Goal: Task Accomplishment & Management: Use online tool/utility

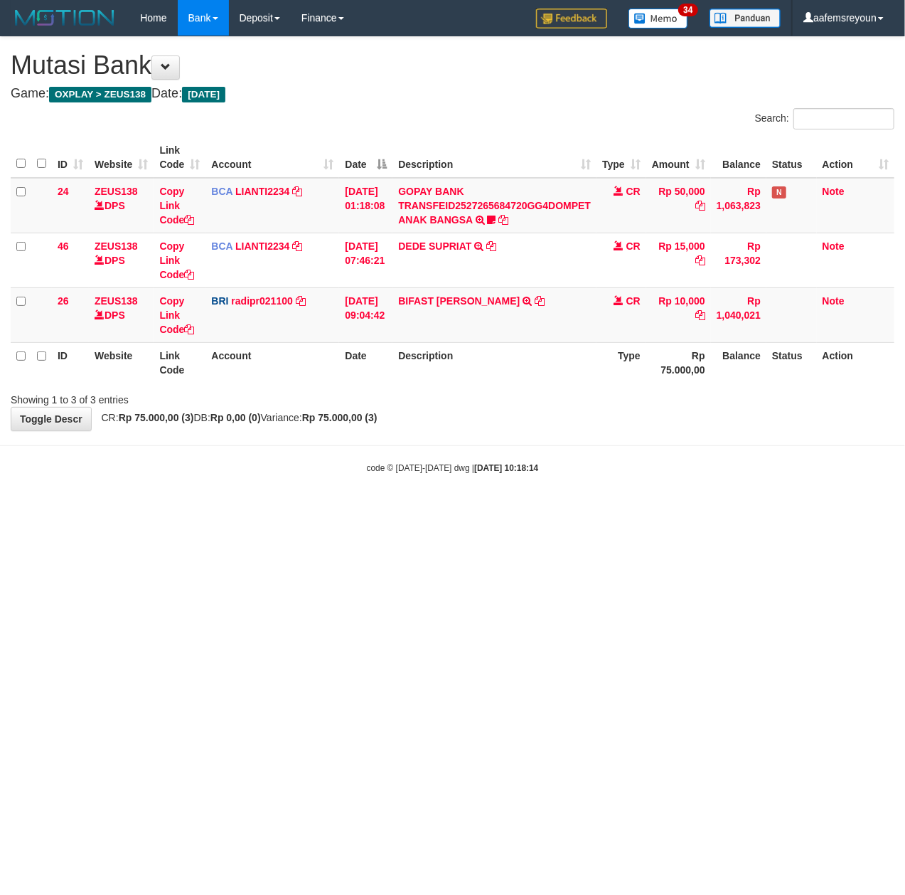
click at [540, 510] on html "Toggle navigation Home Bank Account List Mutasi Bank Search Sync Note Mutasi De…" at bounding box center [452, 255] width 905 height 510
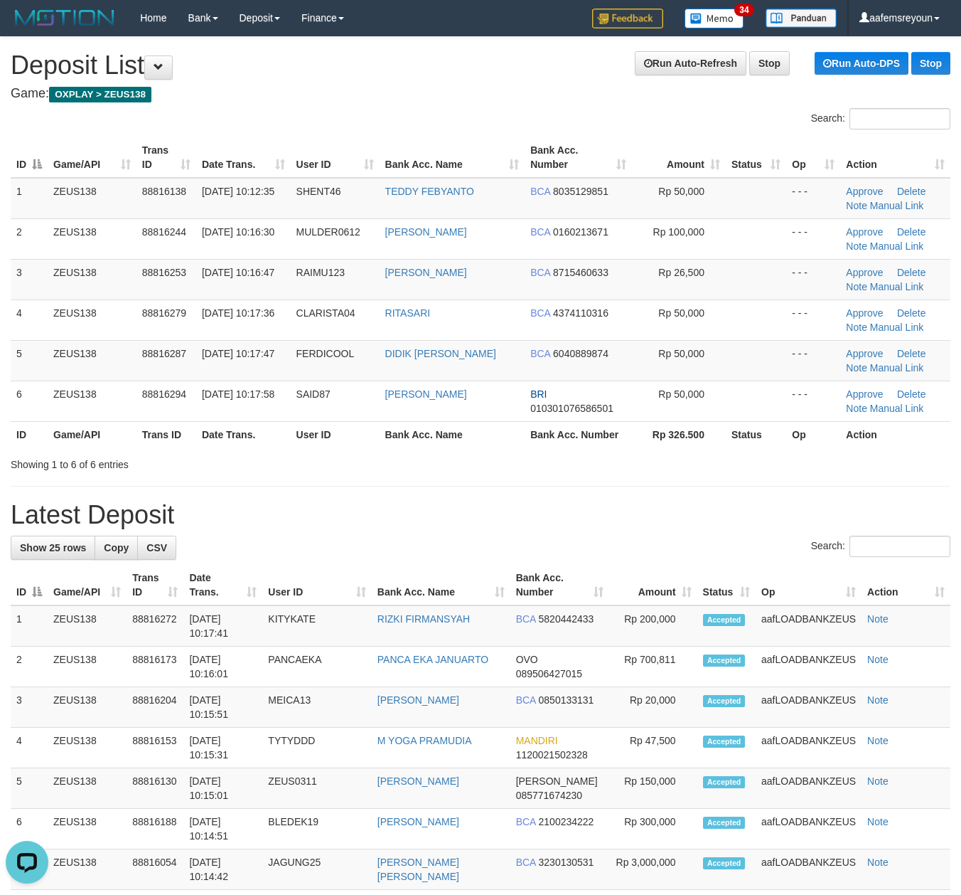
drag, startPoint x: 407, startPoint y: 499, endPoint x: 967, endPoint y: 499, distance: 559.6
click at [416, 498] on div "**********" at bounding box center [480, 875] width 961 height 1677
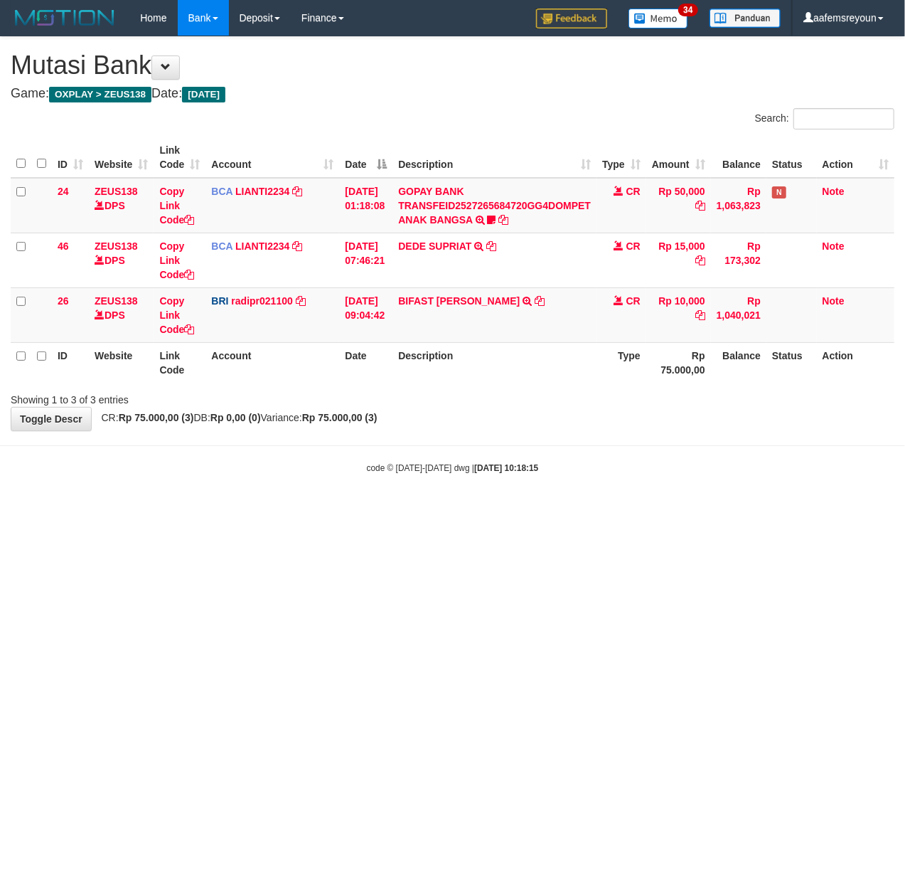
click at [535, 510] on html "Toggle navigation Home Bank Account List Mutasi Bank Search Sync Note Mutasi De…" at bounding box center [452, 255] width 905 height 510
click at [317, 496] on body "Toggle navigation Home Bank Account List Mutasi Bank Search Sync Note Mutasi De…" at bounding box center [452, 255] width 905 height 510
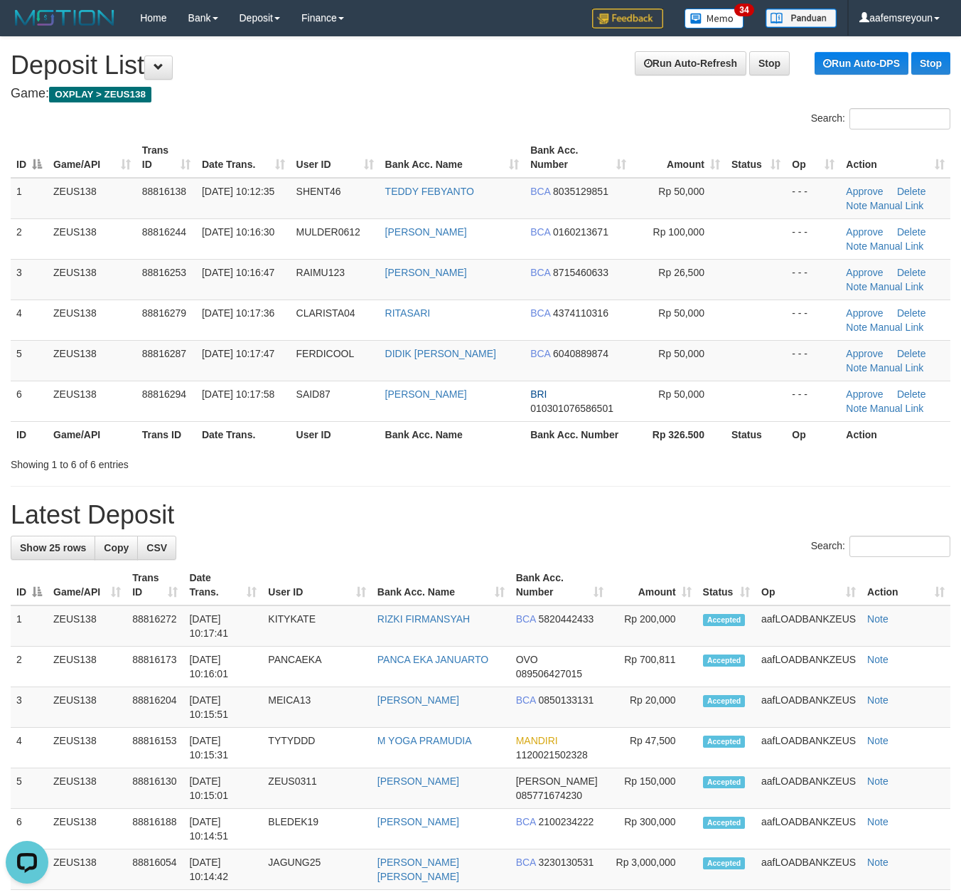
drag, startPoint x: 678, startPoint y: 476, endPoint x: 973, endPoint y: 503, distance: 297.1
click at [708, 482] on div "**********" at bounding box center [480, 875] width 961 height 1677
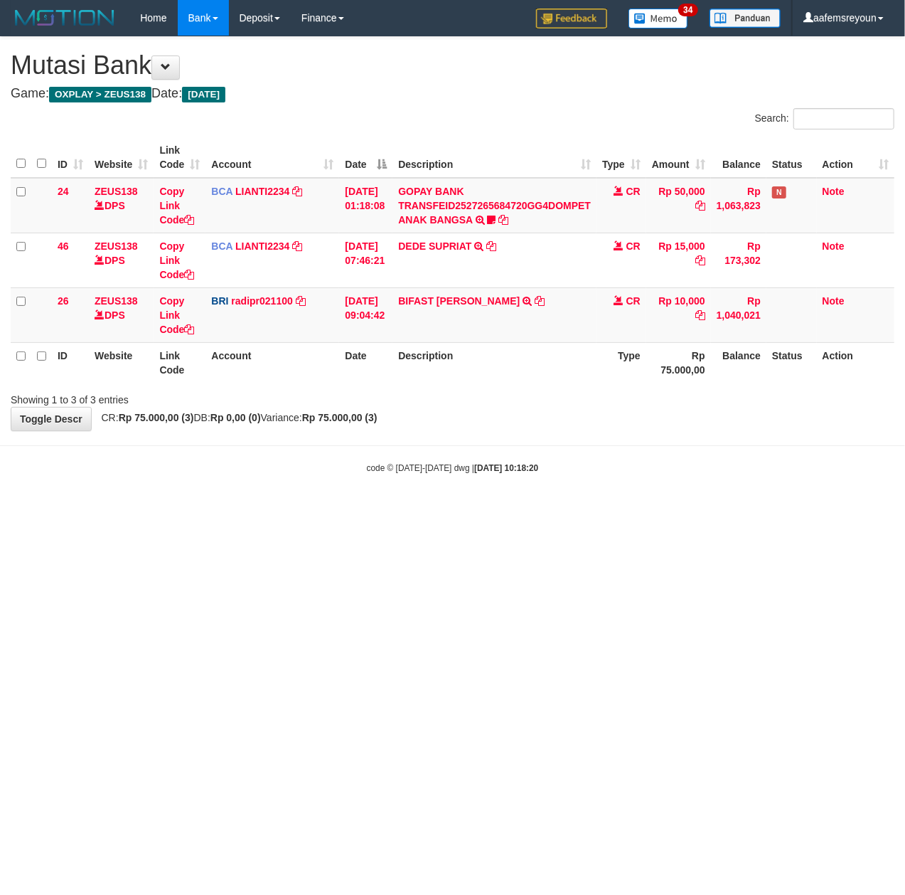
click at [320, 493] on body "Toggle navigation Home Bank Account List Mutasi Bank Search Sync Note Mutasi De…" at bounding box center [452, 255] width 905 height 510
click at [330, 487] on body "Toggle navigation Home Bank Account List Mutasi Bank Search Sync Note Mutasi De…" at bounding box center [452, 255] width 905 height 510
click at [479, 510] on html "Toggle navigation Home Bank Account List Mutasi Bank Search Sync Note Mutasi De…" at bounding box center [452, 255] width 905 height 510
drag, startPoint x: 432, startPoint y: 513, endPoint x: 404, endPoint y: 513, distance: 28.5
click at [410, 510] on html "Toggle navigation Home Bank Account List Mutasi Bank Search Sync Note Mutasi De…" at bounding box center [452, 255] width 905 height 510
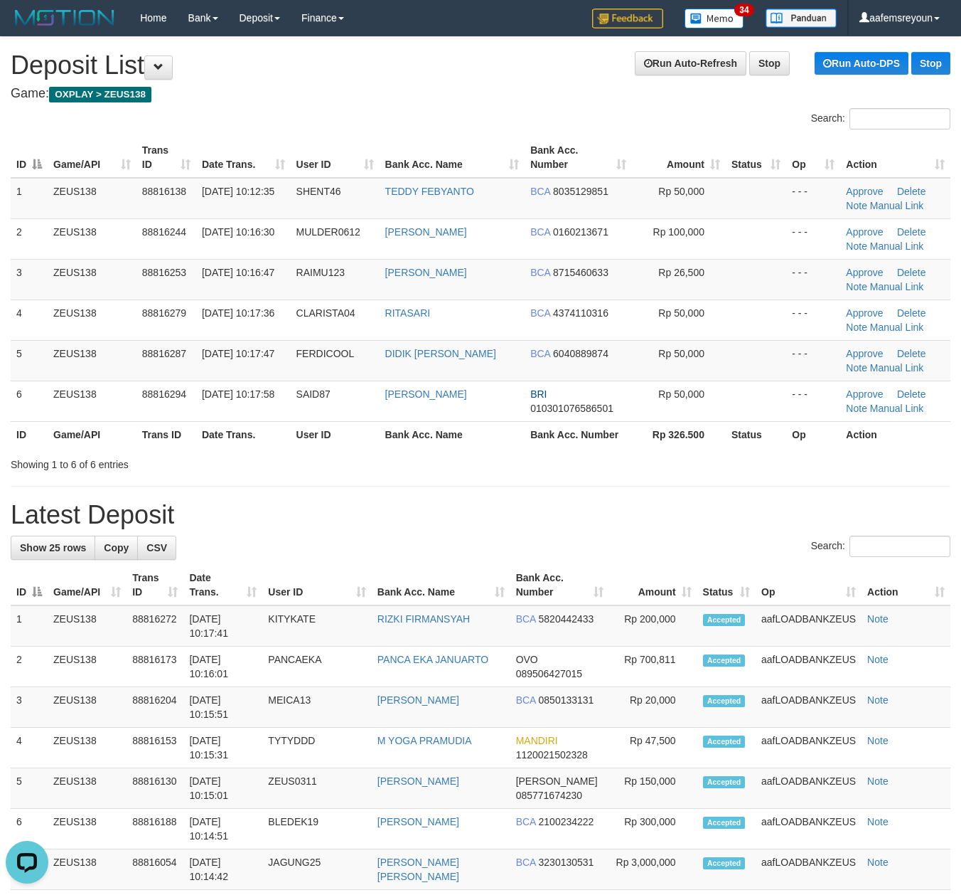
click at [839, 493] on div "**********" at bounding box center [480, 875] width 961 height 1677
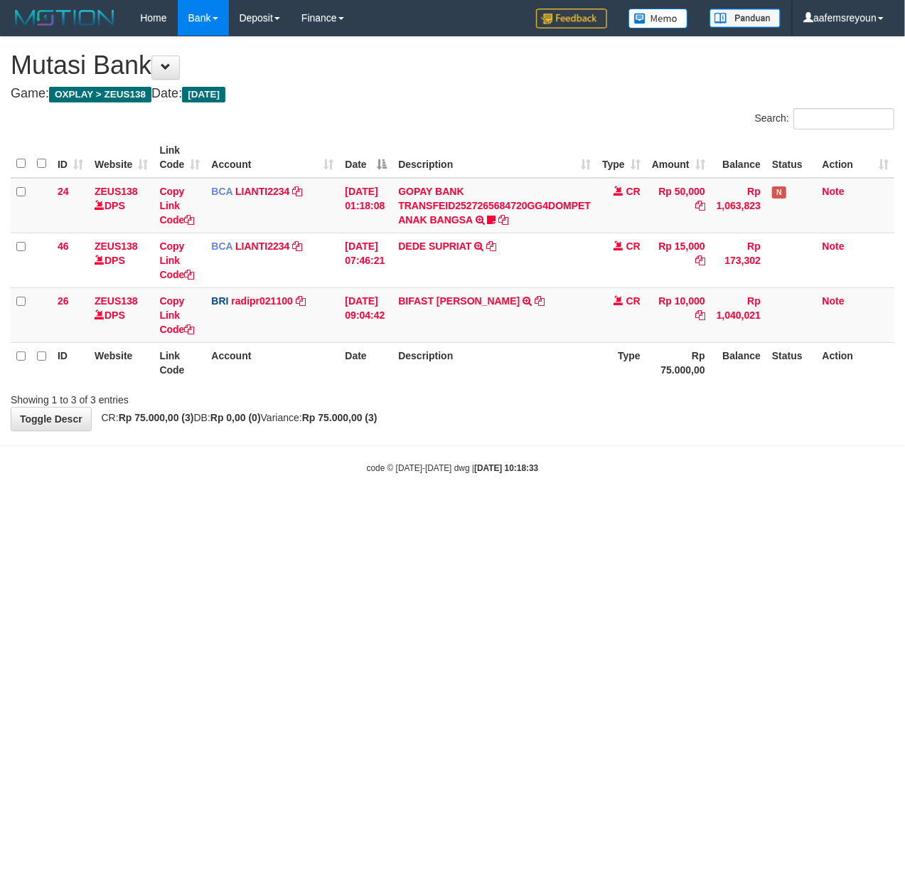
click at [376, 510] on html "Toggle navigation Home Bank Account List Mutasi Bank Search Sync Note Mutasi De…" at bounding box center [452, 255] width 905 height 510
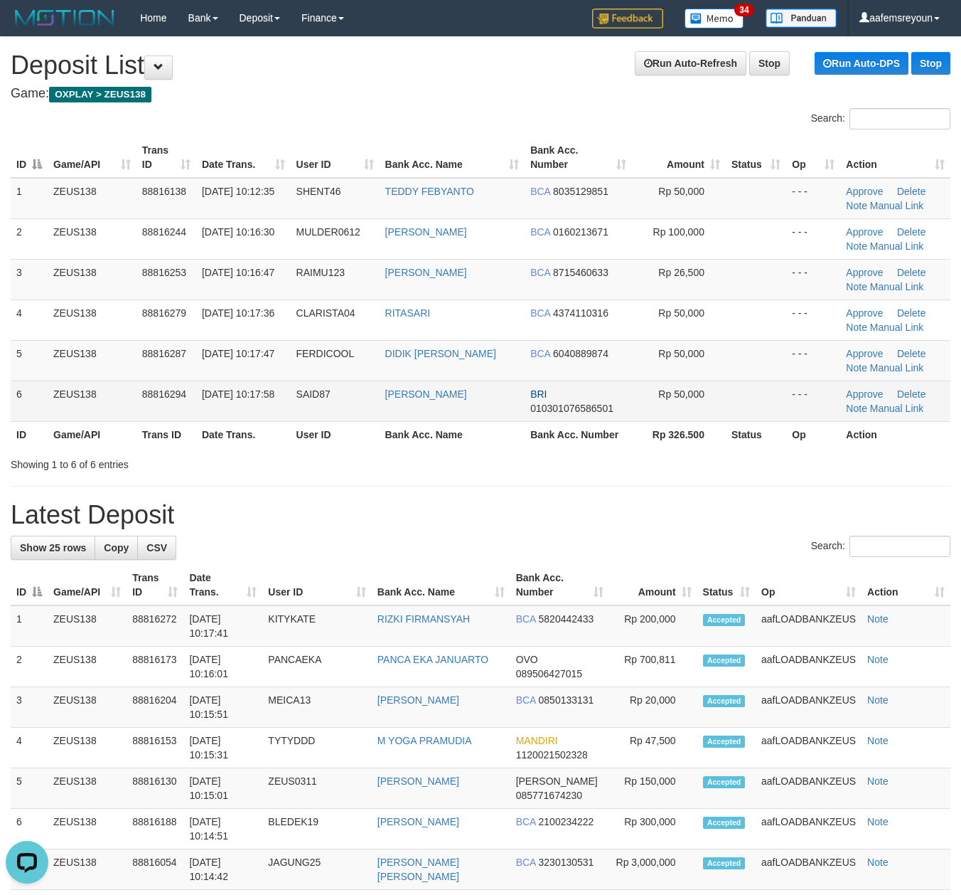
click at [669, 414] on td "Rp 50,000" at bounding box center [679, 400] width 94 height 41
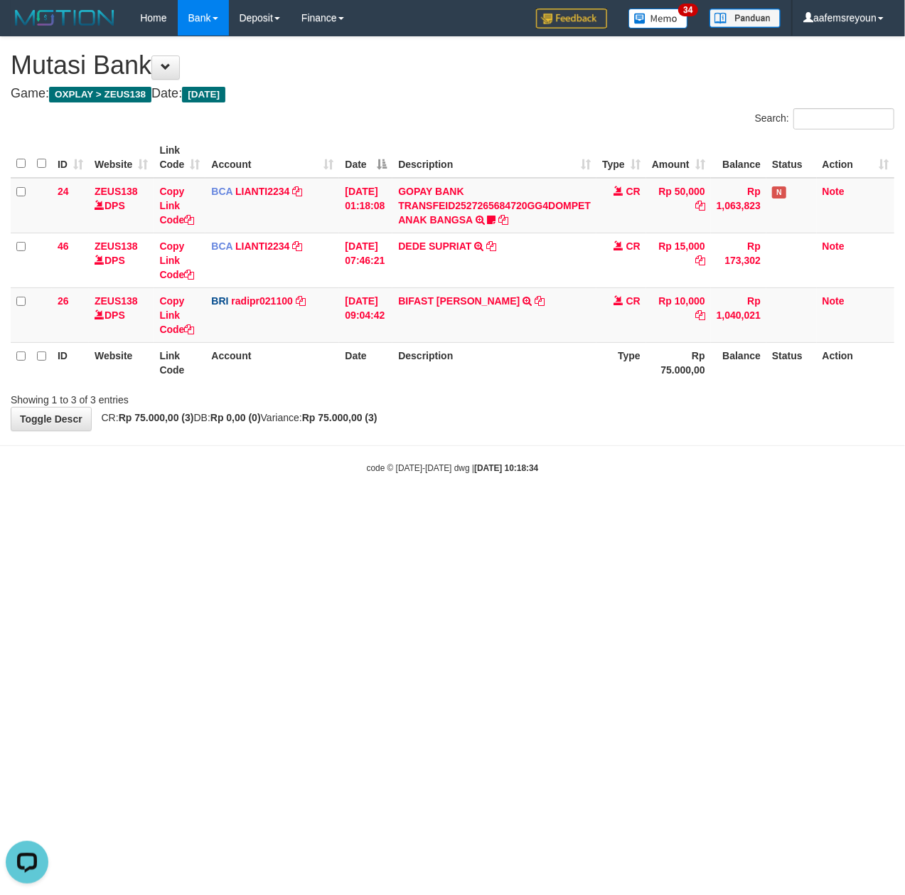
click at [196, 479] on body "Toggle navigation Home Bank Account List Mutasi Bank Search Sync Note Mutasi De…" at bounding box center [452, 255] width 905 height 510
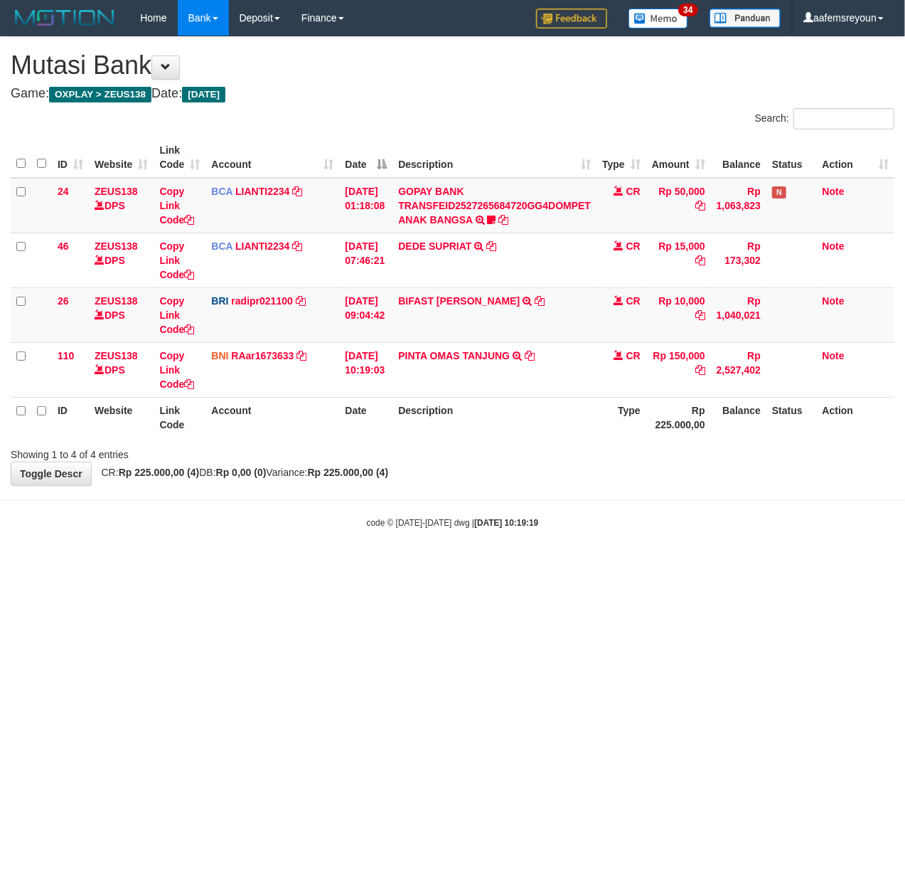
drag, startPoint x: 201, startPoint y: 533, endPoint x: 100, endPoint y: 529, distance: 101.0
click at [185, 533] on body "Toggle navigation Home Bank Account List Mutasi Bank Search Sync Note Mutasi De…" at bounding box center [452, 282] width 905 height 565
click at [263, 565] on html "Toggle navigation Home Bank Account List Mutasi Bank Search Sync Note Mutasi De…" at bounding box center [452, 282] width 905 height 565
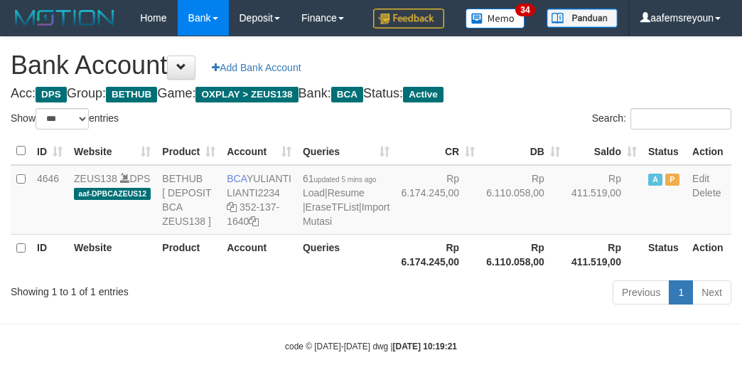
select select "***"
click at [311, 227] on link "Import Mutasi" at bounding box center [346, 214] width 87 height 26
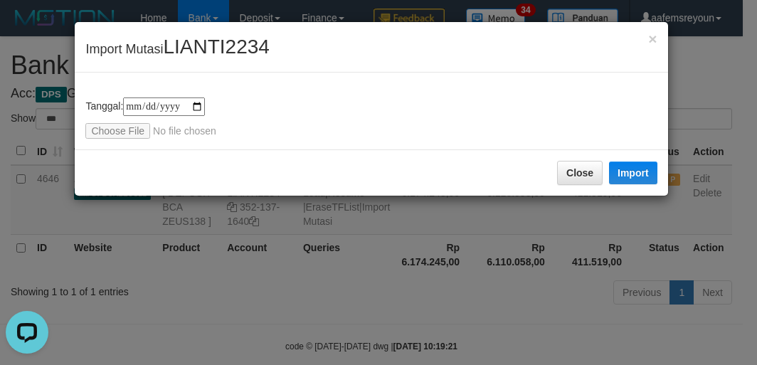
click at [114, 138] on div "**********" at bounding box center [371, 111] width 592 height 77
click at [115, 129] on input "file" at bounding box center [179, 131] width 188 height 16
type input "**********"
drag, startPoint x: 640, startPoint y: 172, endPoint x: 525, endPoint y: 287, distance: 162.9
click at [640, 174] on button "Import" at bounding box center [633, 172] width 48 height 23
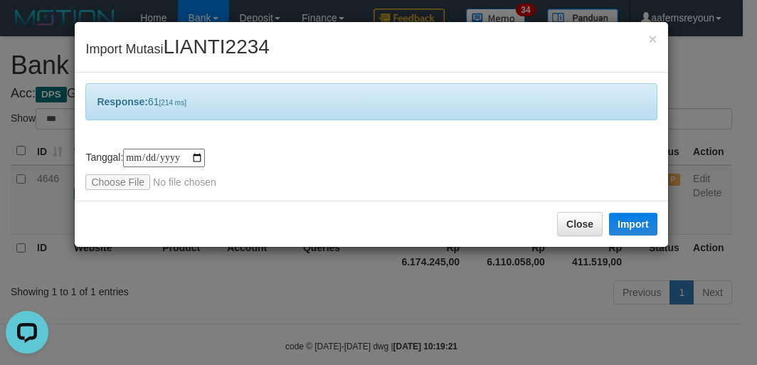
click at [525, 287] on div "**********" at bounding box center [378, 182] width 757 height 365
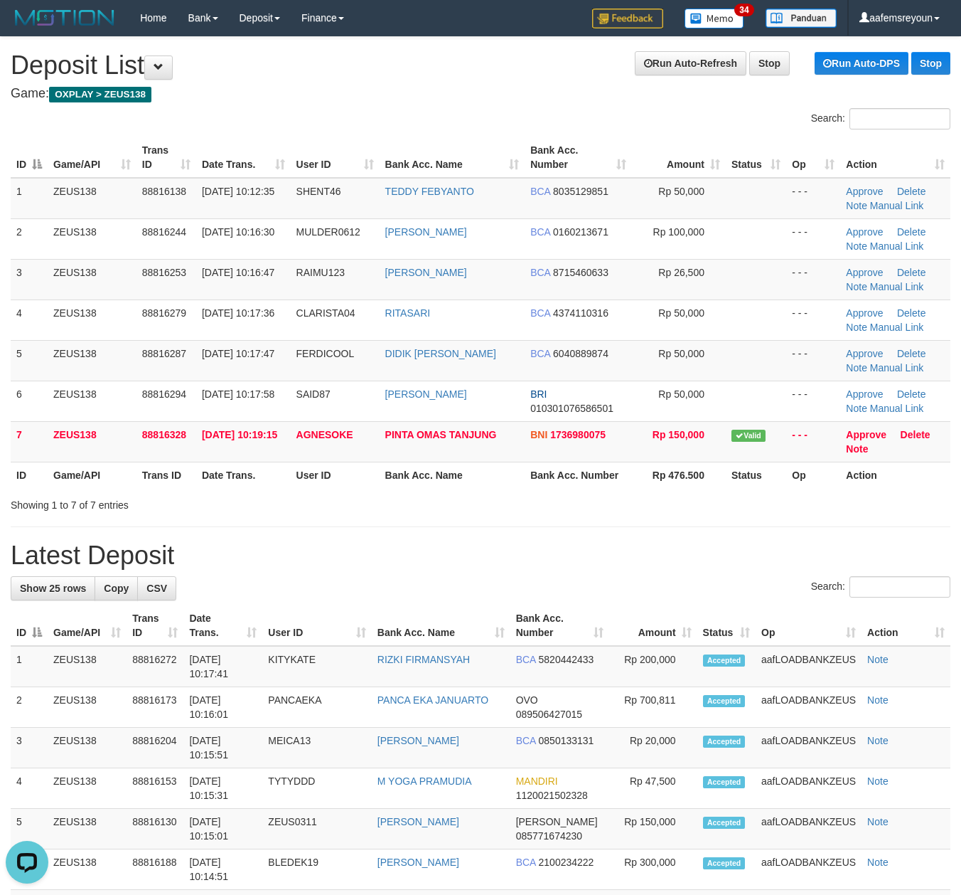
drag, startPoint x: 630, startPoint y: 556, endPoint x: 690, endPoint y: 562, distance: 60.0
click at [636, 556] on h1 "Latest Deposit" at bounding box center [481, 555] width 940 height 28
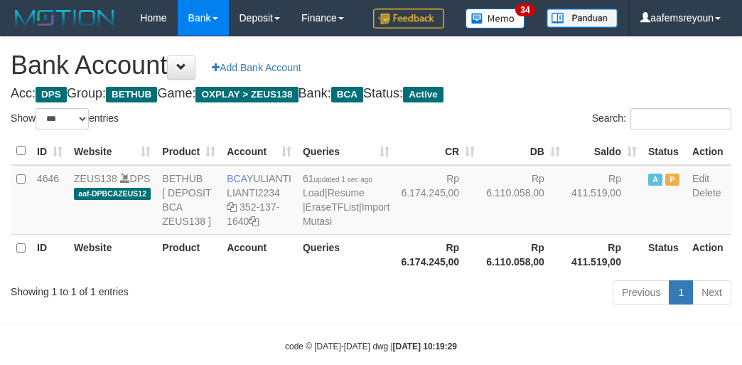
select select "***"
drag, startPoint x: 439, startPoint y: 265, endPoint x: 450, endPoint y: 259, distance: 12.7
click at [481, 235] on td "Rp 6.110.058,00" at bounding box center [523, 200] width 85 height 70
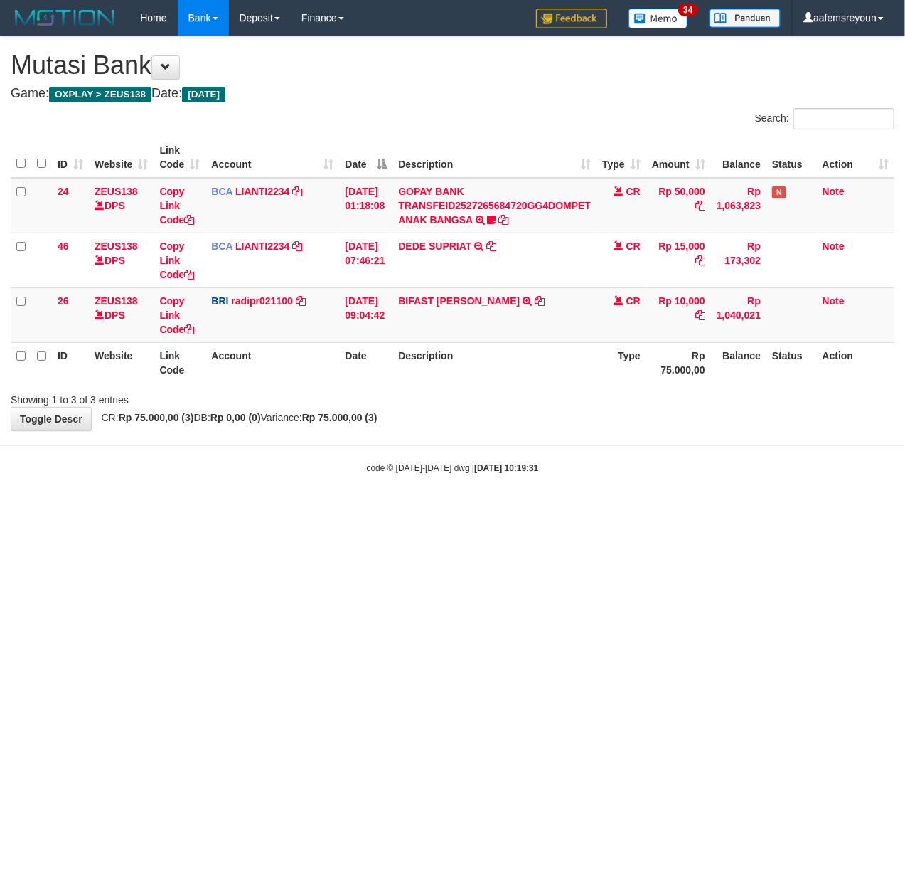
drag, startPoint x: 357, startPoint y: 629, endPoint x: 899, endPoint y: 706, distance: 548.0
click at [383, 510] on html "Toggle navigation Home Bank Account List Mutasi Bank Search Sync Note Mutasi De…" at bounding box center [452, 255] width 905 height 510
click at [412, 510] on html "Toggle navigation Home Bank Account List Mutasi Bank Search Sync Note Mutasi De…" at bounding box center [452, 255] width 905 height 510
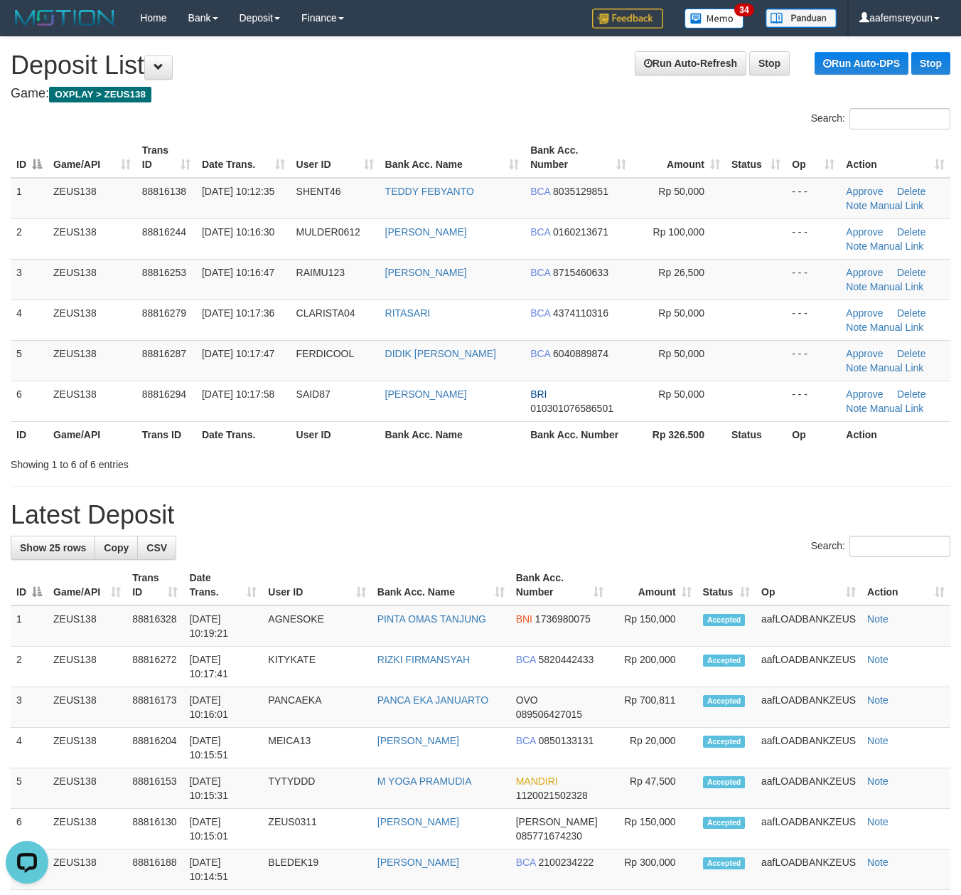
click at [439, 550] on div "Search:" at bounding box center [481, 547] width 940 height 25
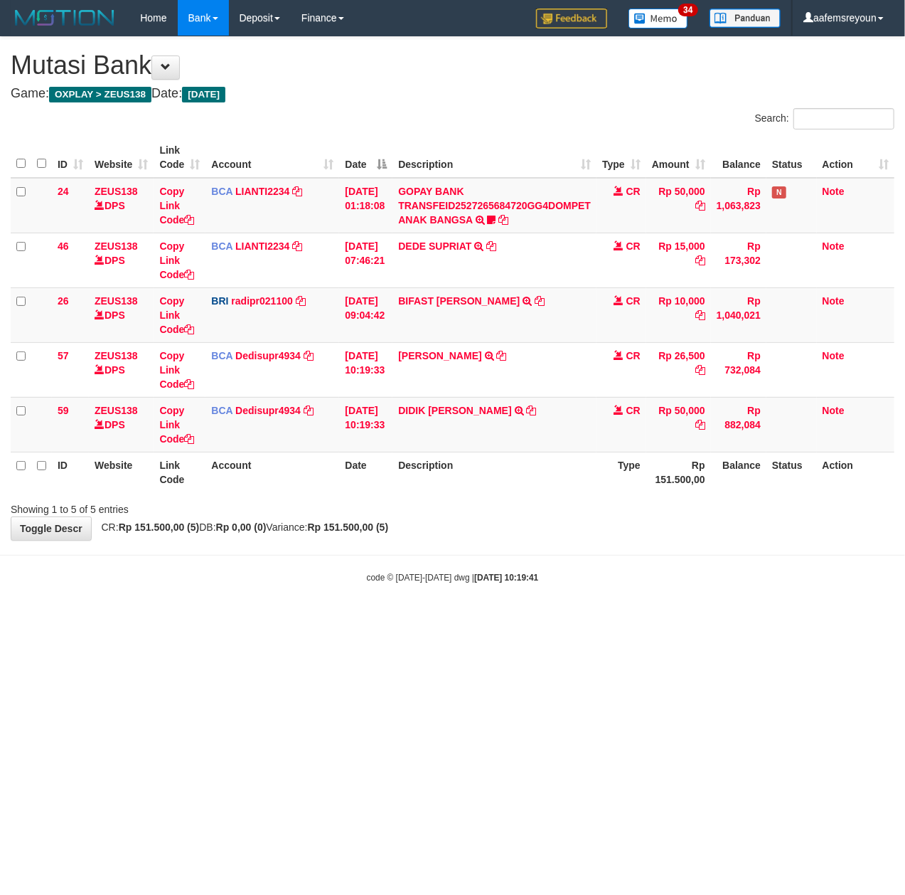
click at [236, 533] on div "**********" at bounding box center [452, 288] width 905 height 503
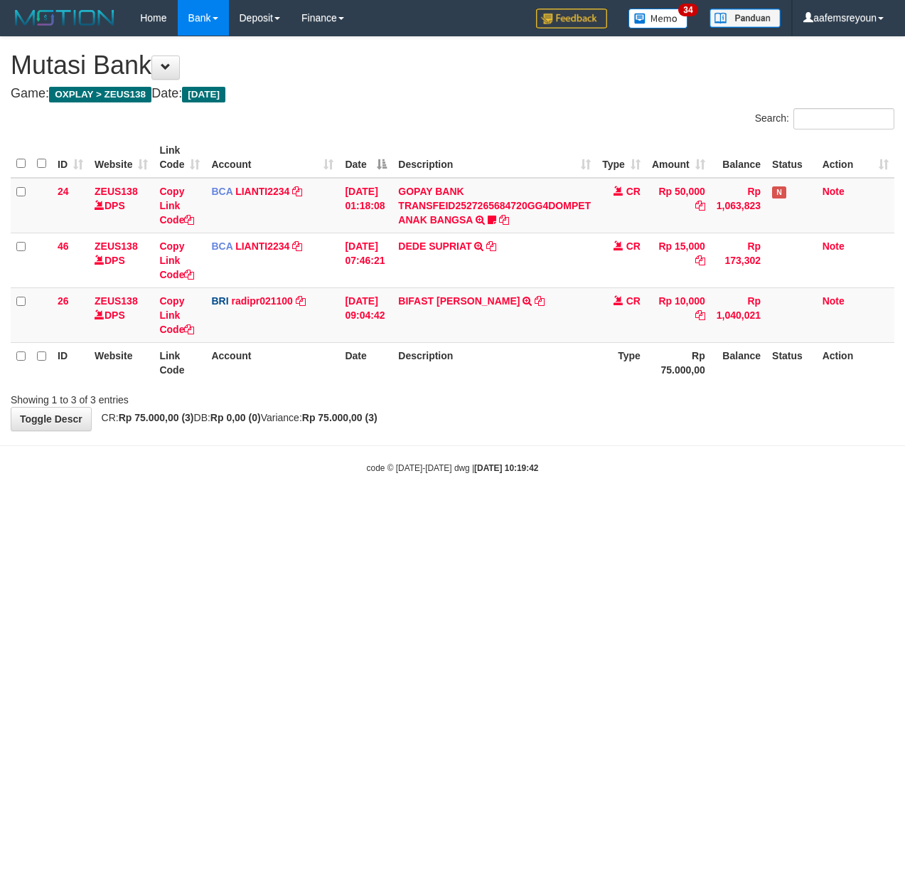
click at [414, 510] on html "Toggle navigation Home Bank Account List Mutasi Bank Search Sync Note Mutasi De…" at bounding box center [452, 255] width 905 height 510
click at [164, 510] on html "Toggle navigation Home Bank Account List Mutasi Bank Search Sync Note Mutasi De…" at bounding box center [452, 255] width 905 height 510
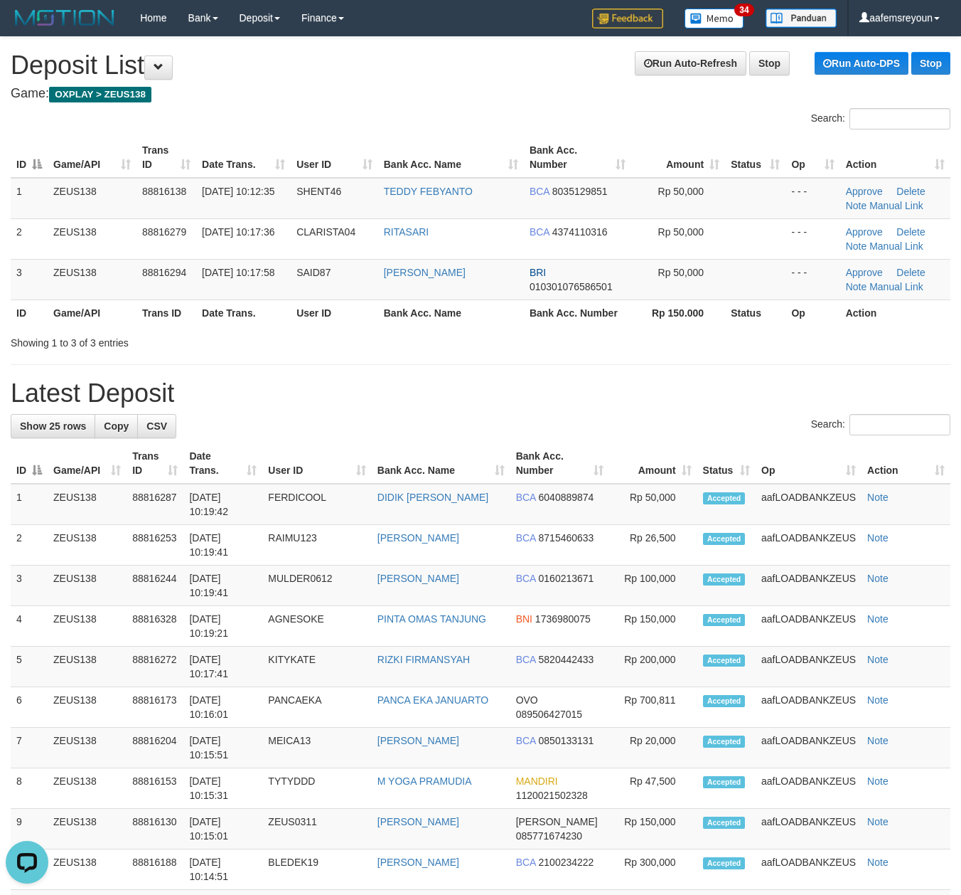
click at [488, 404] on h1 "Latest Deposit" at bounding box center [481, 393] width 940 height 28
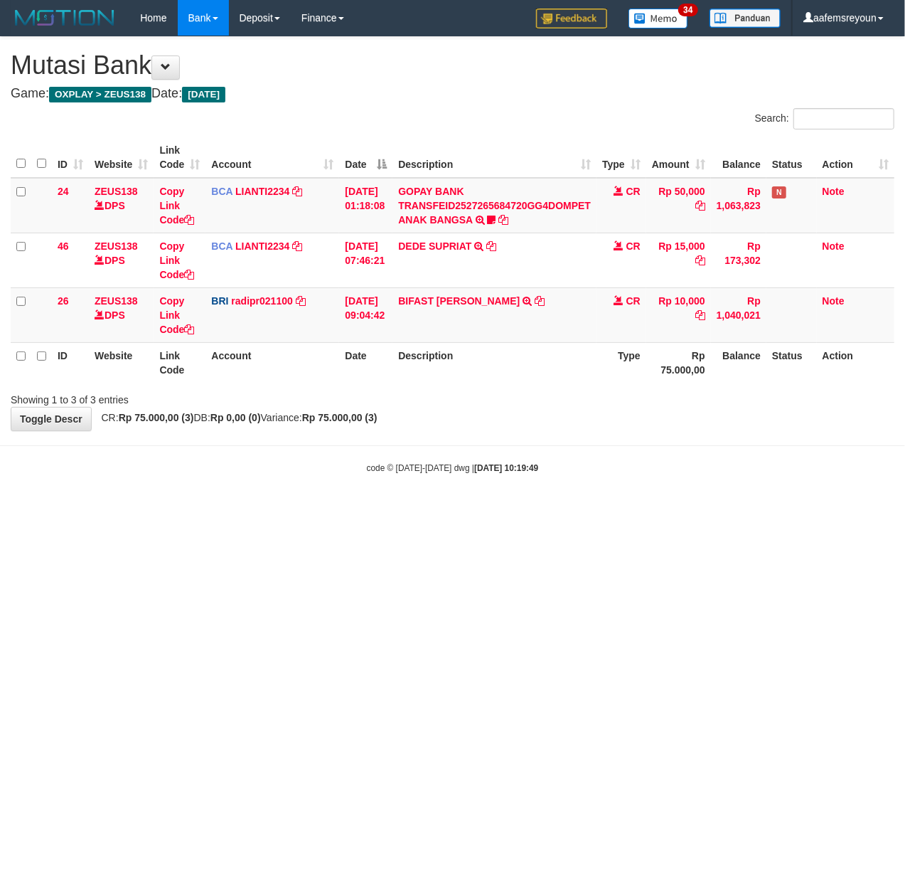
click at [206, 510] on html "Toggle navigation Home Bank Account List Mutasi Bank Search Sync Note Mutasi De…" at bounding box center [452, 255] width 905 height 510
click at [208, 510] on html "Toggle navigation Home Bank Account List Mutasi Bank Search Sync Note Mutasi De…" at bounding box center [452, 255] width 905 height 510
click at [206, 510] on html "Toggle navigation Home Bank Account List Mutasi Bank Search Sync Note Mutasi De…" at bounding box center [452, 255] width 905 height 510
click at [735, 510] on html "Toggle navigation Home Bank Account List Mutasi Bank Search Sync Note Mutasi De…" at bounding box center [452, 255] width 905 height 510
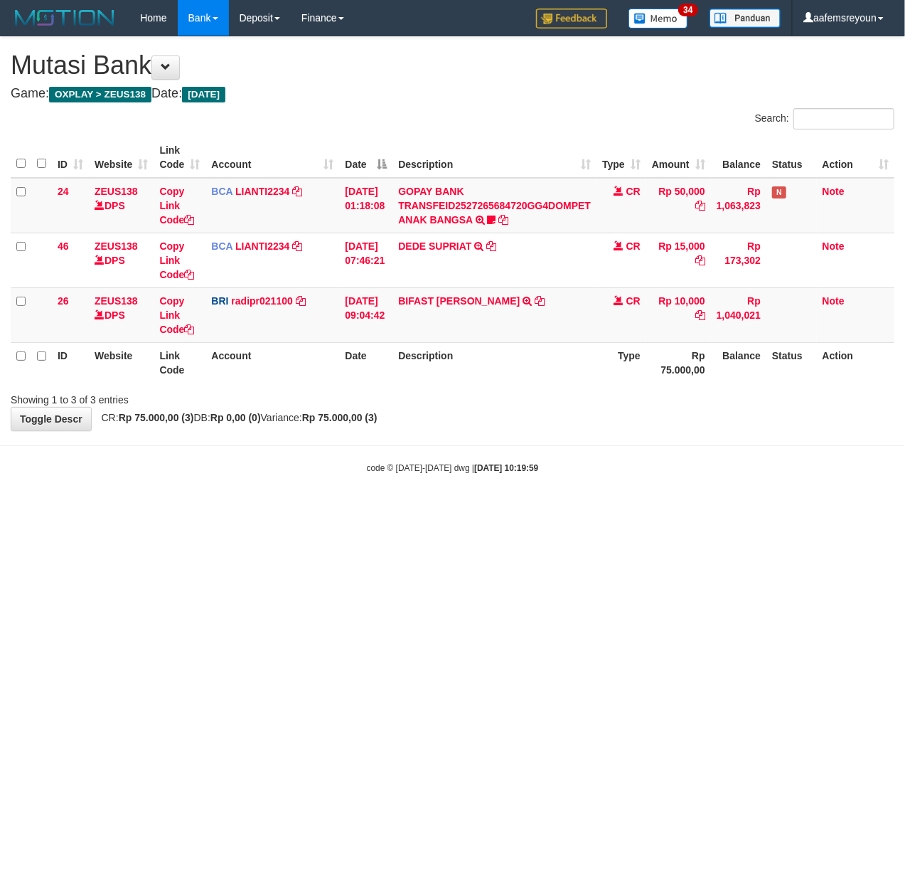
drag, startPoint x: 0, startPoint y: 0, endPoint x: 752, endPoint y: 643, distance: 989.0
click at [752, 510] on html "Toggle navigation Home Bank Account List Mutasi Bank Search Sync Note Mutasi De…" at bounding box center [452, 255] width 905 height 510
click at [438, 510] on html "Toggle navigation Home Bank Account List Mutasi Bank Search Sync Note Mutasi De…" at bounding box center [452, 255] width 905 height 510
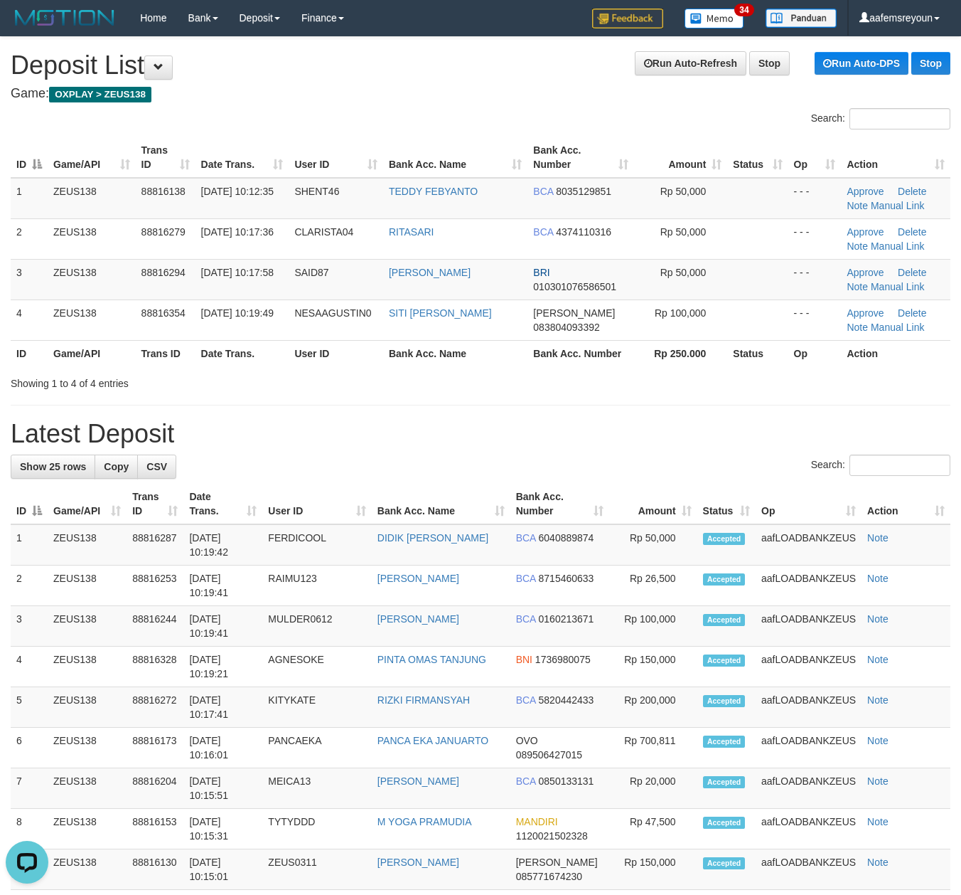
drag, startPoint x: 373, startPoint y: 354, endPoint x: 385, endPoint y: 359, distance: 13.1
click at [373, 354] on th "User ID" at bounding box center [336, 353] width 95 height 26
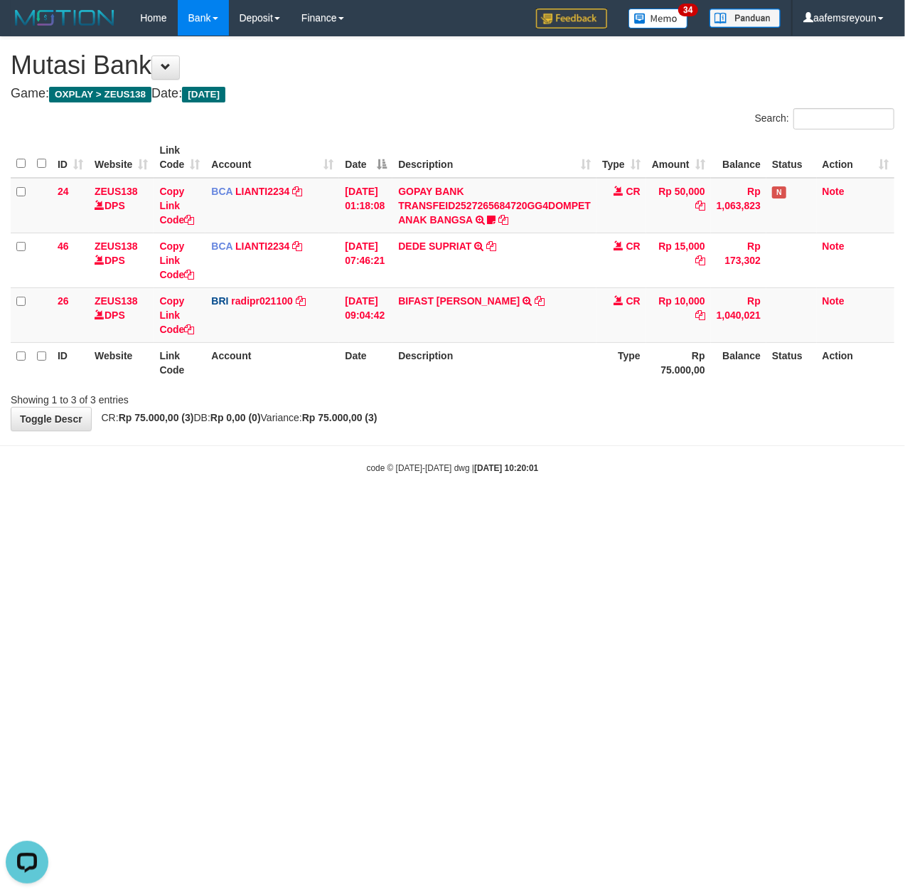
drag, startPoint x: 358, startPoint y: 712, endPoint x: 382, endPoint y: 691, distance: 31.7
click at [360, 510] on html "Toggle navigation Home Bank Account List Mutasi Bank Search Sync Note Mutasi De…" at bounding box center [452, 255] width 905 height 510
click at [448, 510] on html "Toggle navigation Home Bank Account List Mutasi Bank Search Sync Note Mutasi De…" at bounding box center [452, 255] width 905 height 510
click at [217, 510] on html "Toggle navigation Home Bank Account List Mutasi Bank Search Sync Note Mutasi De…" at bounding box center [452, 255] width 905 height 510
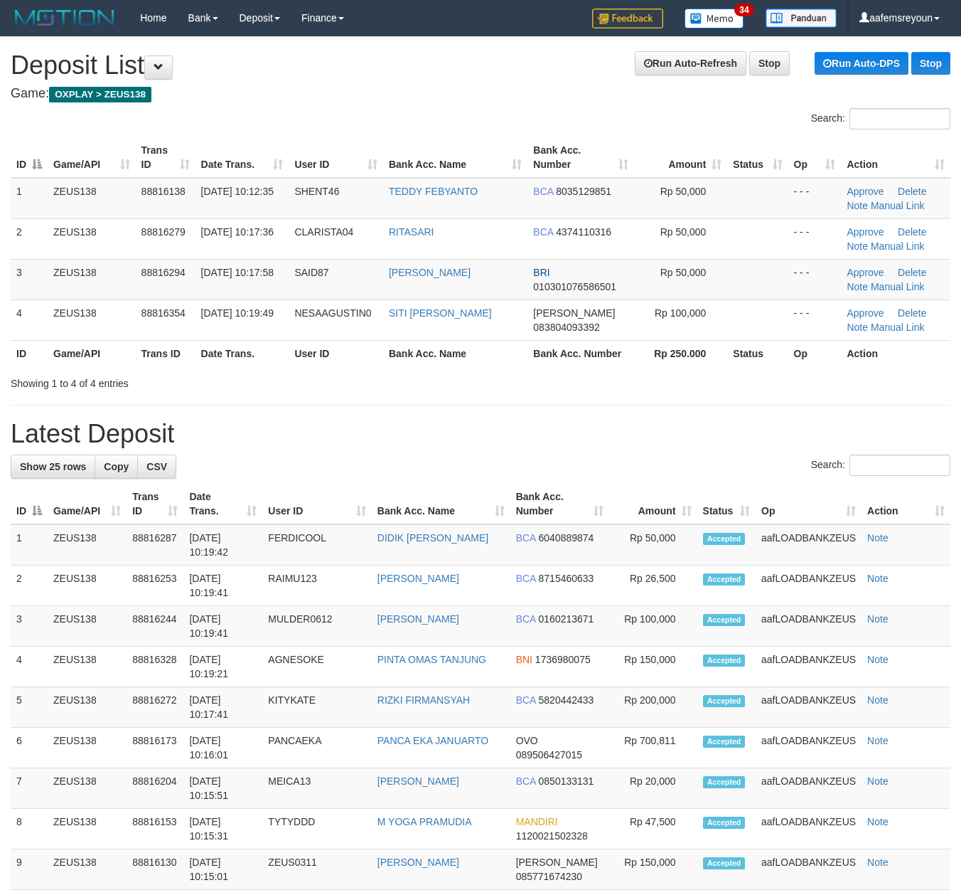
drag, startPoint x: 584, startPoint y: 430, endPoint x: 974, endPoint y: 471, distance: 391.8
click at [639, 438] on h1 "Latest Deposit" at bounding box center [481, 434] width 940 height 28
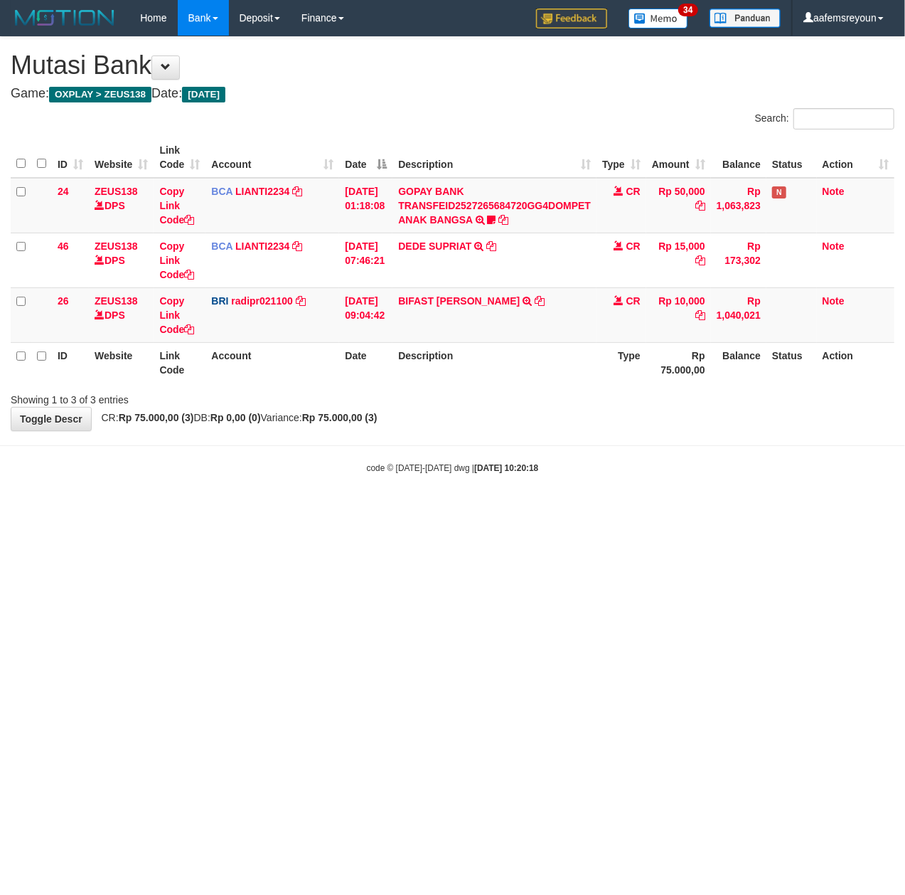
drag, startPoint x: 533, startPoint y: 516, endPoint x: 499, endPoint y: 518, distance: 34.2
click at [529, 510] on html "Toggle navigation Home Bank Account List Mutasi Bank Search Sync Note Mutasi De…" at bounding box center [452, 255] width 905 height 510
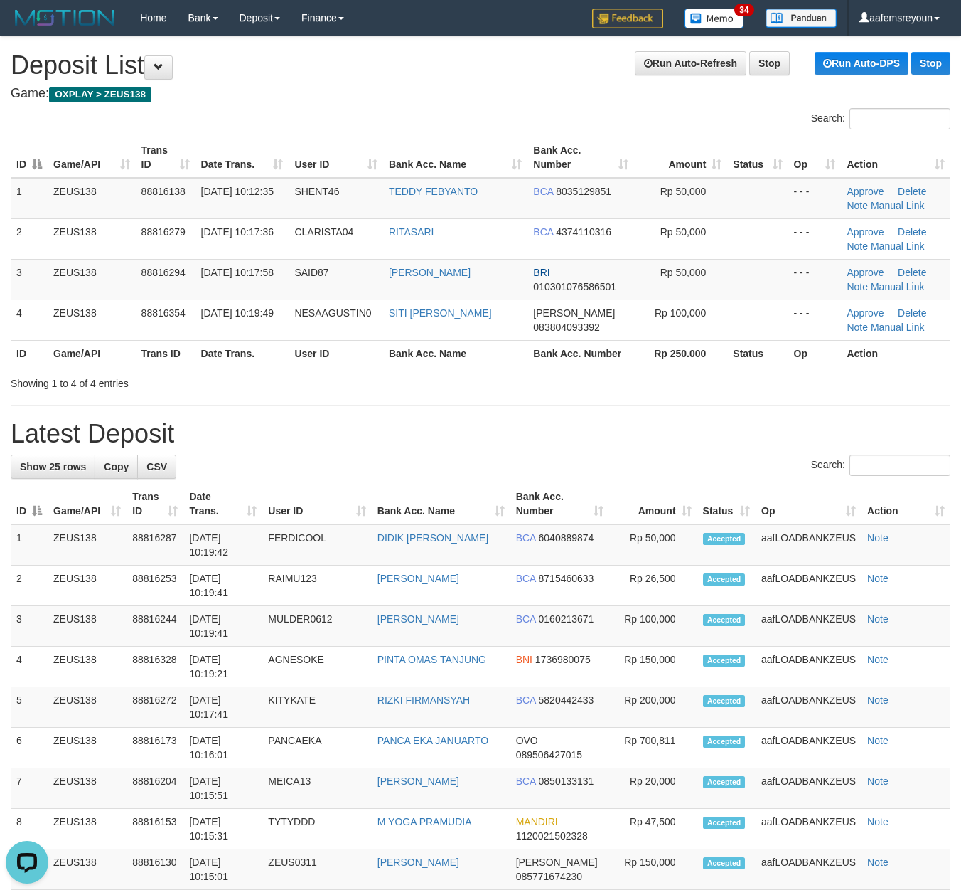
click at [400, 373] on div "Showing 1 to 4 of 4 entries" at bounding box center [200, 380] width 400 height 20
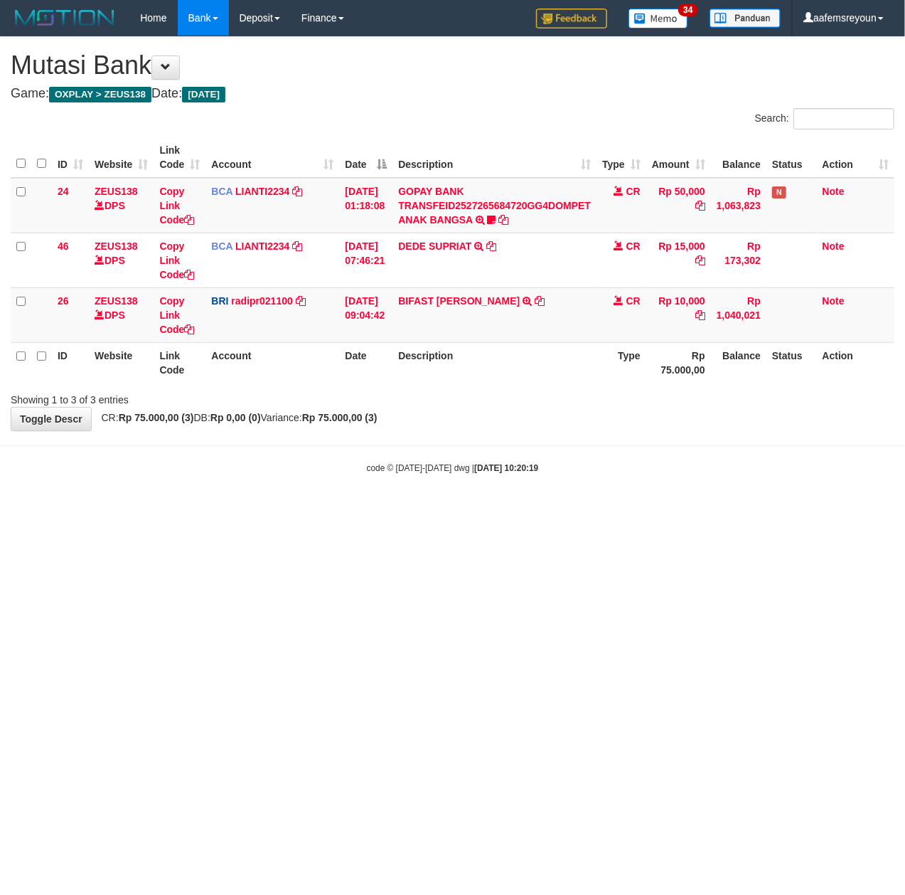
click at [432, 509] on body "Toggle navigation Home Bank Account List Mutasi Bank Search Sync Note Mutasi De…" at bounding box center [452, 255] width 905 height 510
click at [356, 510] on html "Toggle navigation Home Bank Account List Mutasi Bank Search Sync Note Mutasi De…" at bounding box center [452, 255] width 905 height 510
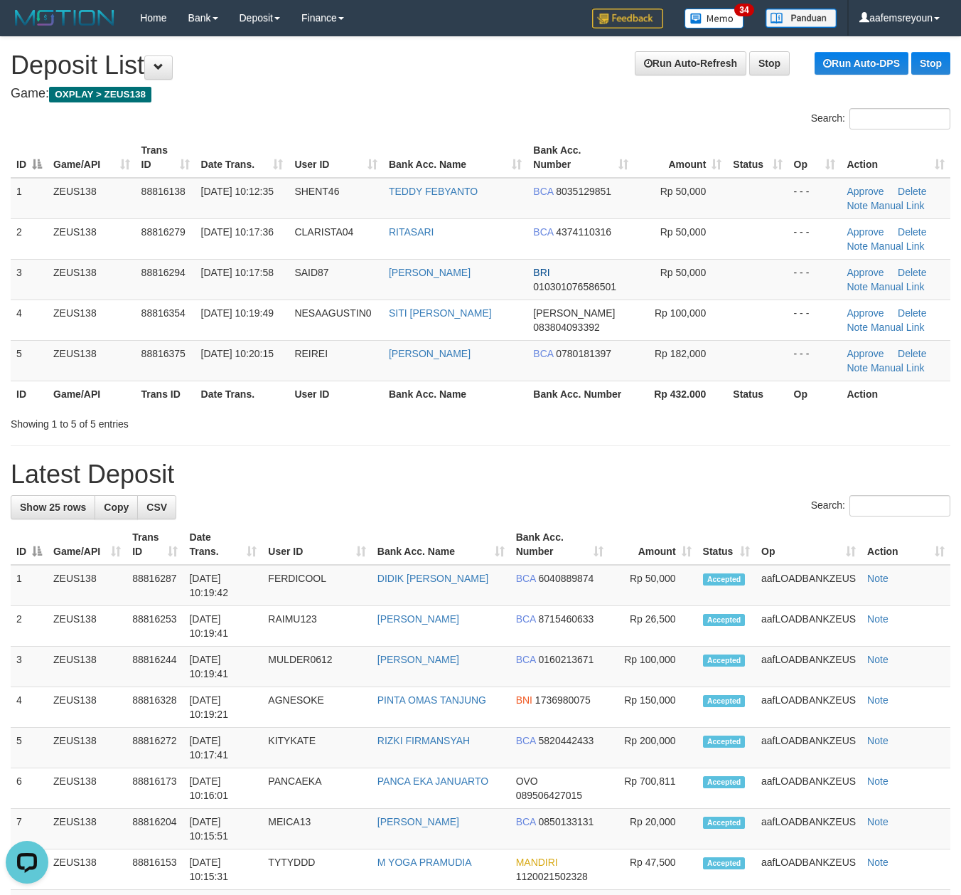
drag, startPoint x: 465, startPoint y: 470, endPoint x: 968, endPoint y: 490, distance: 503.8
click at [481, 466] on h1 "Latest Deposit" at bounding box center [481, 474] width 940 height 28
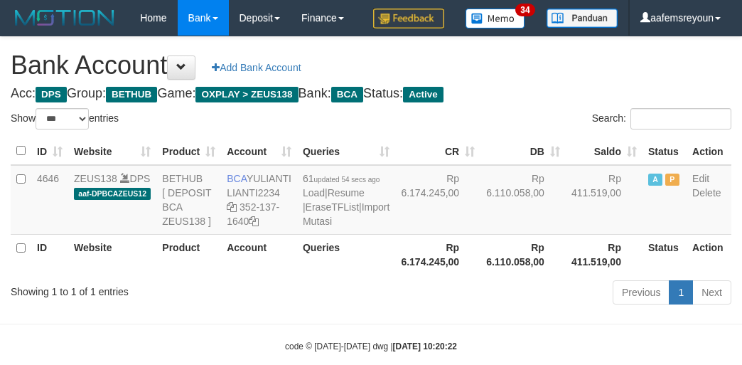
select select "***"
drag, startPoint x: 535, startPoint y: 253, endPoint x: 558, endPoint y: 243, distance: 25.5
click at [566, 235] on td "Rp 411.519,00" at bounding box center [604, 200] width 77 height 70
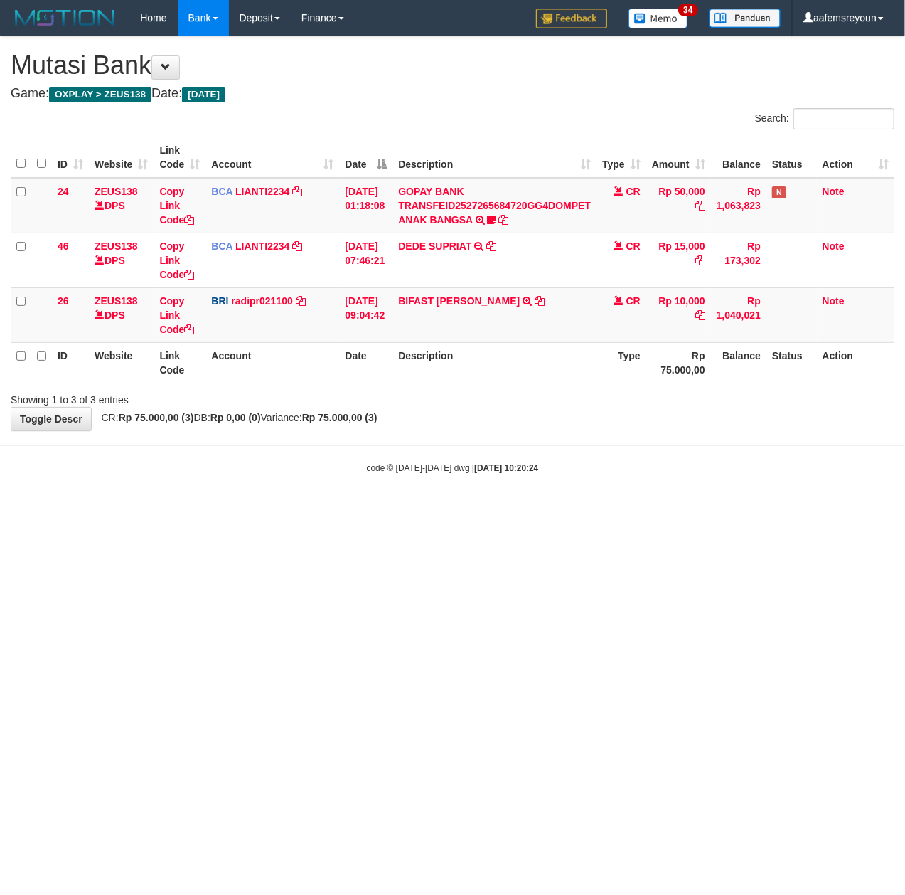
click at [356, 510] on html "Toggle navigation Home Bank Account List Mutasi Bank Search Sync Note Mutasi De…" at bounding box center [452, 255] width 905 height 510
click at [358, 510] on html "Toggle navigation Home Bank Account List Mutasi Bank Search Sync Note Mutasi De…" at bounding box center [452, 255] width 905 height 510
click at [587, 510] on html "Toggle navigation Home Bank Account List Mutasi Bank Search Sync Note Mutasi De…" at bounding box center [452, 255] width 905 height 510
click at [614, 510] on html "Toggle navigation Home Bank Account List Mutasi Bank Search Sync Note Mutasi De…" at bounding box center [452, 255] width 905 height 510
drag, startPoint x: 274, startPoint y: 498, endPoint x: 6, endPoint y: 481, distance: 268.6
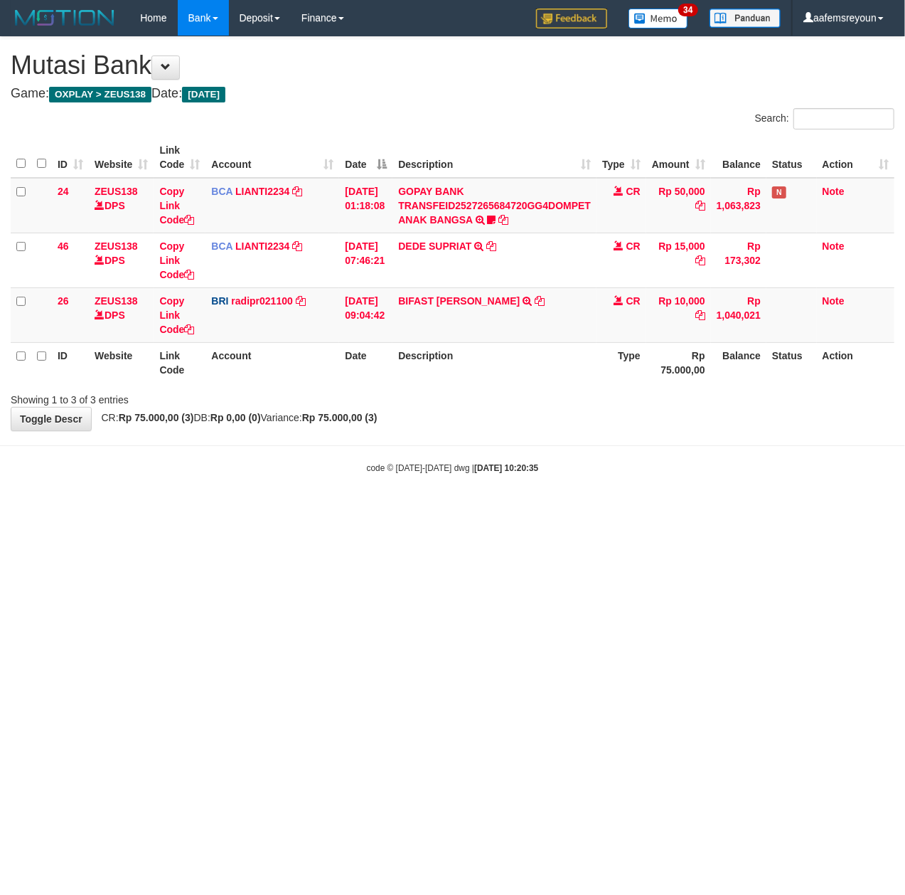
click at [271, 495] on body "Toggle navigation Home Bank Account List Mutasi Bank Search Sync Note Mutasi De…" at bounding box center [452, 255] width 905 height 510
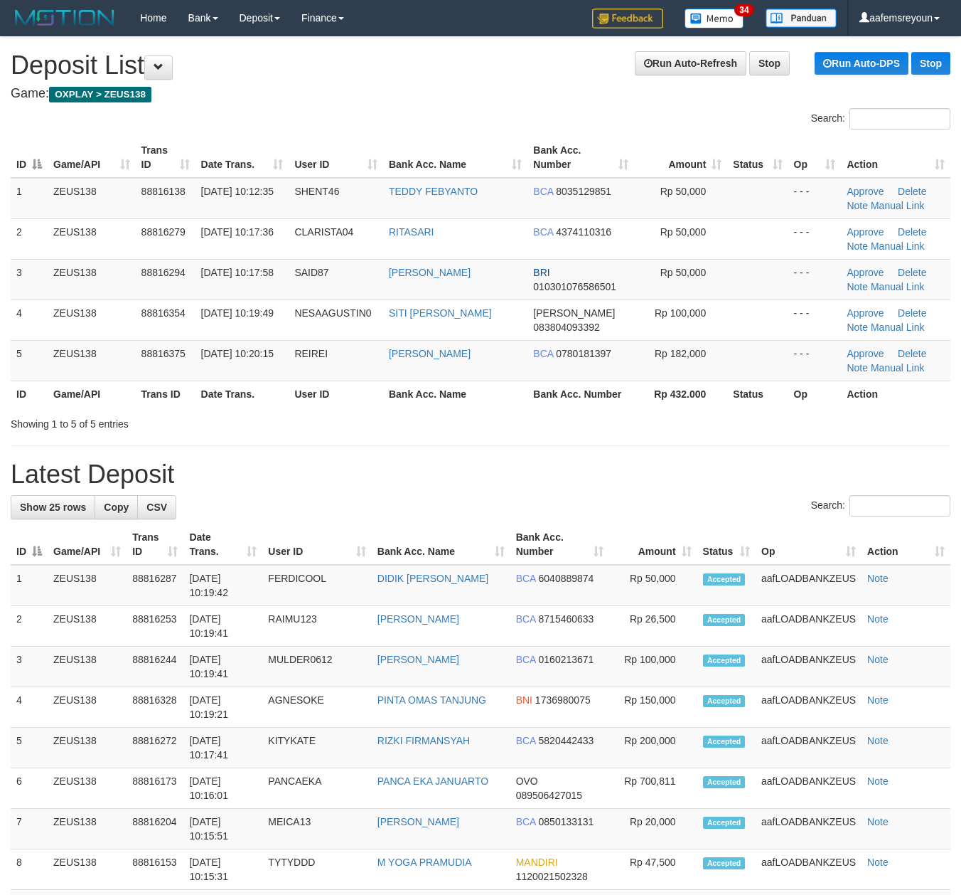
drag, startPoint x: 627, startPoint y: 459, endPoint x: 973, endPoint y: 459, distance: 345.6
click at [653, 457] on div "**********" at bounding box center [480, 855] width 961 height 1636
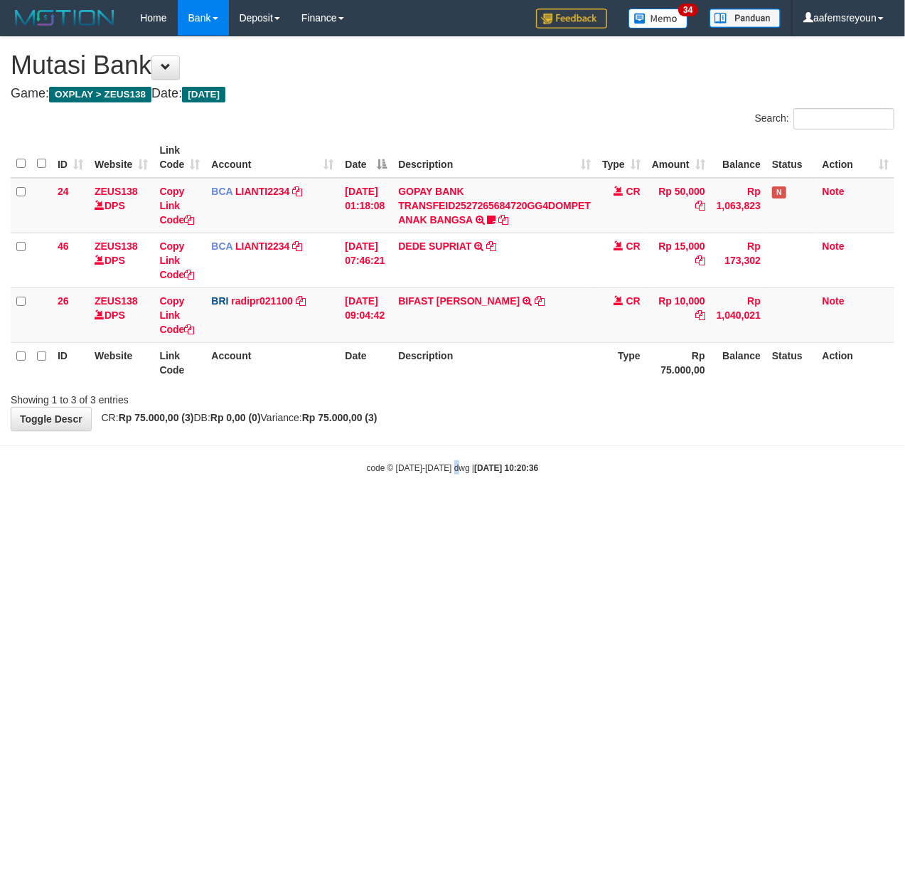
click at [459, 481] on body "Toggle navigation Home Bank Account List Mutasi Bank Search Sync Note Mutasi De…" at bounding box center [452, 255] width 905 height 510
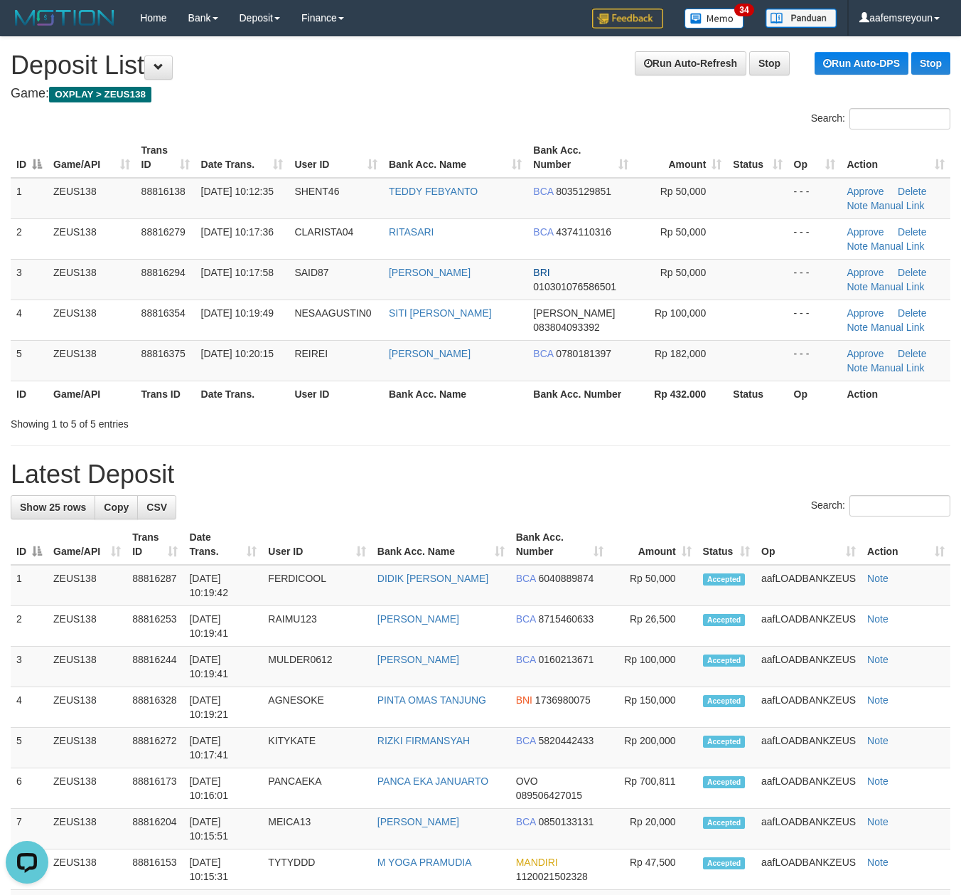
drag, startPoint x: 560, startPoint y: 429, endPoint x: 968, endPoint y: 470, distance: 409.4
click at [592, 431] on div "Showing 1 to 5 of 5 entries" at bounding box center [480, 421] width 961 height 20
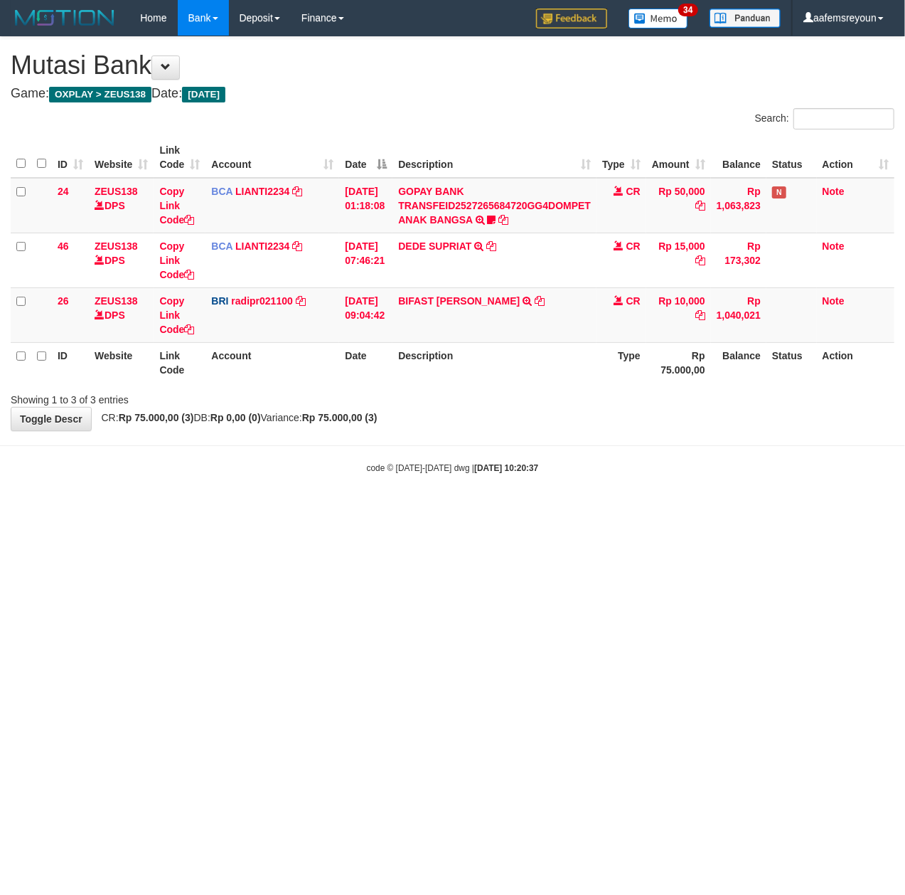
click at [487, 479] on body "Toggle navigation Home Bank Account List Mutasi Bank Search Sync Note Mutasi De…" at bounding box center [452, 255] width 905 height 510
click at [491, 481] on body "Toggle navigation Home Bank Account List Mutasi Bank Search Sync Note Mutasi De…" at bounding box center [452, 255] width 905 height 510
click at [447, 510] on html "Toggle navigation Home Bank Account List Mutasi Bank Search Sync Note Mutasi De…" at bounding box center [452, 255] width 905 height 510
drag, startPoint x: 506, startPoint y: 542, endPoint x: 496, endPoint y: 540, distance: 10.1
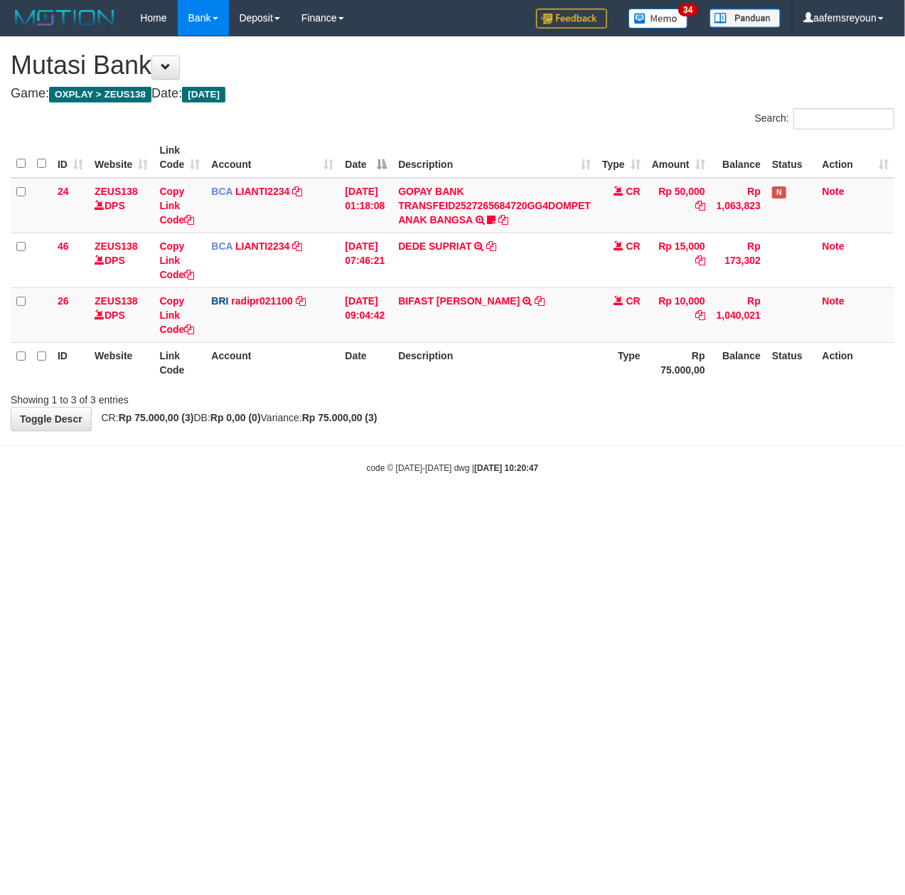
click at [496, 510] on html "Toggle navigation Home Bank Account List Mutasi Bank Search Sync Note Mutasi De…" at bounding box center [452, 255] width 905 height 510
drag, startPoint x: 0, startPoint y: 0, endPoint x: 680, endPoint y: 580, distance: 894.3
click at [626, 510] on html "Toggle navigation Home Bank Account List Mutasi Bank Search Sync Note Mutasi De…" at bounding box center [452, 255] width 905 height 510
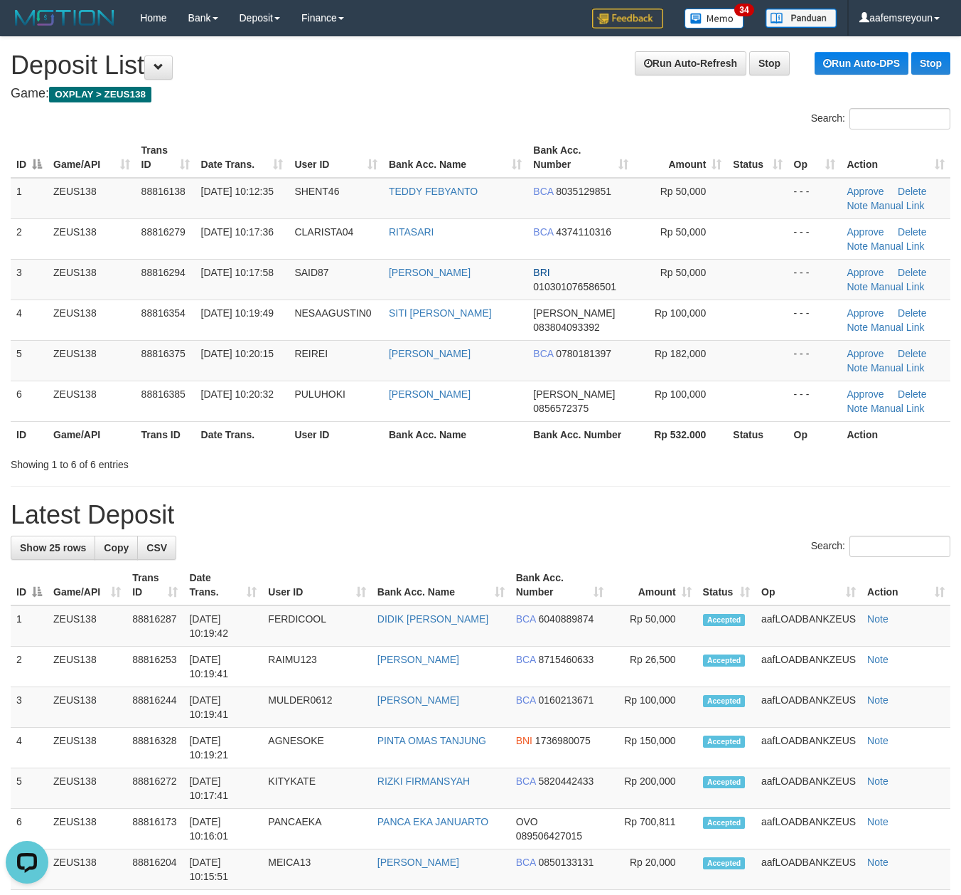
drag, startPoint x: 621, startPoint y: 486, endPoint x: 968, endPoint y: 502, distance: 347.4
click at [727, 486] on hr at bounding box center [481, 486] width 940 height 1
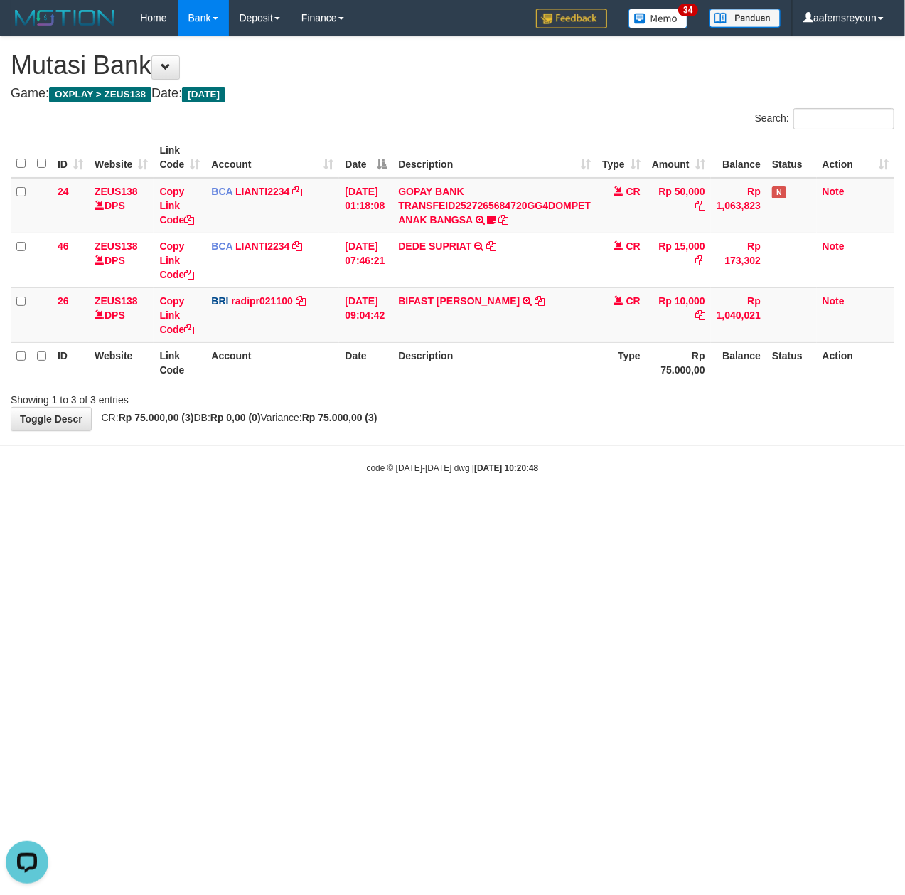
drag, startPoint x: 276, startPoint y: 708, endPoint x: 277, endPoint y: 695, distance: 13.6
click at [277, 510] on html "Toggle navigation Home Bank Account List Mutasi Bank Search Sync Note Mutasi De…" at bounding box center [452, 255] width 905 height 510
click at [439, 510] on html "Toggle navigation Home Bank Account List Mutasi Bank Search Sync Note Mutasi De…" at bounding box center [452, 255] width 905 height 510
drag, startPoint x: 370, startPoint y: 610, endPoint x: 209, endPoint y: 579, distance: 164.4
click at [368, 510] on html "Toggle navigation Home Bank Account List Mutasi Bank Search Sync Note Mutasi De…" at bounding box center [452, 255] width 905 height 510
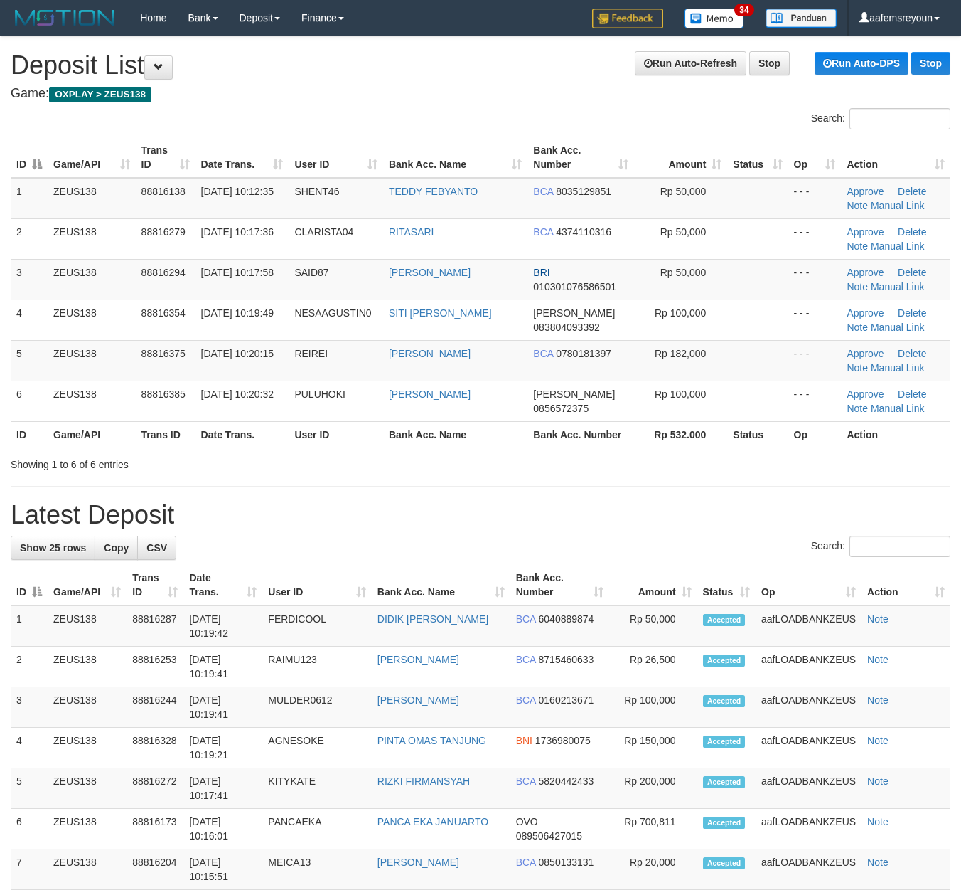
drag, startPoint x: 240, startPoint y: 485, endPoint x: 960, endPoint y: 540, distance: 722.4
click at [245, 484] on div "**********" at bounding box center [480, 875] width 961 height 1677
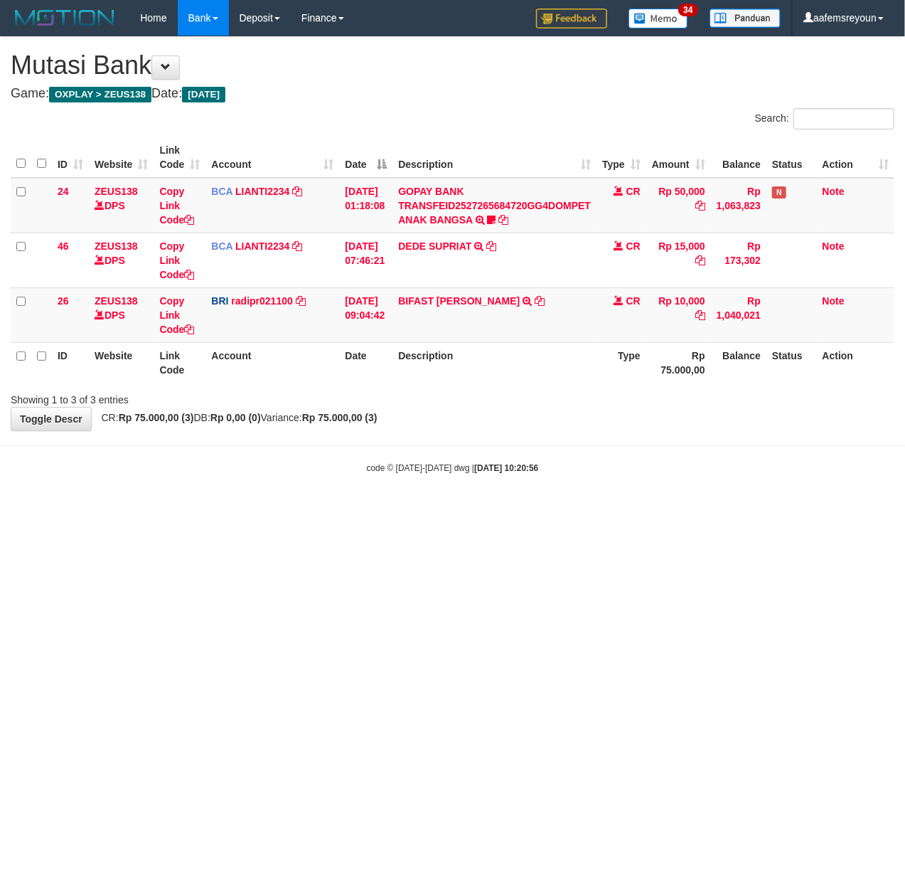
drag, startPoint x: 587, startPoint y: 582, endPoint x: 33, endPoint y: 521, distance: 557.9
click at [549, 510] on html "Toggle navigation Home Bank Account List Mutasi Bank Search Sync Note Mutasi De…" at bounding box center [452, 255] width 905 height 510
drag, startPoint x: 624, startPoint y: 513, endPoint x: 550, endPoint y: 527, distance: 74.6
click at [614, 510] on html "Toggle navigation Home Bank Account List Mutasi Bank Search Sync Note Mutasi De…" at bounding box center [452, 255] width 905 height 510
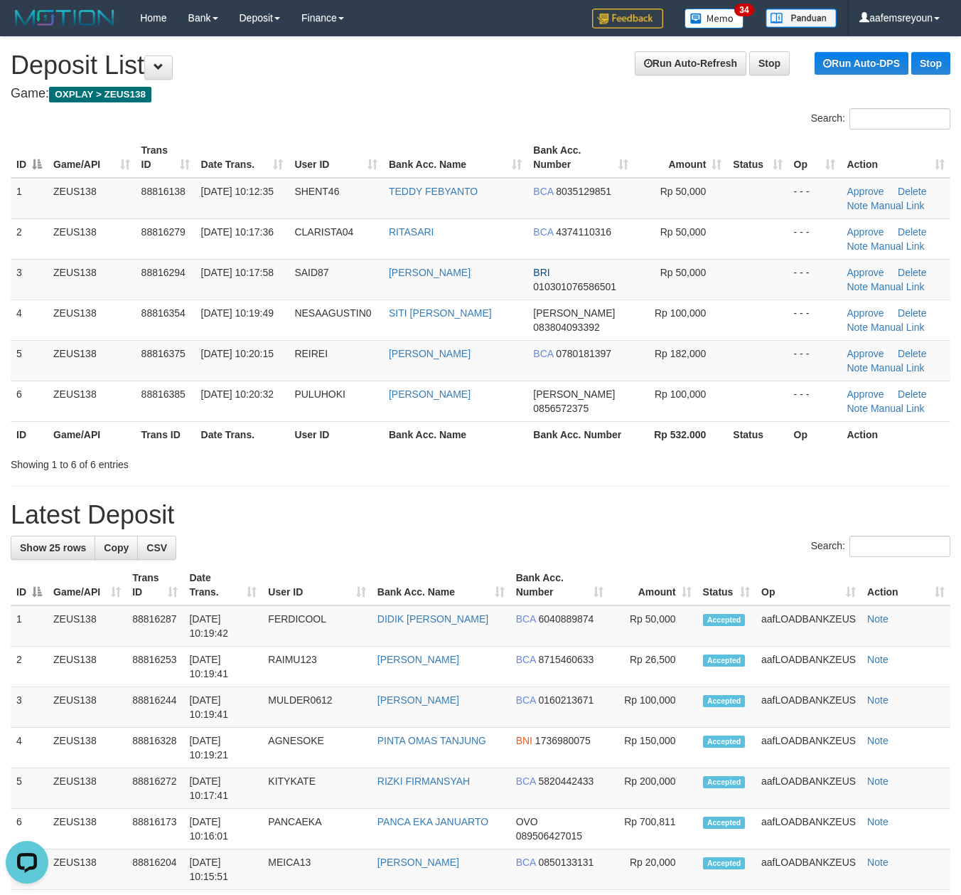
drag, startPoint x: 650, startPoint y: 511, endPoint x: 818, endPoint y: 503, distance: 168.0
click at [663, 509] on h1 "Latest Deposit" at bounding box center [481, 515] width 940 height 28
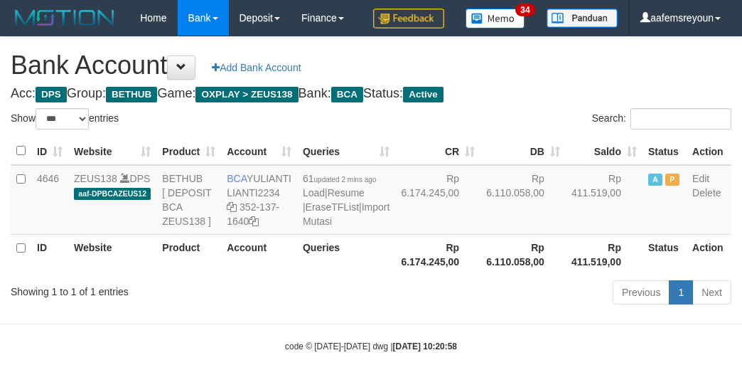
select select "***"
click at [481, 235] on td "Rp 6.110.058,00" at bounding box center [523, 200] width 85 height 70
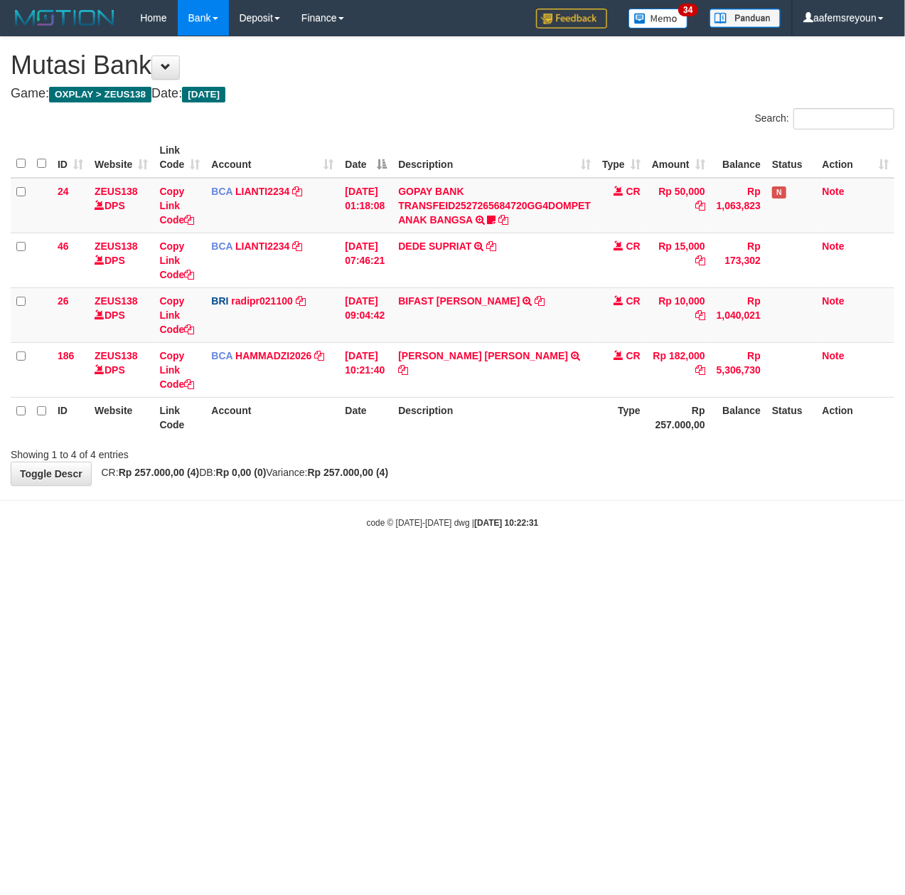
click at [453, 510] on body "Toggle navigation Home Bank Account List Mutasi Bank Search Sync Note Mutasi De…" at bounding box center [452, 282] width 905 height 565
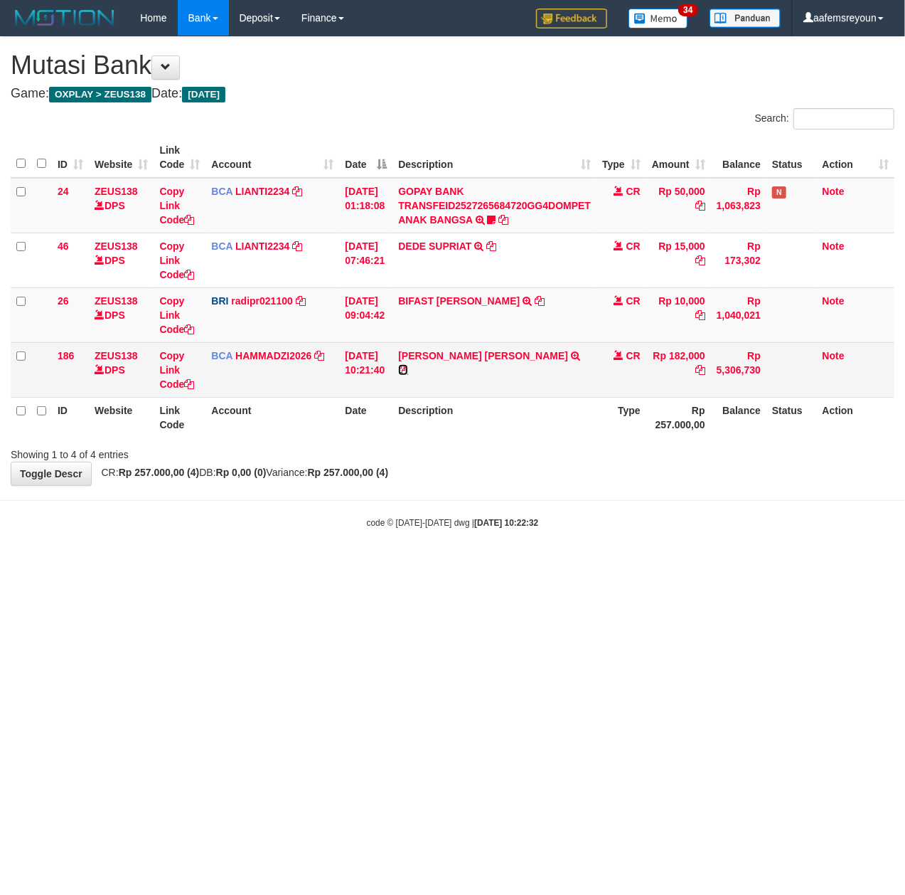
drag, startPoint x: 532, startPoint y: 353, endPoint x: 508, endPoint y: 361, distance: 25.6
click at [408, 365] on icon at bounding box center [403, 370] width 10 height 10
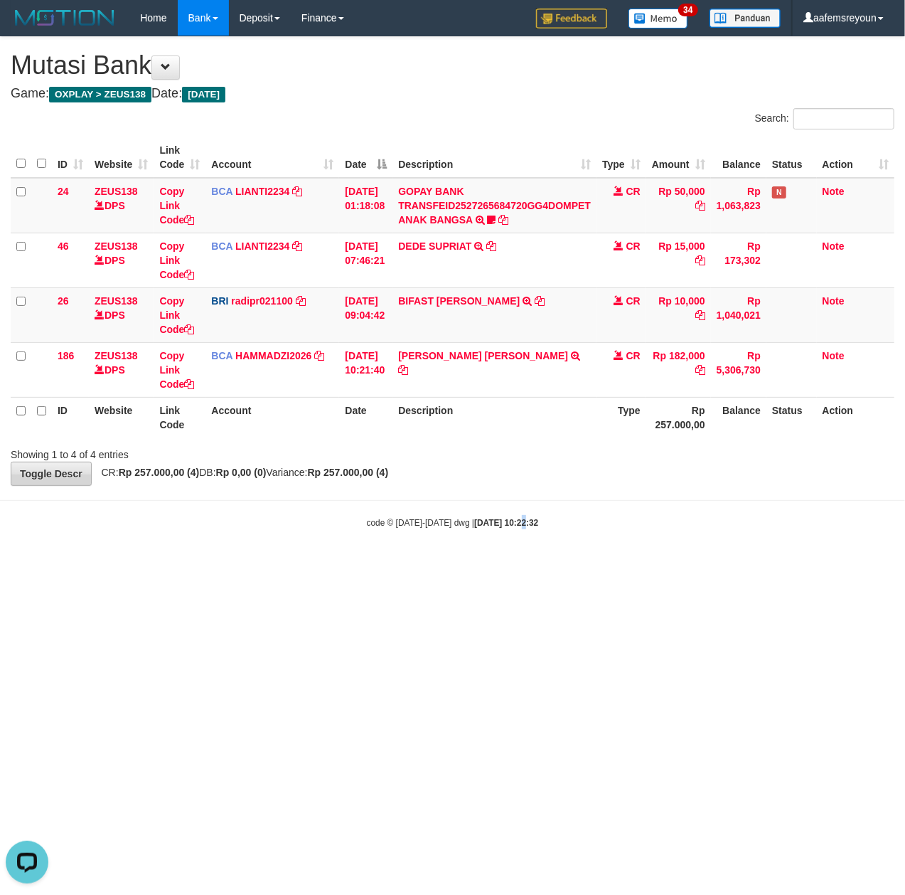
drag, startPoint x: 504, startPoint y: 510, endPoint x: 26, endPoint y: 481, distance: 478.7
click at [502, 509] on body "Toggle navigation Home Bank Account List Mutasi Bank Search Sync Note Mutasi De…" at bounding box center [452, 282] width 905 height 565
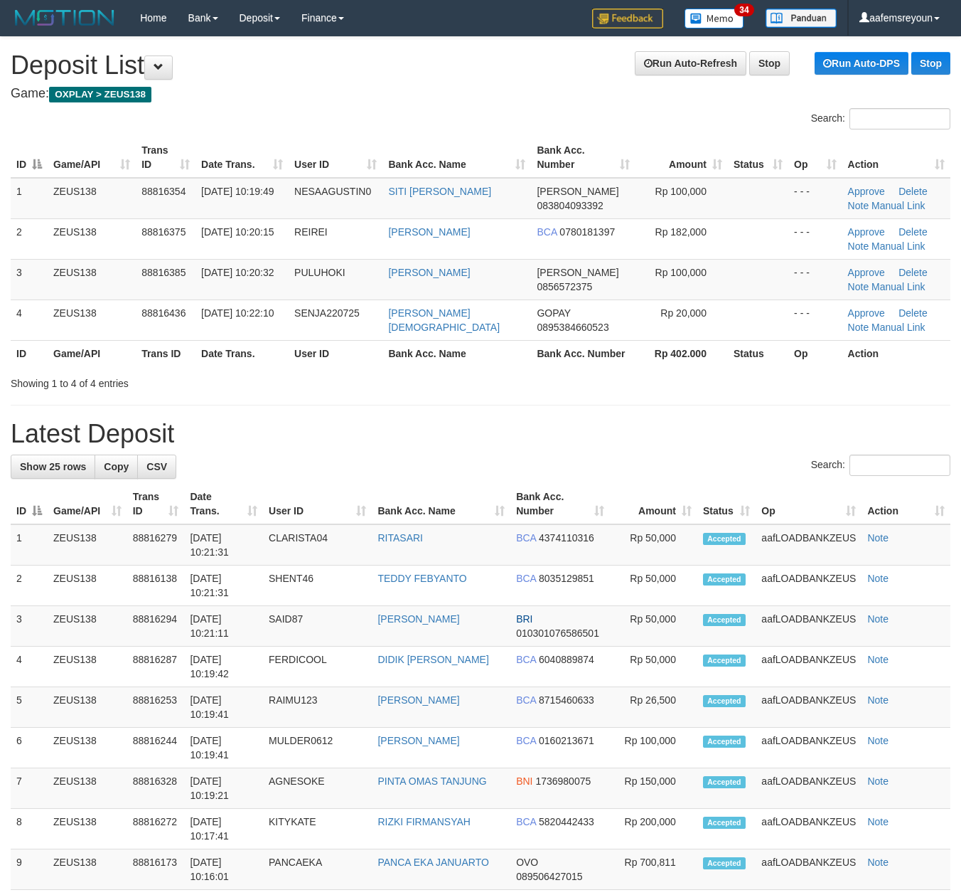
click at [828, 388] on div "Showing 1 to 4 of 4 entries" at bounding box center [480, 380] width 961 height 20
drag, startPoint x: 587, startPoint y: 429, endPoint x: 4, endPoint y: 496, distance: 586.2
click at [567, 434] on h1 "Latest Deposit" at bounding box center [481, 434] width 940 height 28
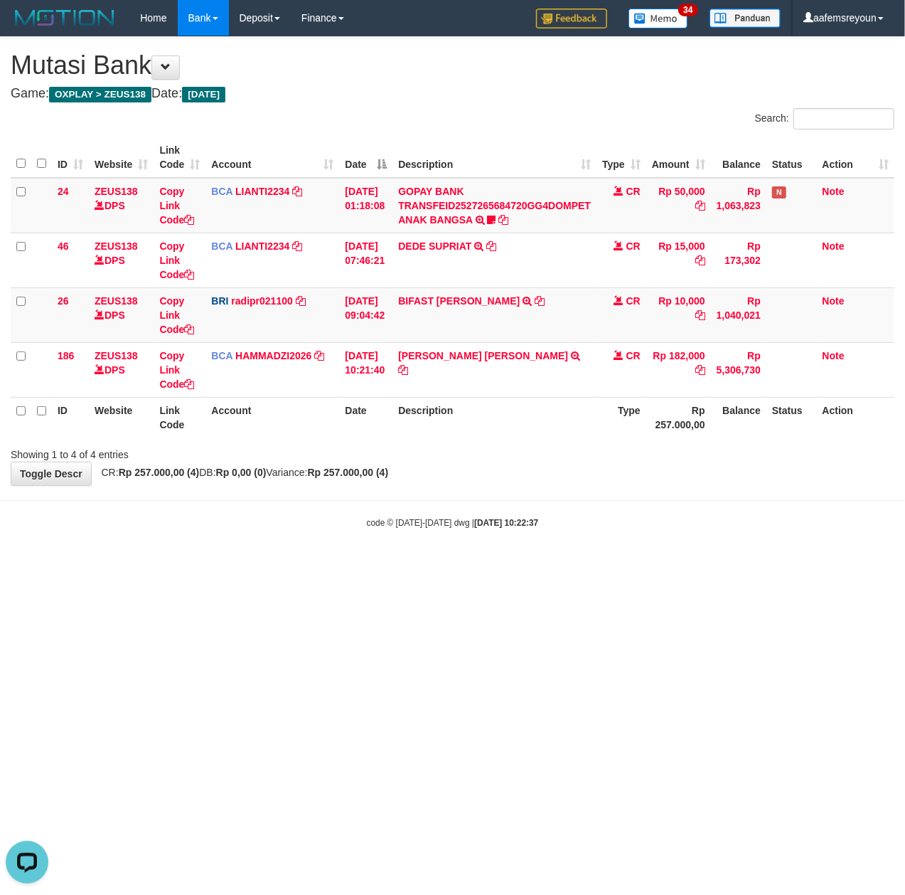
click at [437, 565] on html "Toggle navigation Home Bank Account List Mutasi Bank Search Sync Note Mutasi De…" at bounding box center [452, 282] width 905 height 565
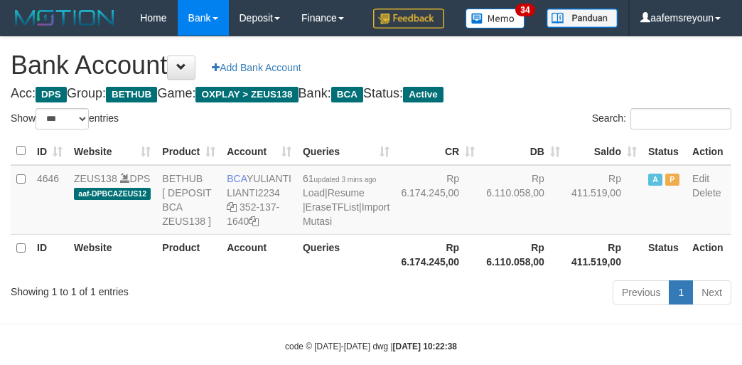
select select "***"
click at [643, 235] on td "A P" at bounding box center [665, 200] width 44 height 70
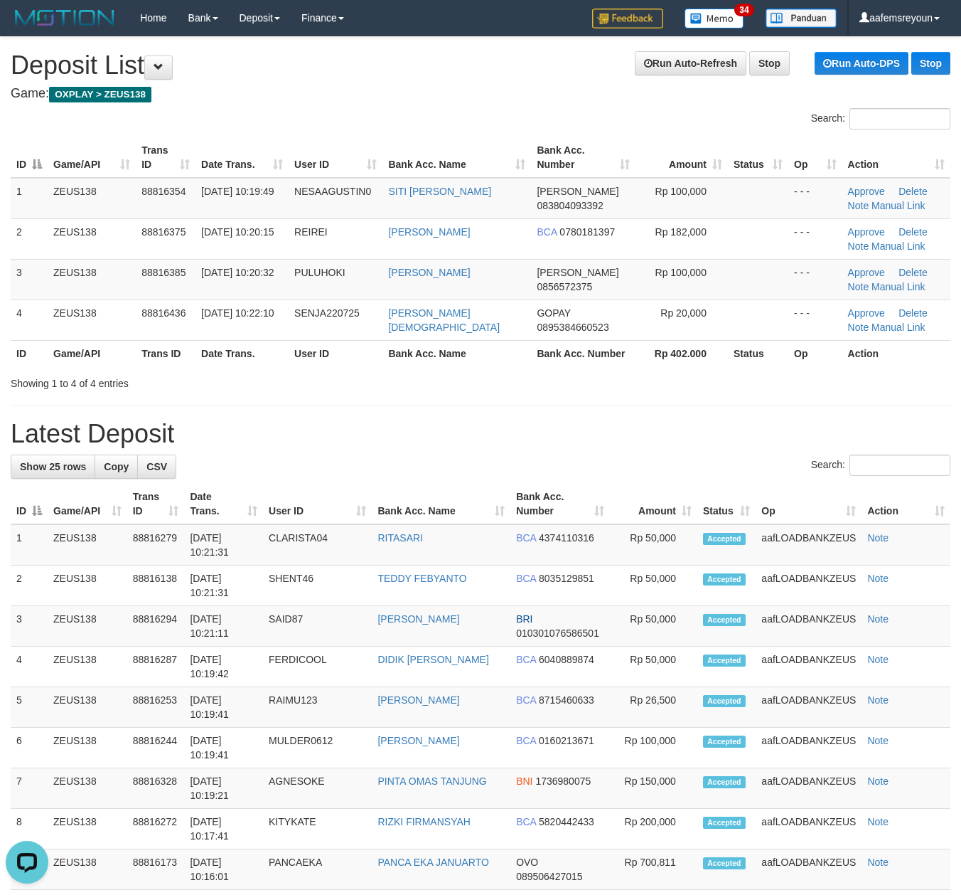
drag, startPoint x: 498, startPoint y: 419, endPoint x: 673, endPoint y: 458, distance: 178.5
click at [597, 444] on div "**********" at bounding box center [480, 835] width 961 height 1596
drag, startPoint x: 595, startPoint y: 400, endPoint x: 621, endPoint y: 410, distance: 28.1
click at [598, 401] on div "**********" at bounding box center [480, 835] width 961 height 1596
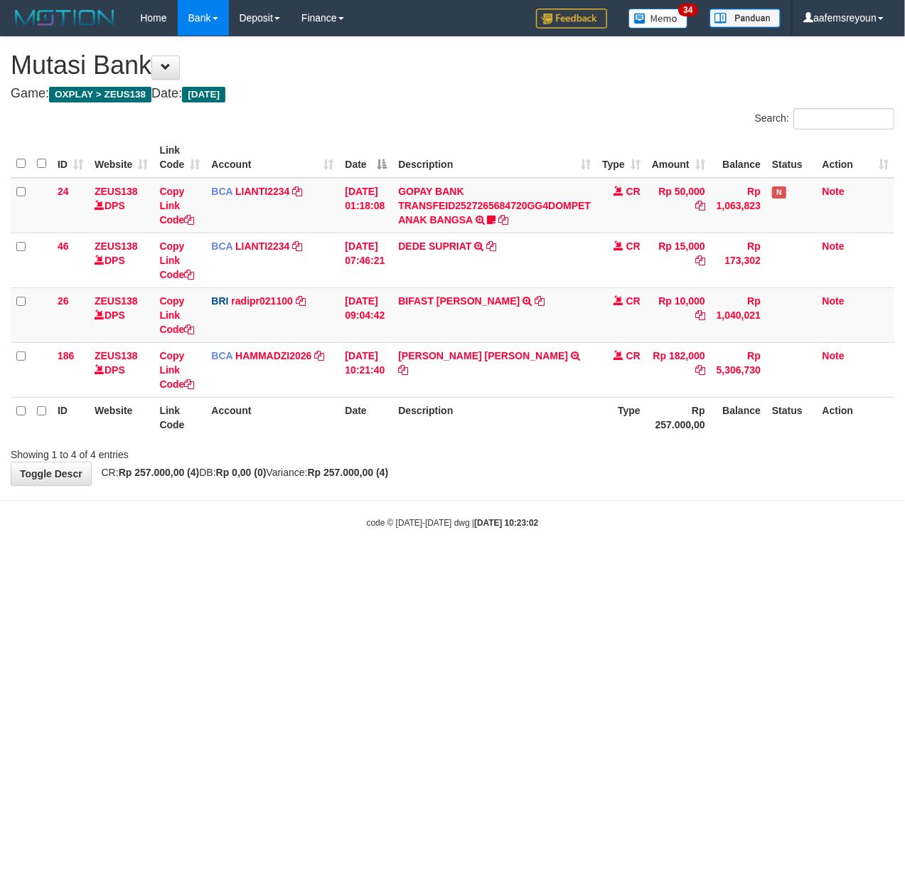
drag, startPoint x: 674, startPoint y: 562, endPoint x: 1, endPoint y: 464, distance: 680.4
click at [641, 555] on body "Toggle navigation Home Bank Account List Mutasi Bank Search Sync Note Mutasi De…" at bounding box center [452, 282] width 905 height 565
click at [427, 525] on small "code © 2012-2018 dwg | 2025/09/30 10:23:03" at bounding box center [453, 523] width 172 height 10
drag, startPoint x: 324, startPoint y: 604, endPoint x: 211, endPoint y: 567, distance: 118.7
click at [320, 565] on html "Toggle navigation Home Bank Account List Mutasi Bank Search Sync Note Mutasi De…" at bounding box center [452, 282] width 905 height 565
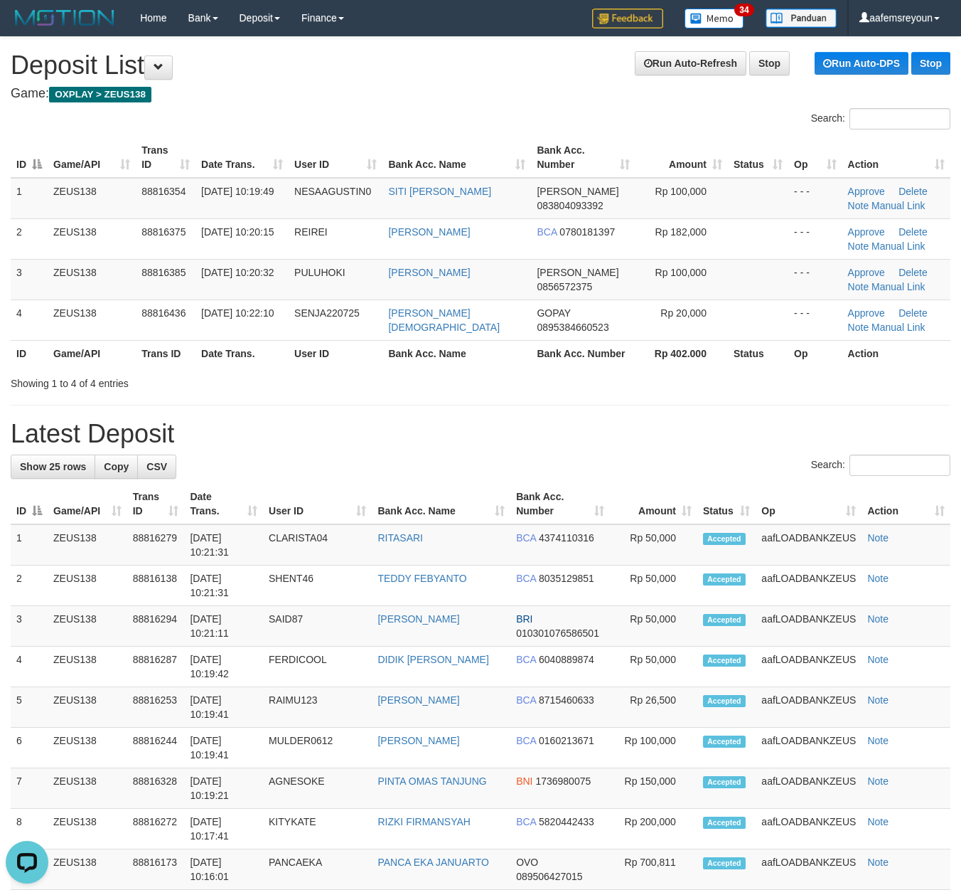
drag, startPoint x: 501, startPoint y: 415, endPoint x: 576, endPoint y: 427, distance: 75.5
click at [558, 425] on div "**********" at bounding box center [480, 835] width 961 height 1596
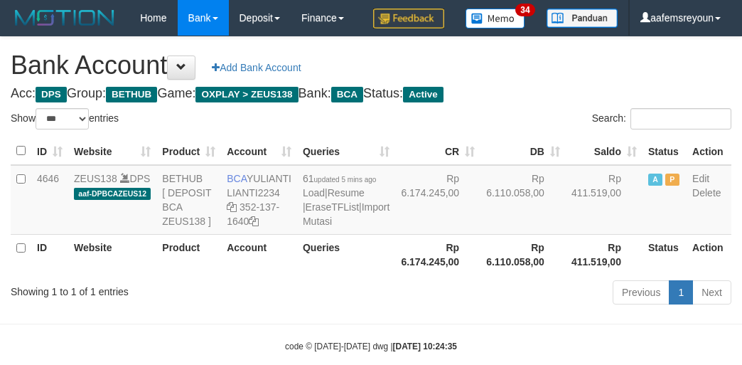
select select "***"
click at [308, 227] on link "Import Mutasi" at bounding box center [346, 214] width 87 height 26
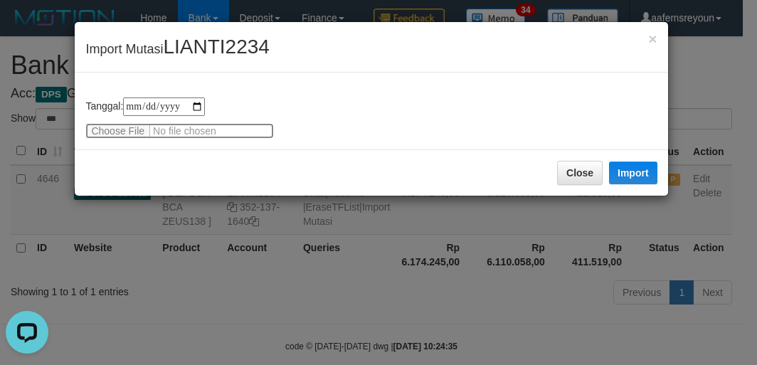
click at [111, 123] on input "file" at bounding box center [179, 131] width 188 height 16
type input "**********"
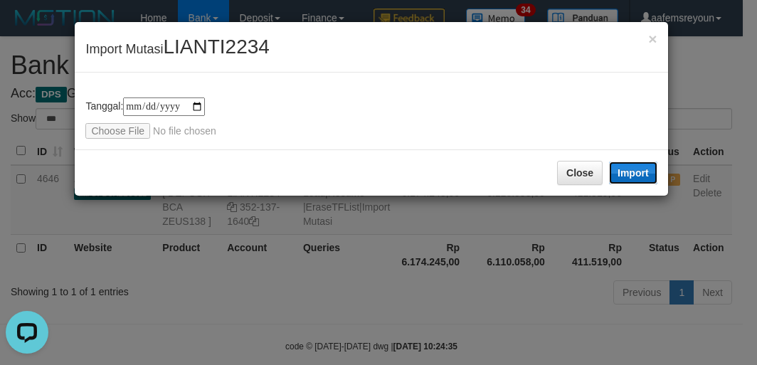
click at [634, 177] on button "Import" at bounding box center [633, 172] width 48 height 23
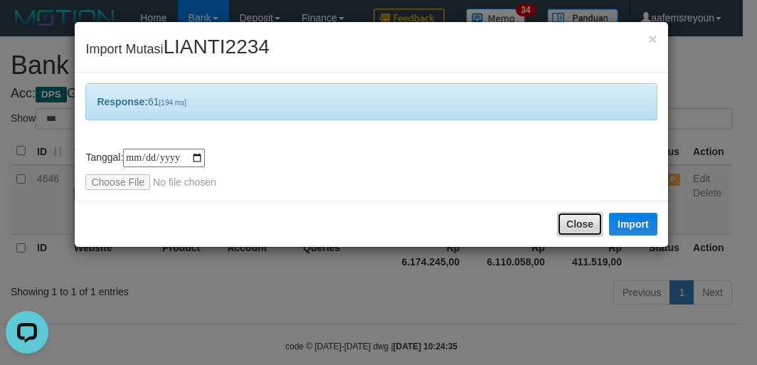
click at [575, 225] on button "Close" at bounding box center [580, 224] width 46 height 24
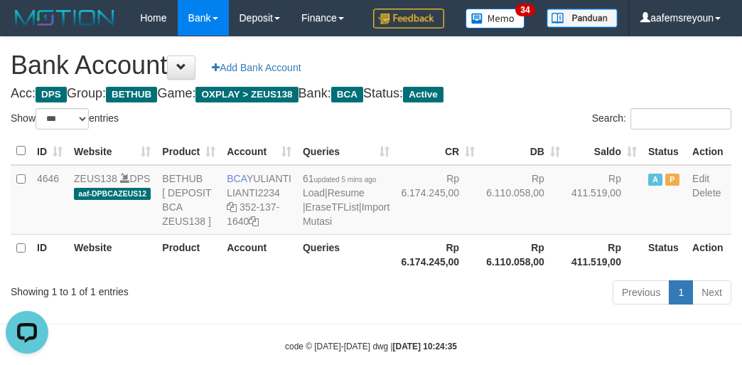
drag, startPoint x: 569, startPoint y: 115, endPoint x: 589, endPoint y: 140, distance: 31.9
click at [569, 115] on div "Bank Account Add Bank Account Acc: DPS Group: BETHUB Game: OXPLAY > ZEUS138 Ban…" at bounding box center [371, 173] width 742 height 272
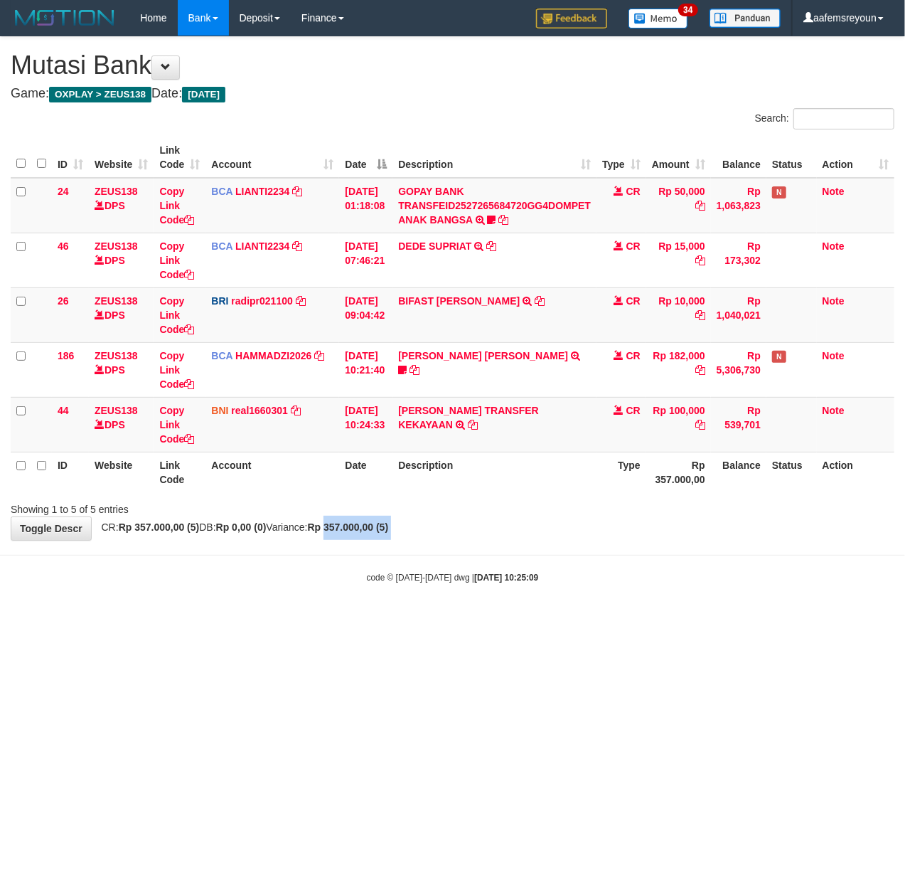
drag, startPoint x: 368, startPoint y: 540, endPoint x: 397, endPoint y: 519, distance: 36.1
click at [373, 535] on div "**********" at bounding box center [452, 288] width 905 height 503
drag, startPoint x: 365, startPoint y: 491, endPoint x: 323, endPoint y: 503, distance: 43.9
click at [365, 493] on div "ID Website Link Code Account Date Description Type Amount Balance Status Action…" at bounding box center [452, 314] width 905 height 363
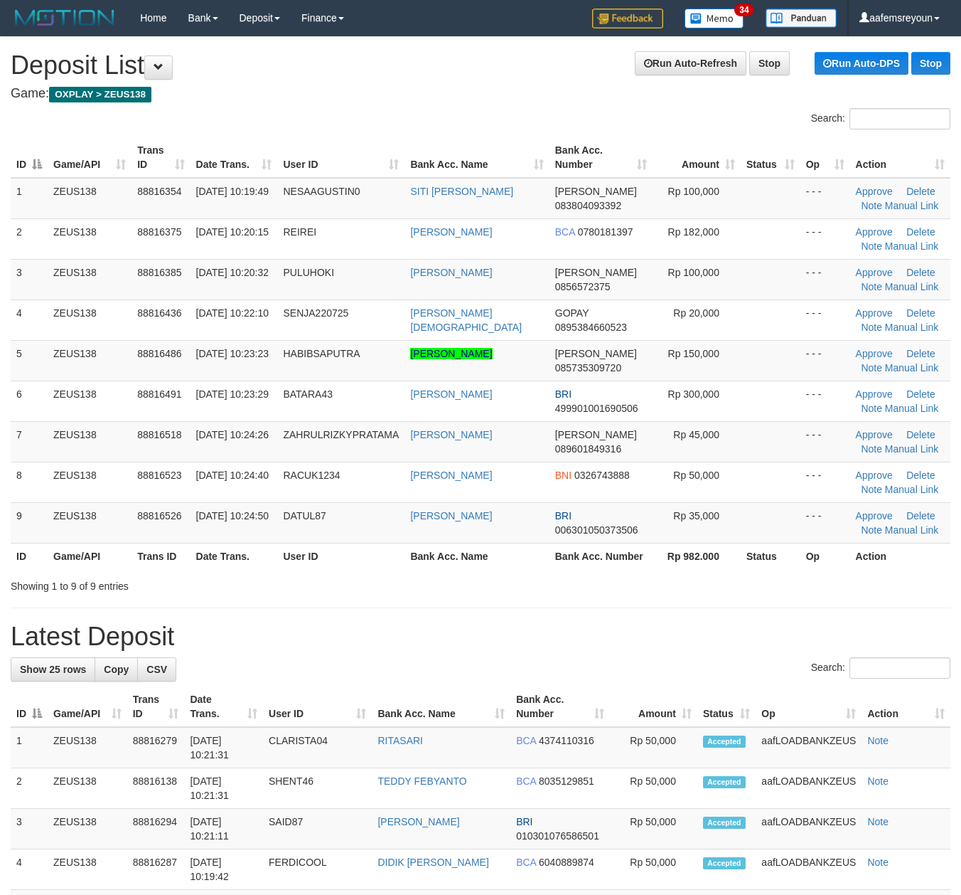
drag, startPoint x: 583, startPoint y: 613, endPoint x: 973, endPoint y: 572, distance: 391.8
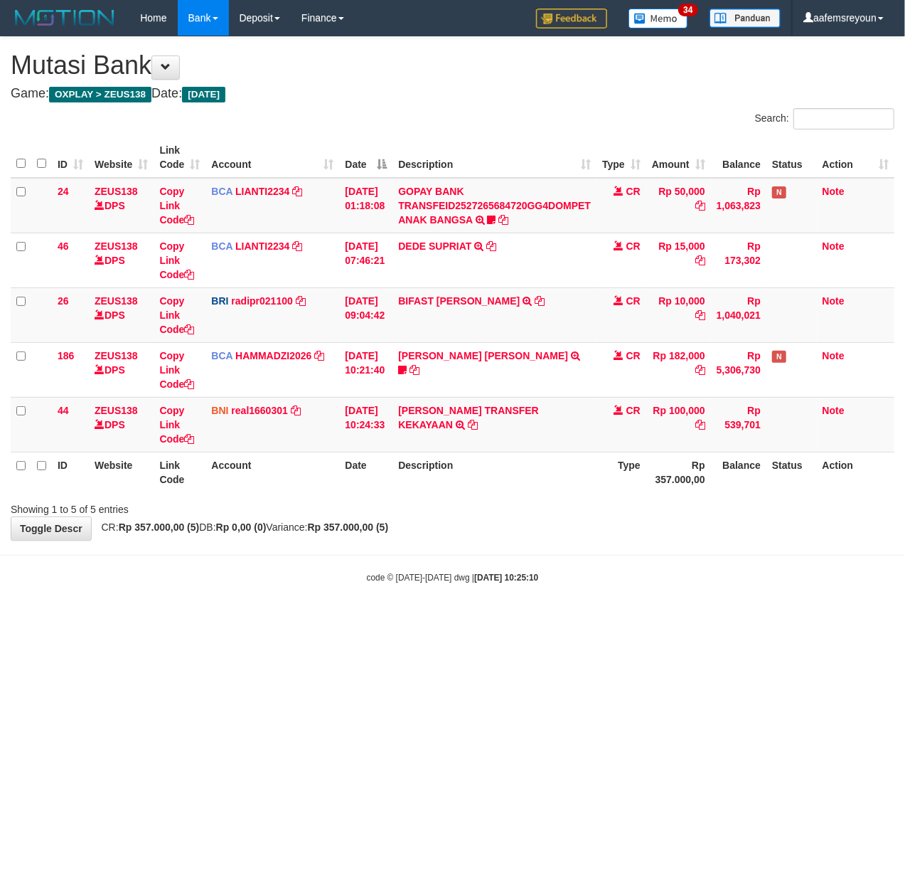
drag, startPoint x: 259, startPoint y: 545, endPoint x: 277, endPoint y: 518, distance: 32.7
click at [263, 535] on body "Toggle navigation Home Bank Account List Mutasi Bank Search Sync Note Mutasi De…" at bounding box center [452, 309] width 905 height 619
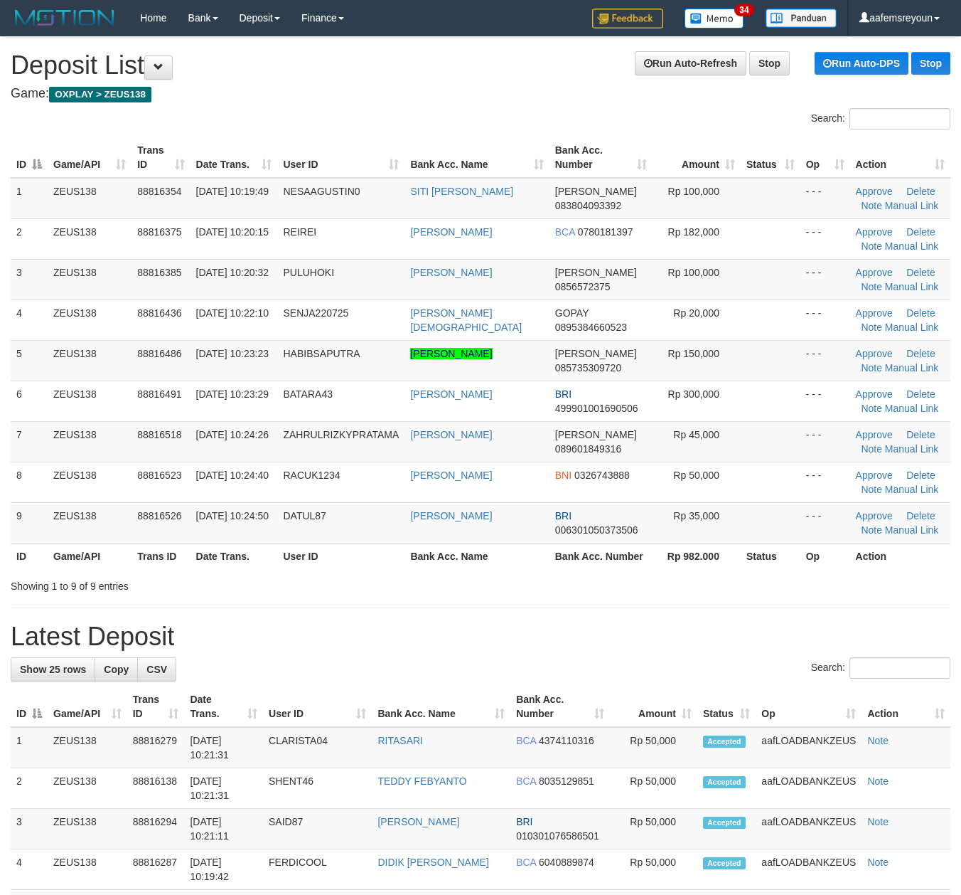
click at [752, 624] on h1 "Latest Deposit" at bounding box center [481, 636] width 940 height 28
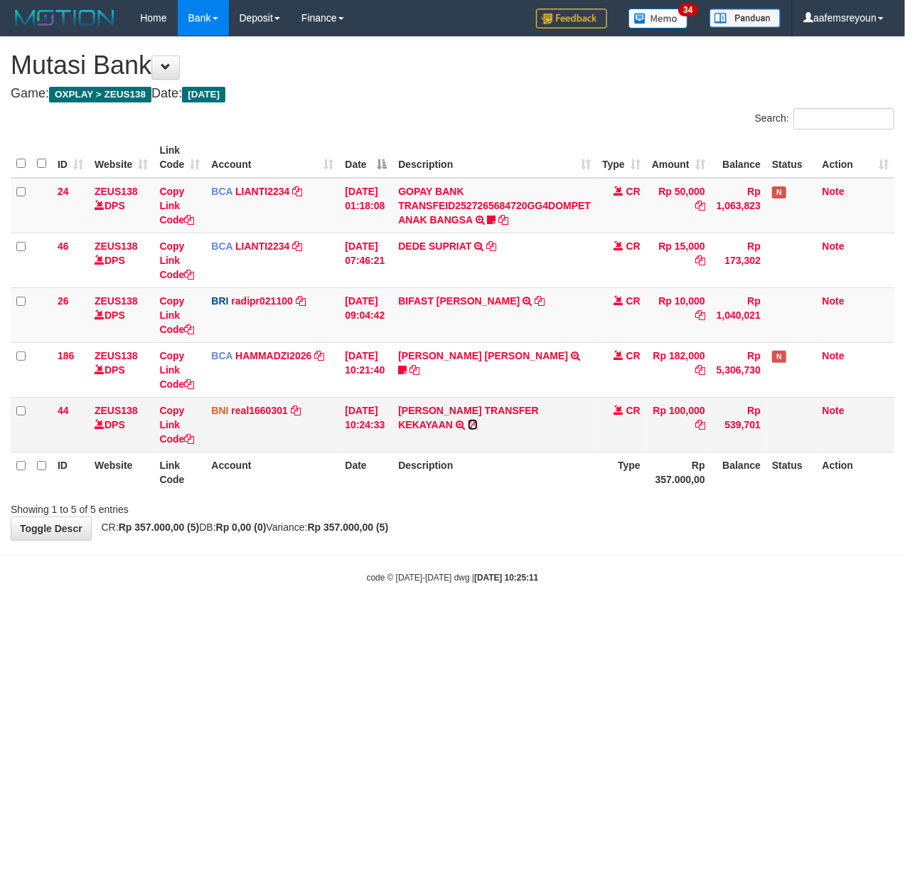
click at [468, 425] on icon at bounding box center [473, 425] width 10 height 10
click at [236, 619] on html "Toggle navigation Home Bank Account List Mutasi Bank Search Sync Note Mutasi De…" at bounding box center [452, 309] width 905 height 619
click at [233, 619] on html "Toggle navigation Home Bank Account List Mutasi Bank Search Sync Note Mutasi De…" at bounding box center [452, 309] width 905 height 619
click at [646, 619] on html "Toggle navigation Home Bank Account List Mutasi Bank Search Sync Note Mutasi De…" at bounding box center [452, 309] width 905 height 619
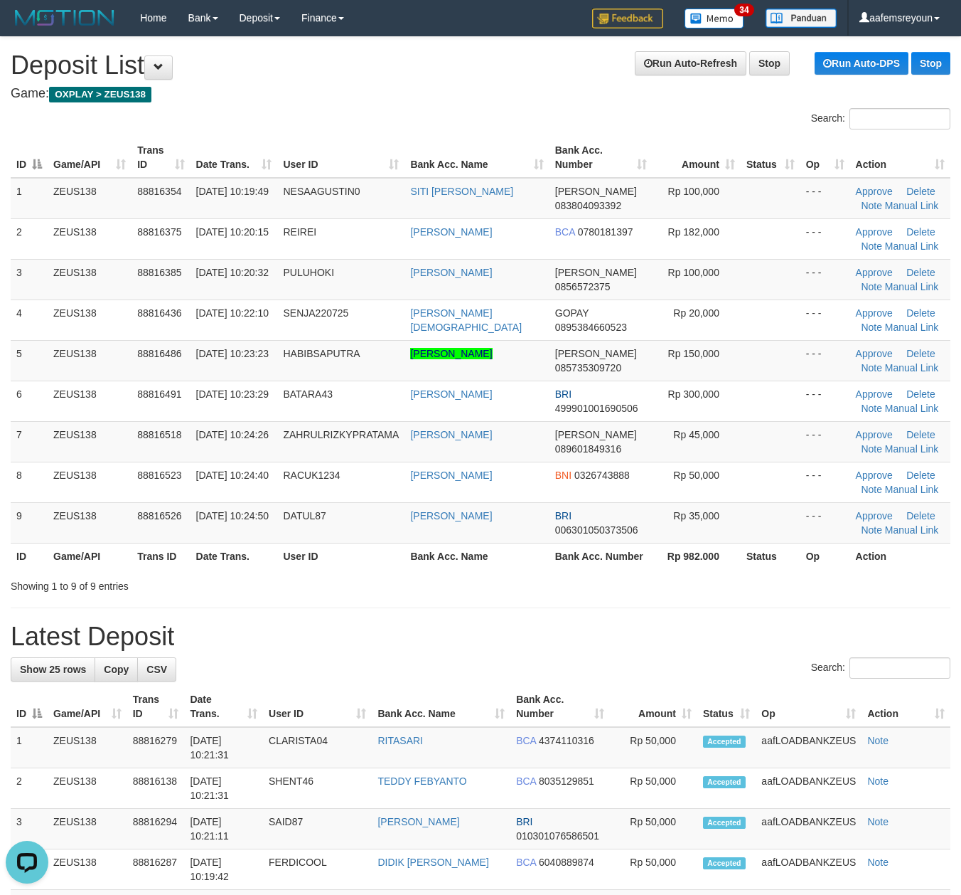
drag, startPoint x: 428, startPoint y: 600, endPoint x: 570, endPoint y: 619, distance: 143.4
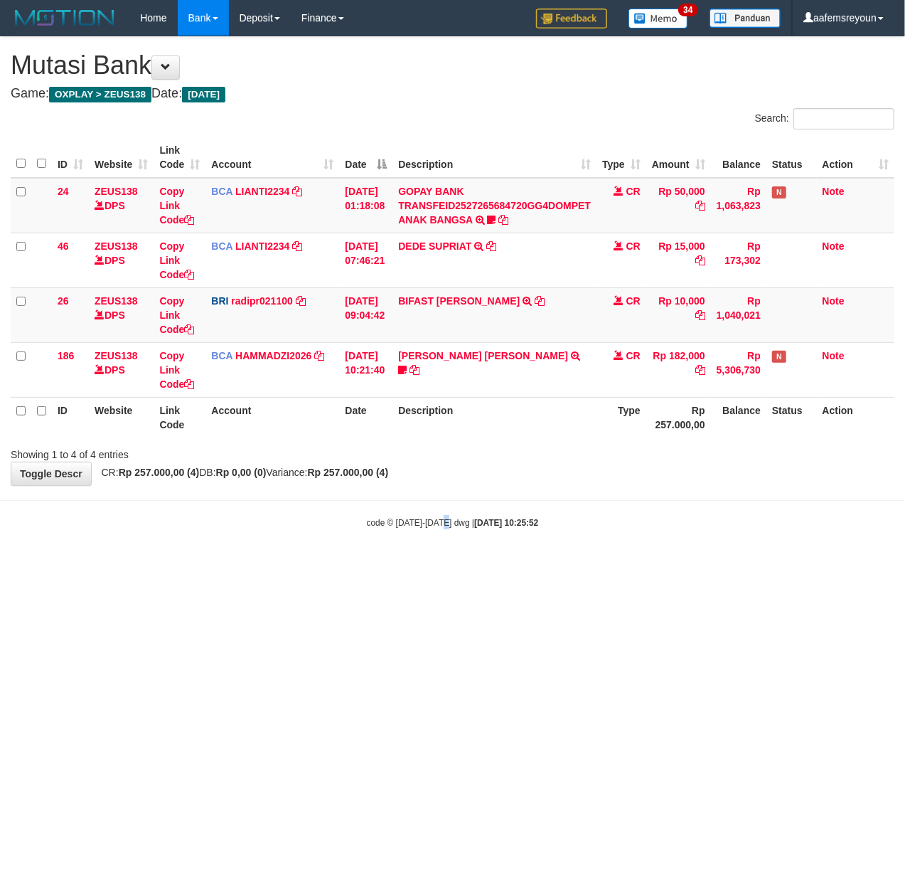
click at [442, 565] on html "Toggle navigation Home Bank Account List Mutasi Bank Search Sync Note Mutasi De…" at bounding box center [452, 282] width 905 height 565
drag, startPoint x: 564, startPoint y: 678, endPoint x: 7, endPoint y: 647, distance: 557.6
click at [471, 565] on html "Toggle navigation Home Bank Account List Mutasi Bank Search Sync Note Mutasi De…" at bounding box center [452, 282] width 905 height 565
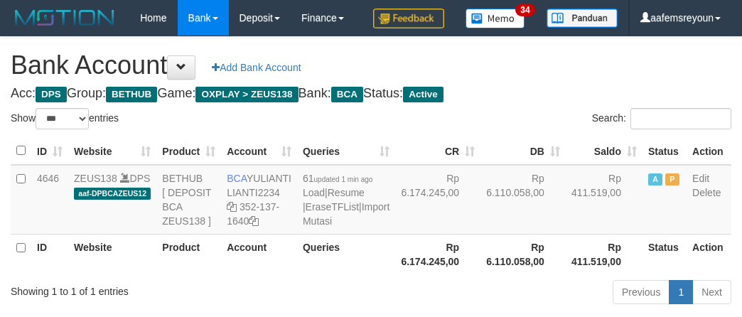
select select "***"
click at [510, 235] on td "Rp 6.110.058,00" at bounding box center [523, 200] width 85 height 70
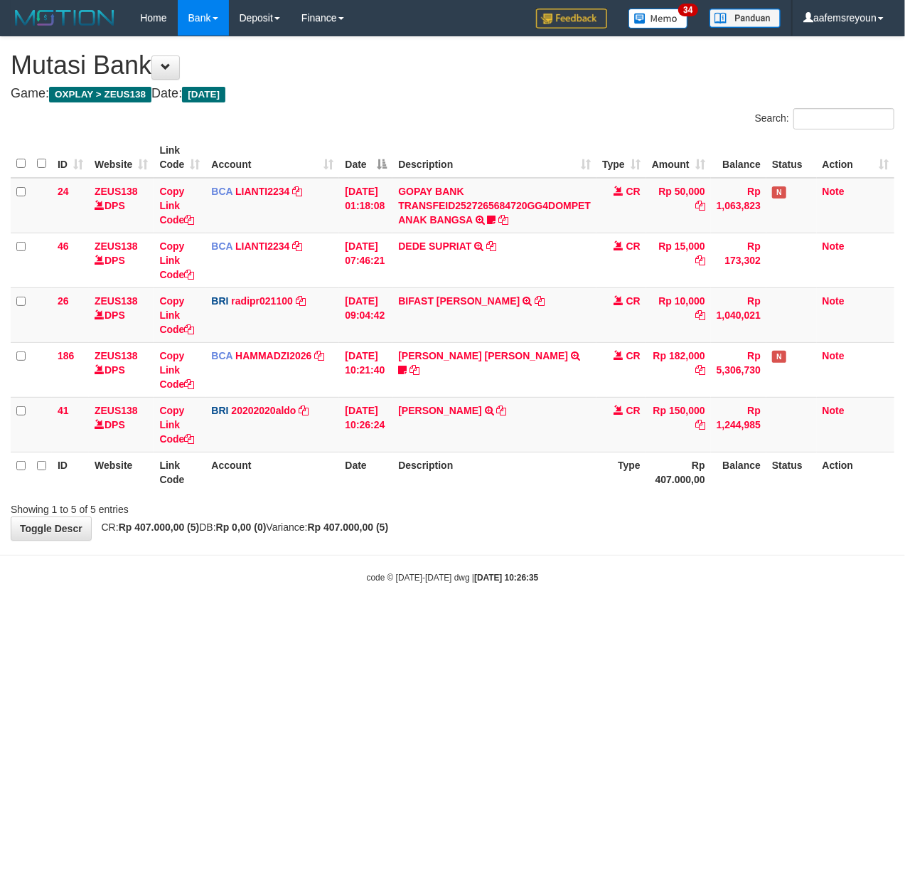
click at [351, 619] on html "Toggle navigation Home Bank Account List Mutasi Bank Search Sync Note Mutasi De…" at bounding box center [452, 309] width 905 height 619
drag, startPoint x: 493, startPoint y: 509, endPoint x: 4, endPoint y: 499, distance: 490.0
click at [467, 512] on div "Showing 1 to 5 of 5 entries" at bounding box center [452, 506] width 905 height 20
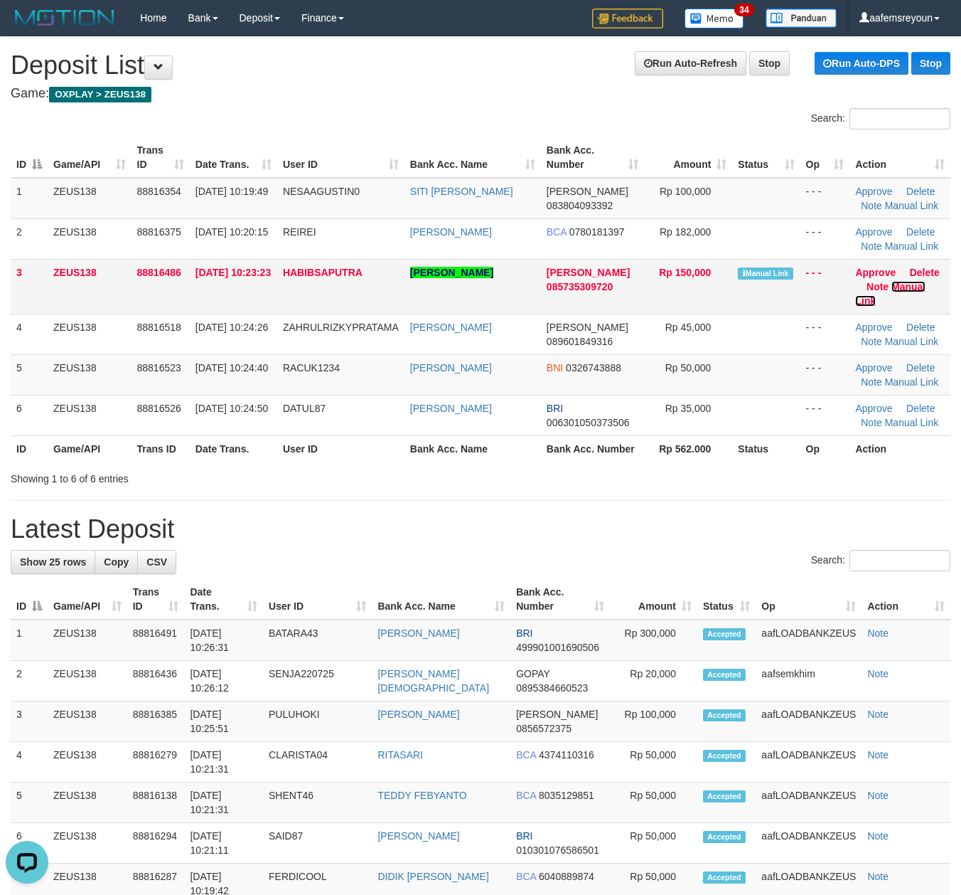
click at [906, 289] on link "Manual Link" at bounding box center [890, 294] width 70 height 26
click at [855, 281] on link "Manual Link" at bounding box center [890, 294] width 70 height 26
drag, startPoint x: 634, startPoint y: 489, endPoint x: 674, endPoint y: 495, distance: 40.2
click at [669, 495] on div "**********" at bounding box center [480, 882] width 961 height 1691
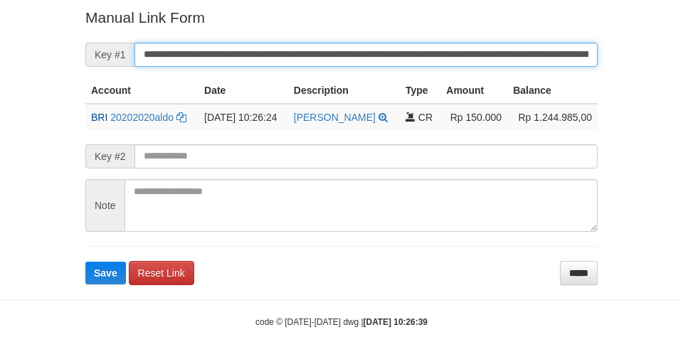
click at [85, 262] on button "Save" at bounding box center [105, 273] width 41 height 23
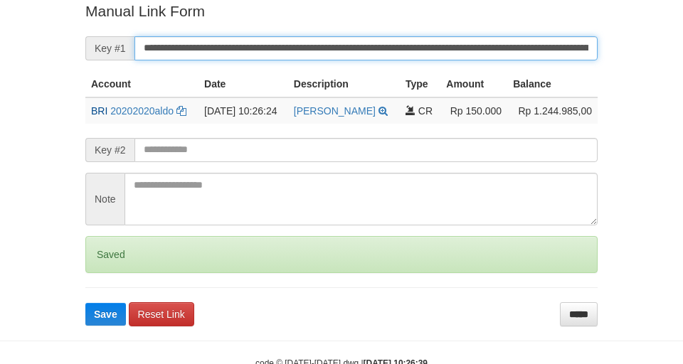
click at [85, 303] on button "Save" at bounding box center [105, 314] width 41 height 23
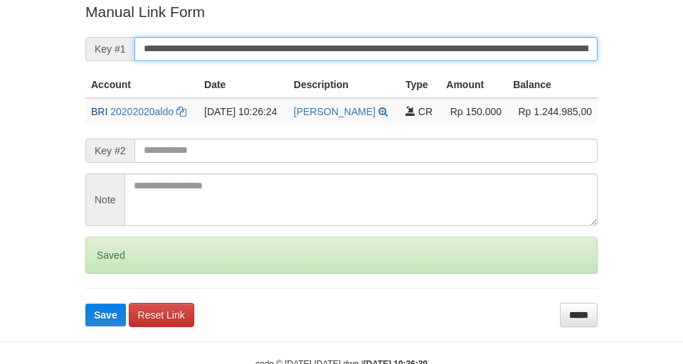
click at [85, 304] on button "Save" at bounding box center [105, 315] width 41 height 23
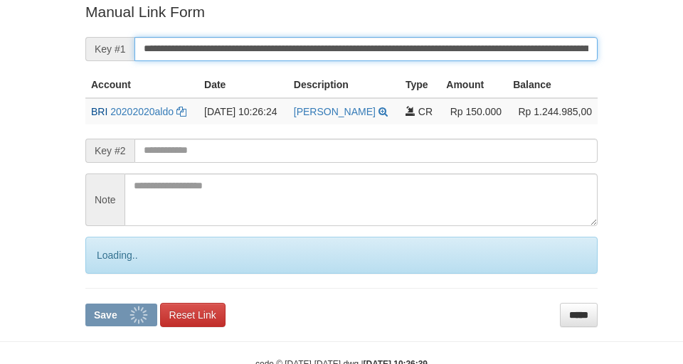
click at [85, 304] on button "Save" at bounding box center [121, 315] width 72 height 23
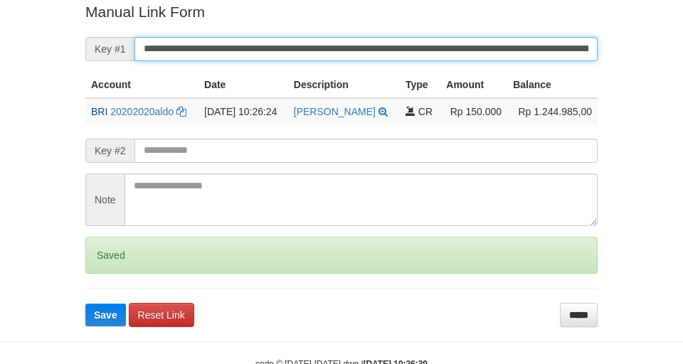
click at [85, 304] on button "Save" at bounding box center [105, 315] width 41 height 23
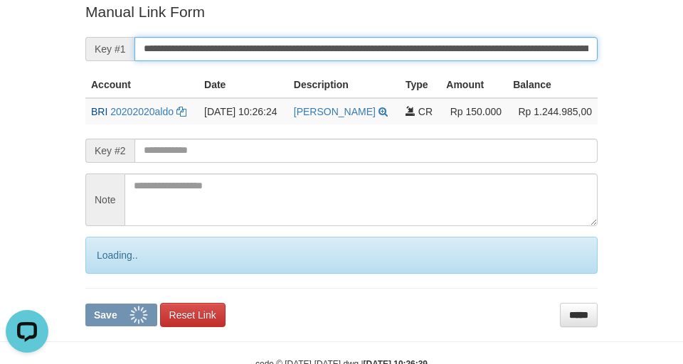
scroll to position [0, 0]
click at [85, 304] on button "Save" at bounding box center [121, 315] width 72 height 23
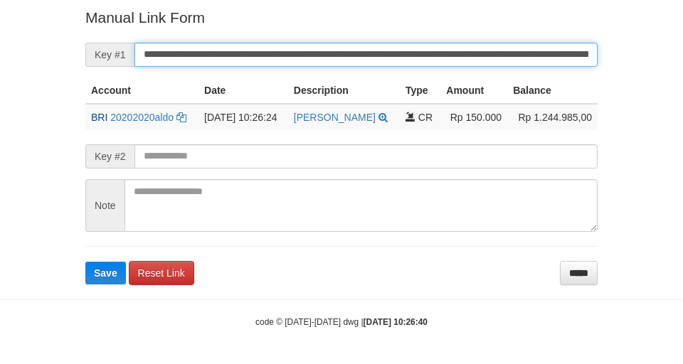
drag, startPoint x: 0, startPoint y: 0, endPoint x: 542, endPoint y: 46, distance: 543.8
click at [542, 46] on input "**********" at bounding box center [365, 55] width 463 height 24
click at [85, 262] on button "Save" at bounding box center [105, 273] width 41 height 23
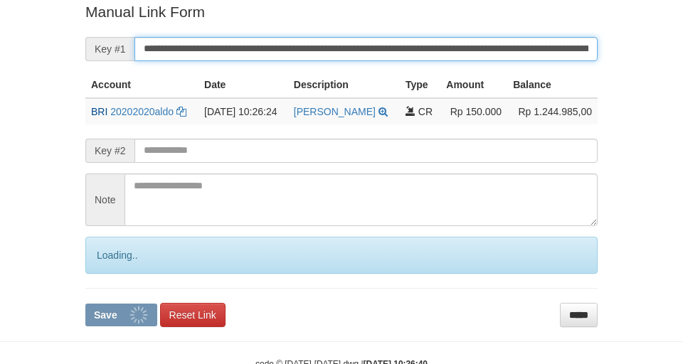
scroll to position [293, 0]
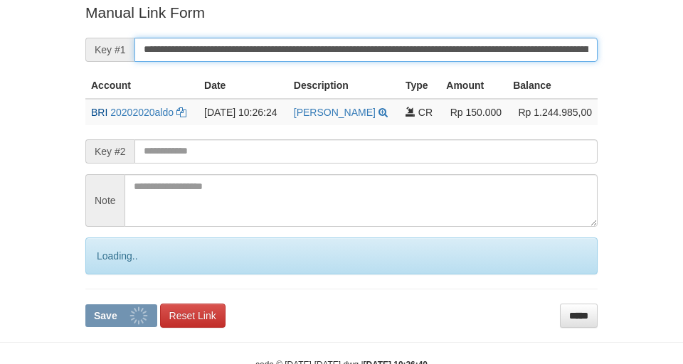
click at [85, 304] on button "Save" at bounding box center [121, 315] width 72 height 23
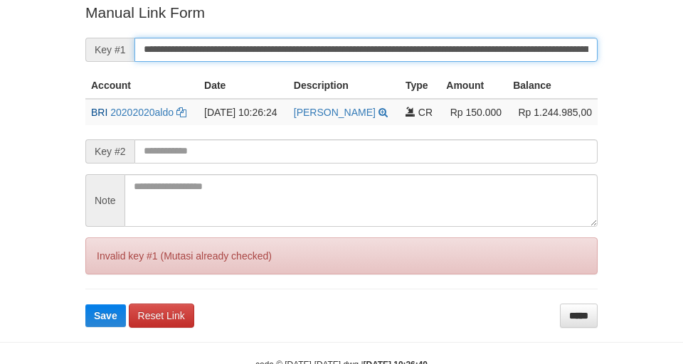
click at [85, 304] on button "Save" at bounding box center [105, 315] width 41 height 23
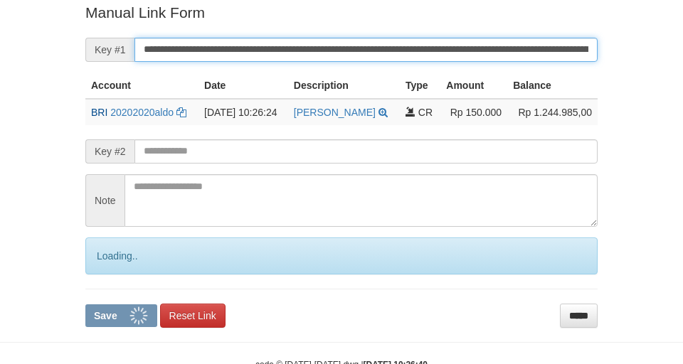
click at [85, 304] on button "Save" at bounding box center [121, 315] width 72 height 23
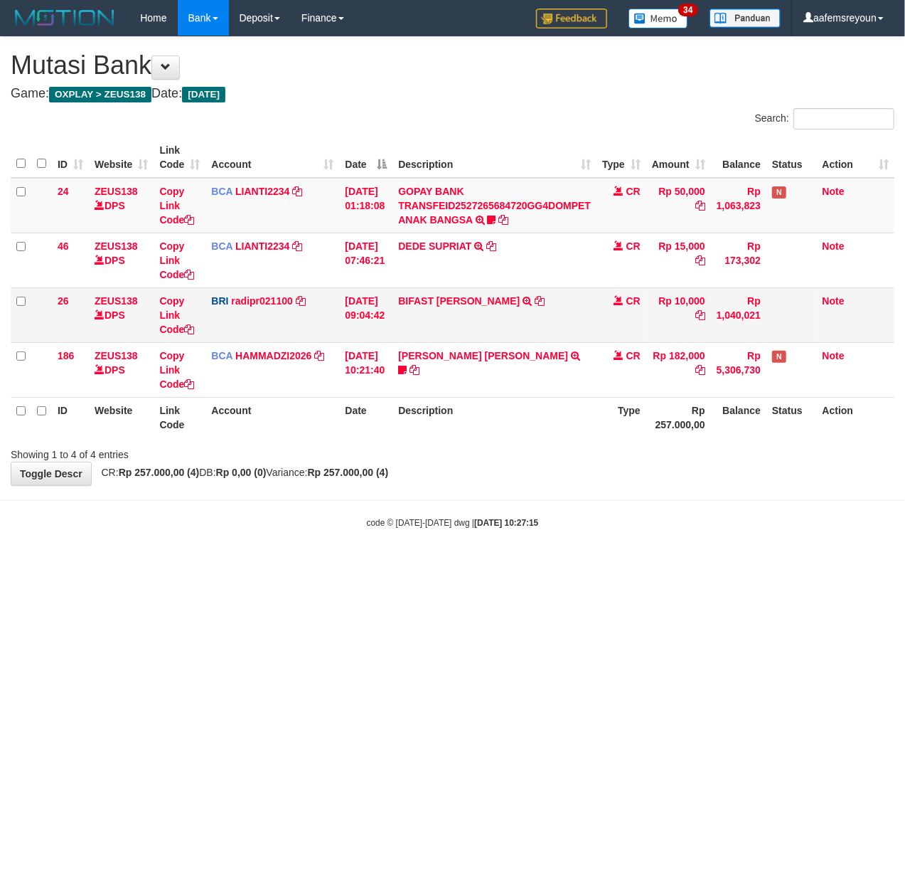
click at [597, 565] on html "Toggle navigation Home Bank Account List Mutasi Bank Search Sync Note Mutasi De…" at bounding box center [452, 282] width 905 height 565
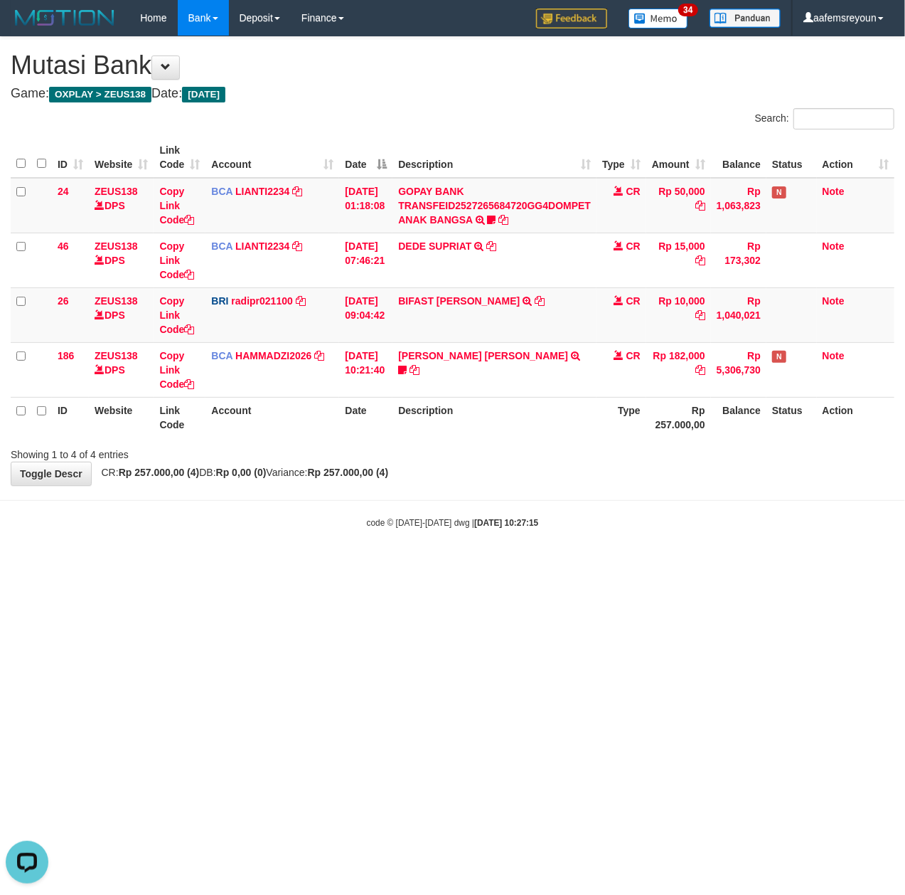
drag, startPoint x: 398, startPoint y: 664, endPoint x: 0, endPoint y: 613, distance: 401.5
click at [388, 565] on html "Toggle navigation Home Bank Account List Mutasi Bank Search Sync Note Mutasi De…" at bounding box center [452, 282] width 905 height 565
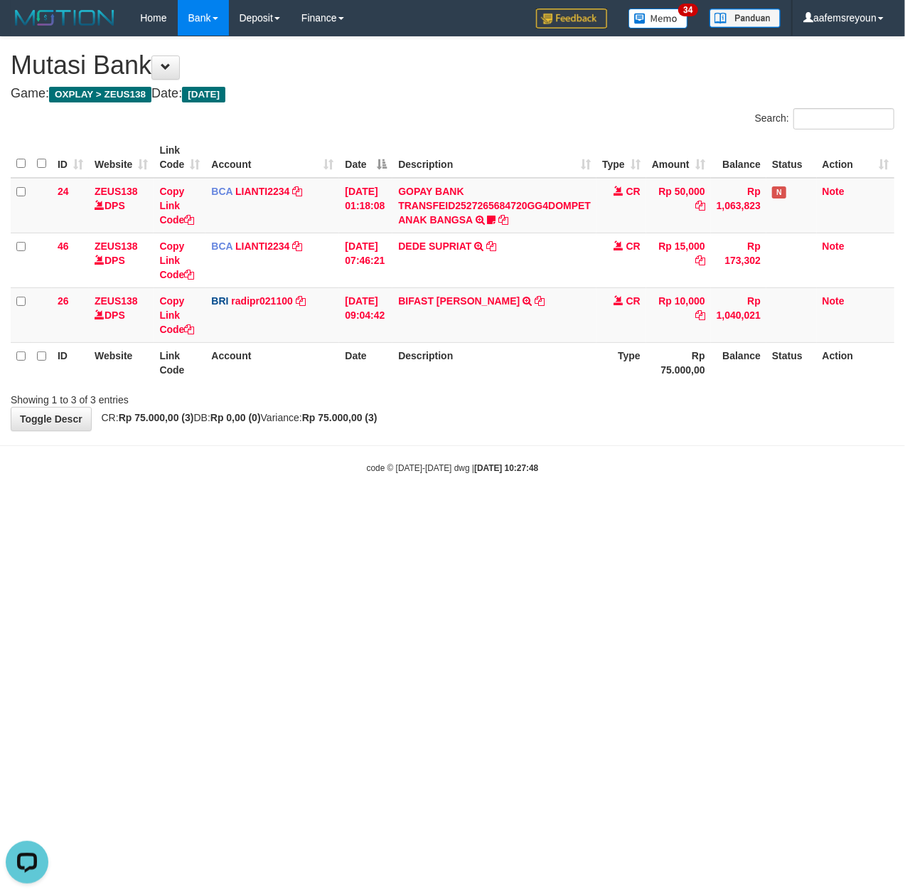
drag, startPoint x: 242, startPoint y: 755, endPoint x: 213, endPoint y: 754, distance: 29.2
click at [242, 510] on html "Toggle navigation Home Bank Account List Mutasi Bank Search Sync Note Mutasi De…" at bounding box center [452, 255] width 905 height 510
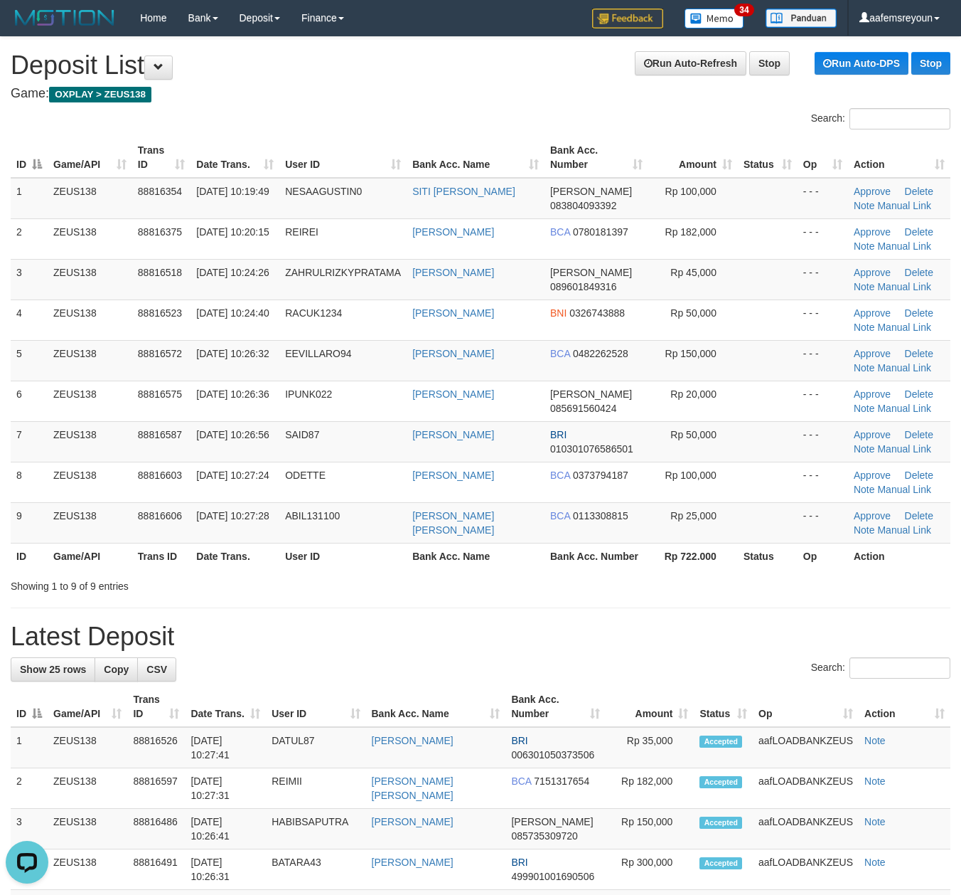
click at [387, 672] on div "Search:" at bounding box center [481, 669] width 940 height 25
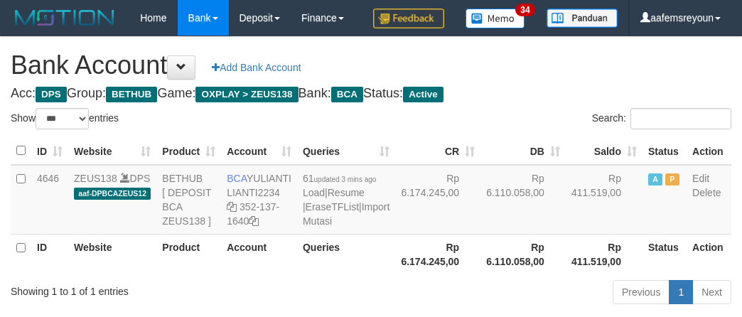
select select "***"
click at [481, 235] on td "Rp 6.110.058,00" at bounding box center [523, 200] width 85 height 70
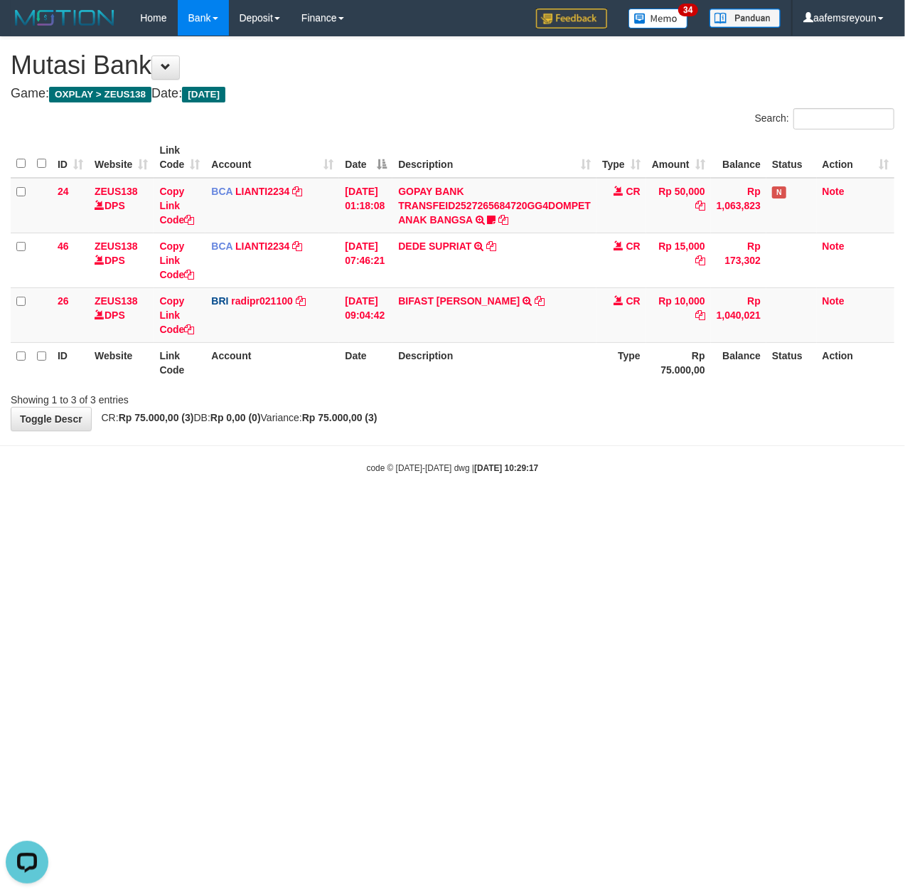
drag, startPoint x: 279, startPoint y: 545, endPoint x: 1, endPoint y: 550, distance: 278.1
click at [277, 510] on html "Toggle navigation Home Bank Account List Mutasi Bank Search Sync Note Mutasi De…" at bounding box center [452, 255] width 905 height 510
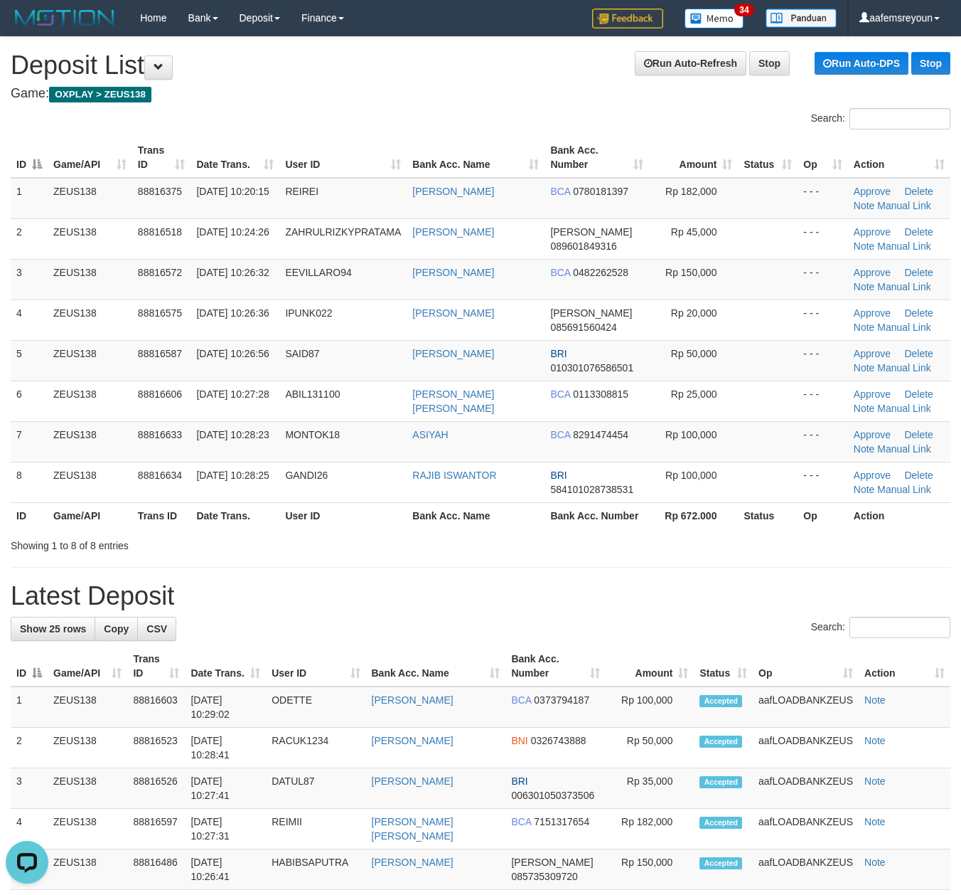
click at [464, 546] on div "Showing 1 to 8 of 8 entries" at bounding box center [480, 543] width 961 height 20
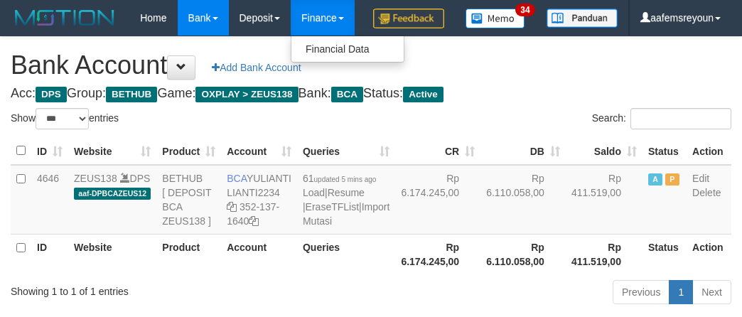
select select "***"
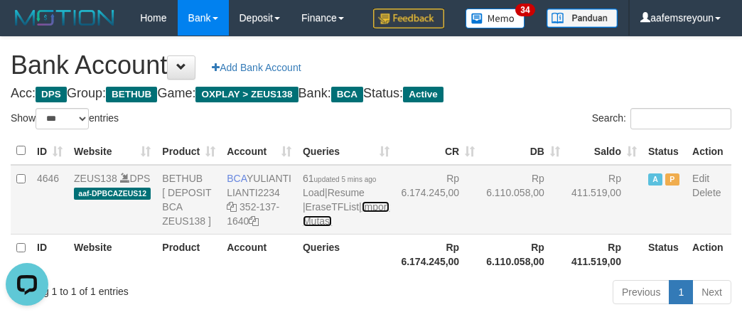
click at [308, 227] on link "Import Mutasi" at bounding box center [346, 214] width 87 height 26
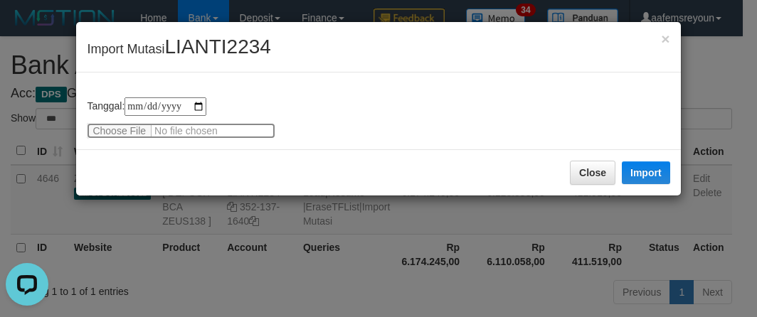
click at [120, 126] on input "file" at bounding box center [181, 131] width 188 height 16
type input "**********"
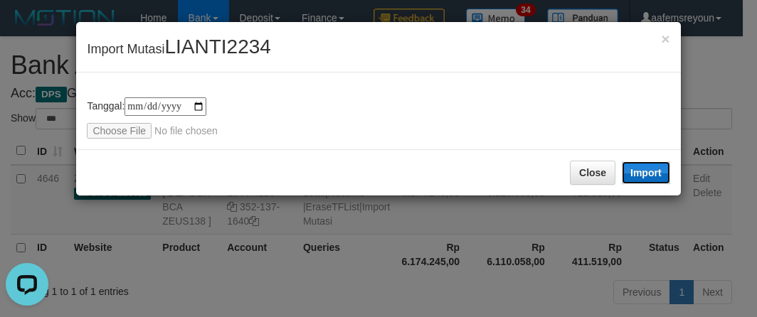
click at [657, 178] on button "Import" at bounding box center [645, 172] width 48 height 23
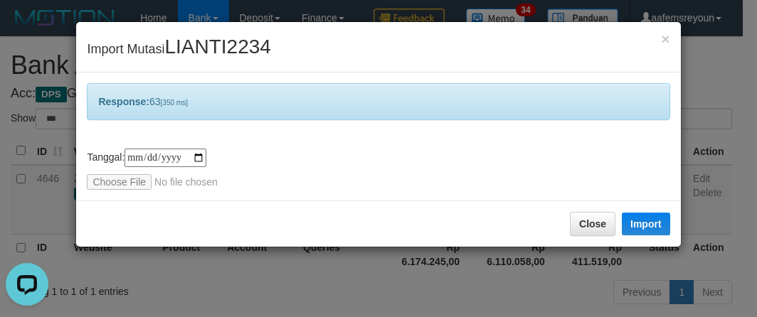
click at [560, 287] on div "**********" at bounding box center [378, 158] width 757 height 317
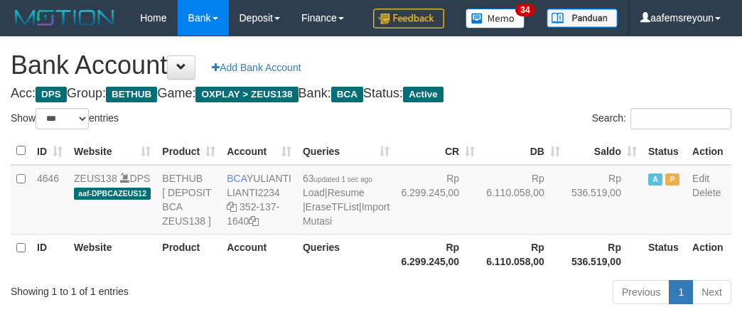
select select "***"
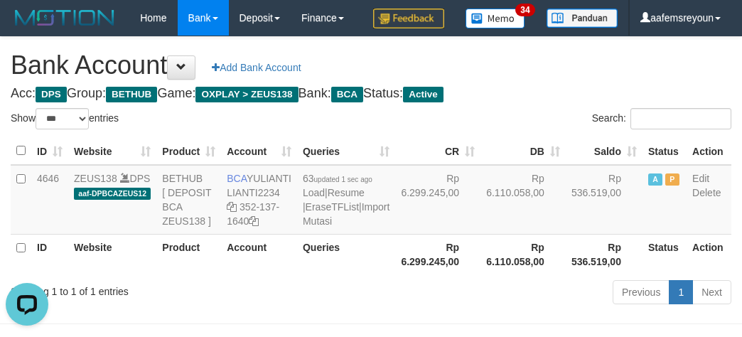
click at [507, 133] on div "Search:" at bounding box center [557, 120] width 350 height 25
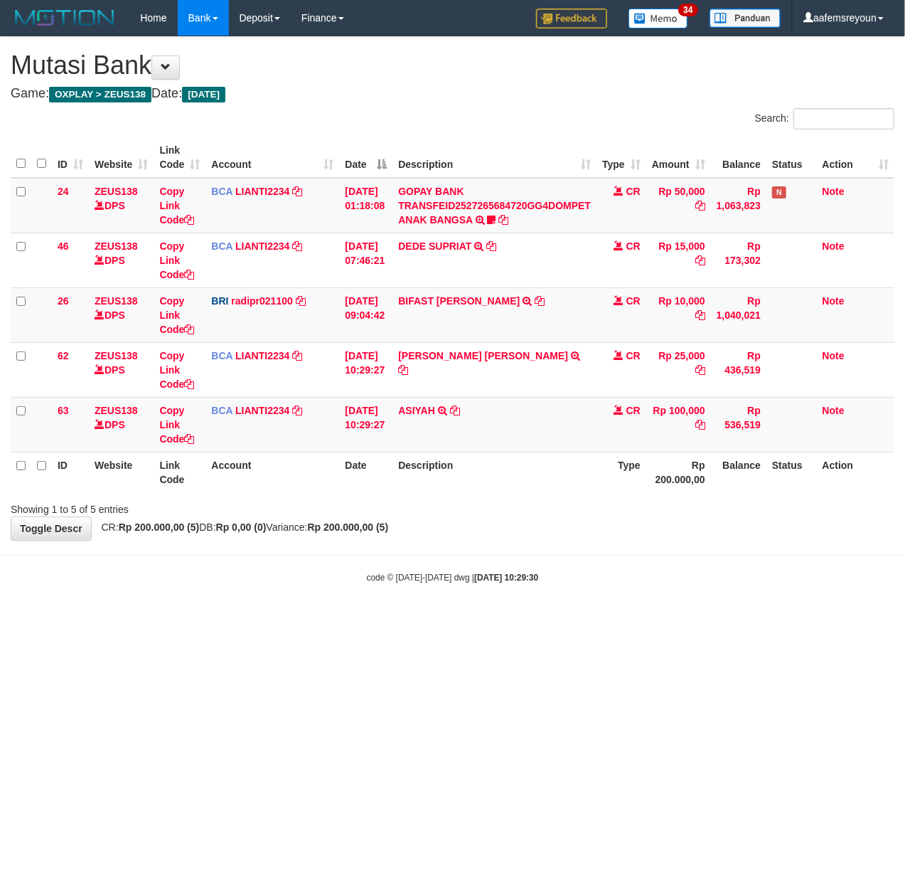
click at [518, 569] on body "Toggle navigation Home Bank Account List Mutasi Bank Search Sync Note Mutasi De…" at bounding box center [452, 309] width 905 height 619
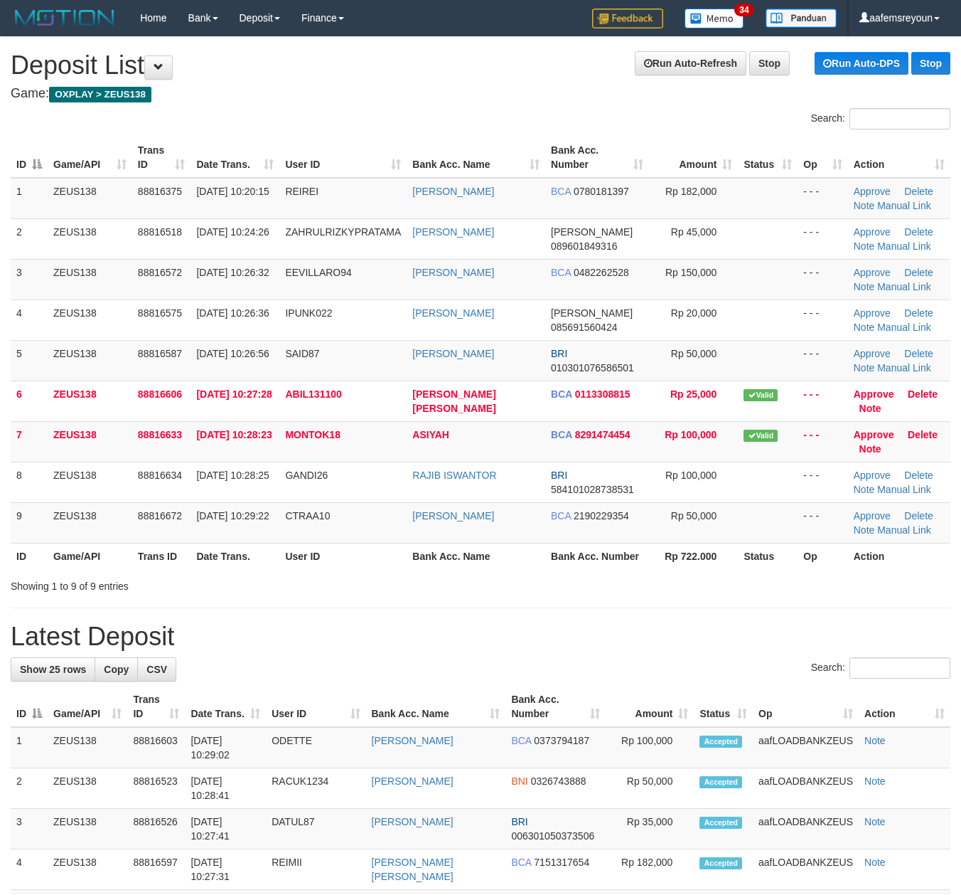
click at [545, 552] on th "Bank Acc. Number" at bounding box center [597, 556] width 104 height 26
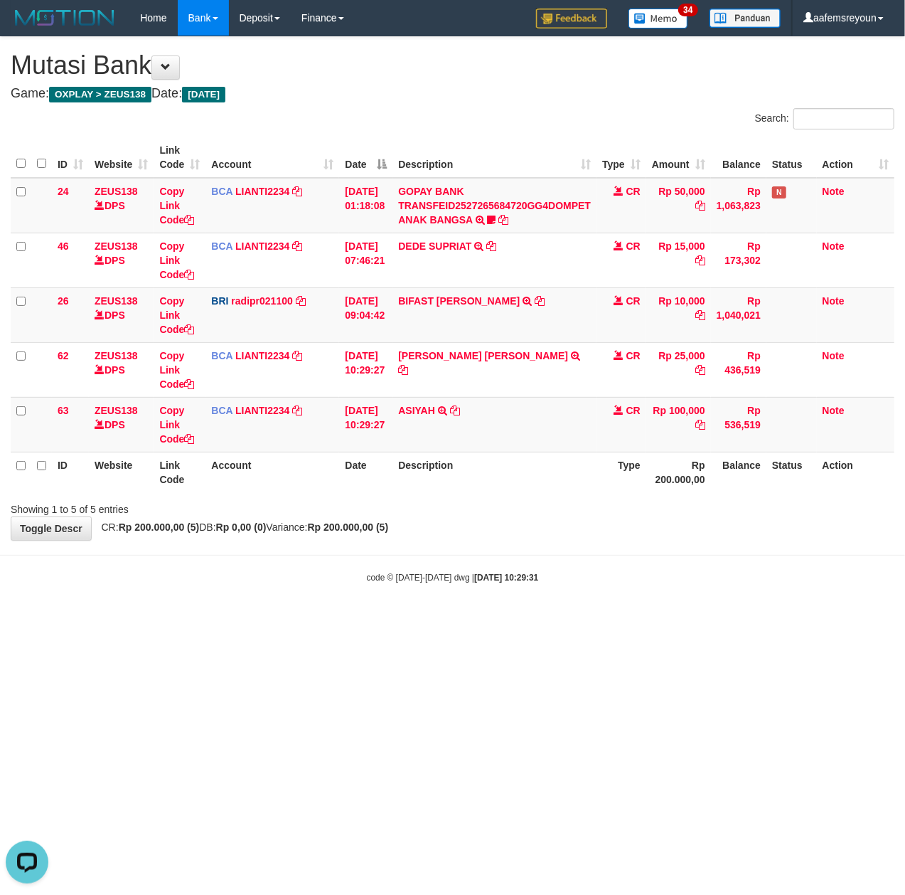
drag, startPoint x: 390, startPoint y: 650, endPoint x: 6, endPoint y: 632, distance: 384.4
click at [313, 619] on html "Toggle navigation Home Bank Account List Mutasi Bank Search Sync Note Mutasi De…" at bounding box center [452, 309] width 905 height 619
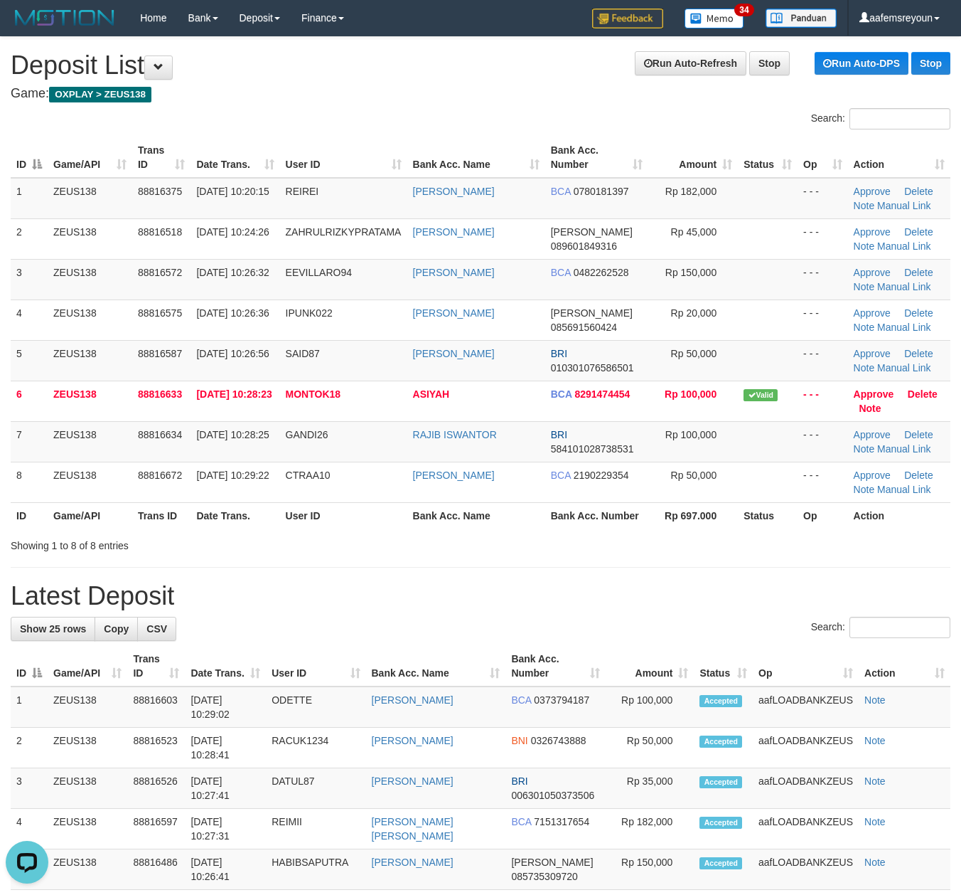
drag, startPoint x: 524, startPoint y: 612, endPoint x: 757, endPoint y: 636, distance: 233.7
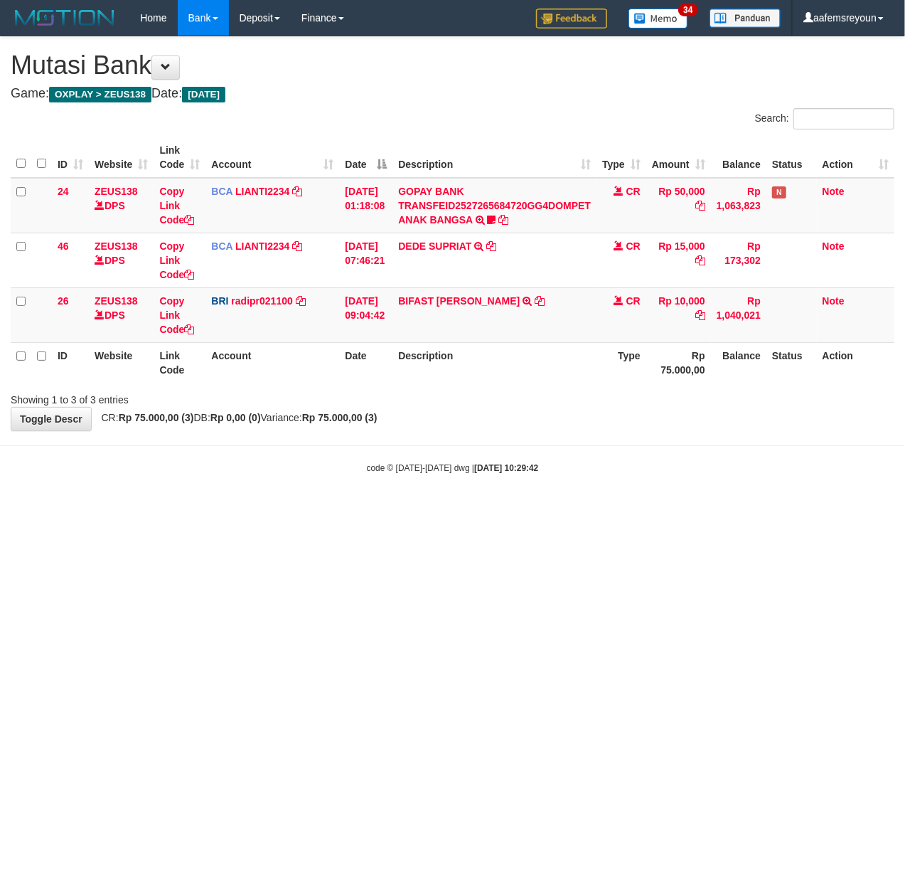
click at [468, 510] on html "Toggle navigation Home Bank Account List Mutasi Bank Search Sync Note Mutasi De…" at bounding box center [452, 255] width 905 height 510
drag, startPoint x: 590, startPoint y: 661, endPoint x: 11, endPoint y: 553, distance: 588.7
click at [576, 510] on html "Toggle navigation Home Bank Account List Mutasi Bank Search Sync Note Mutasi De…" at bounding box center [452, 255] width 905 height 510
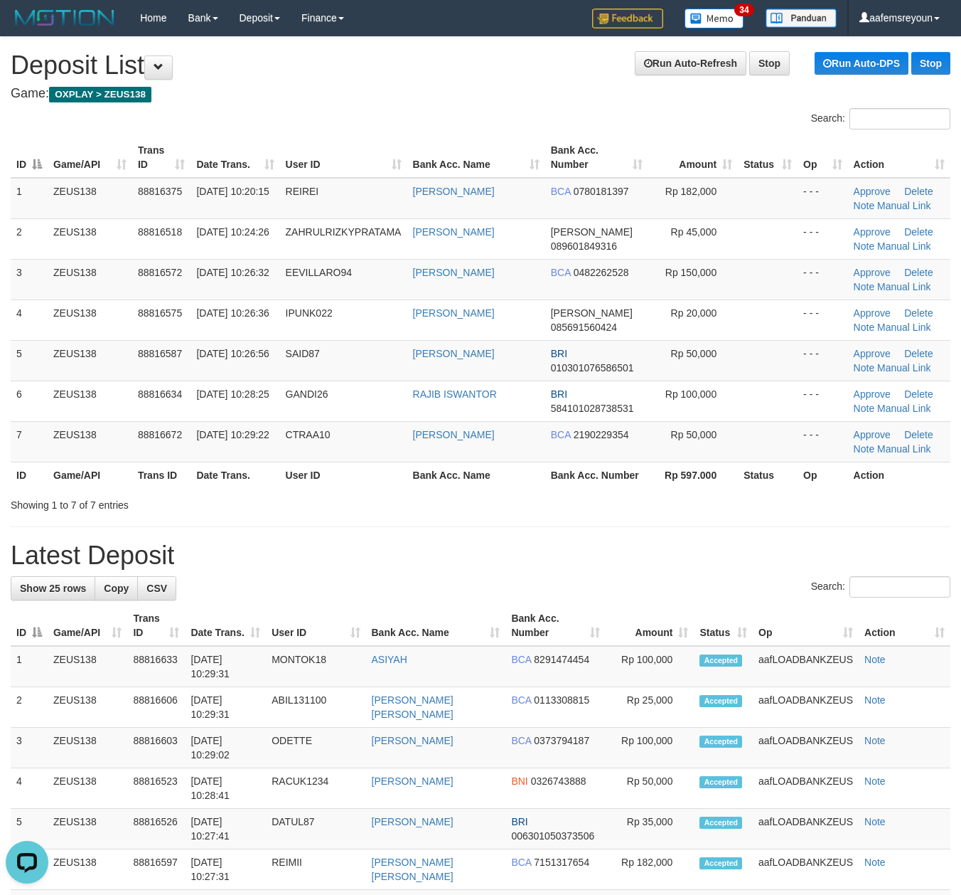
click at [619, 547] on h1 "Latest Deposit" at bounding box center [481, 555] width 940 height 28
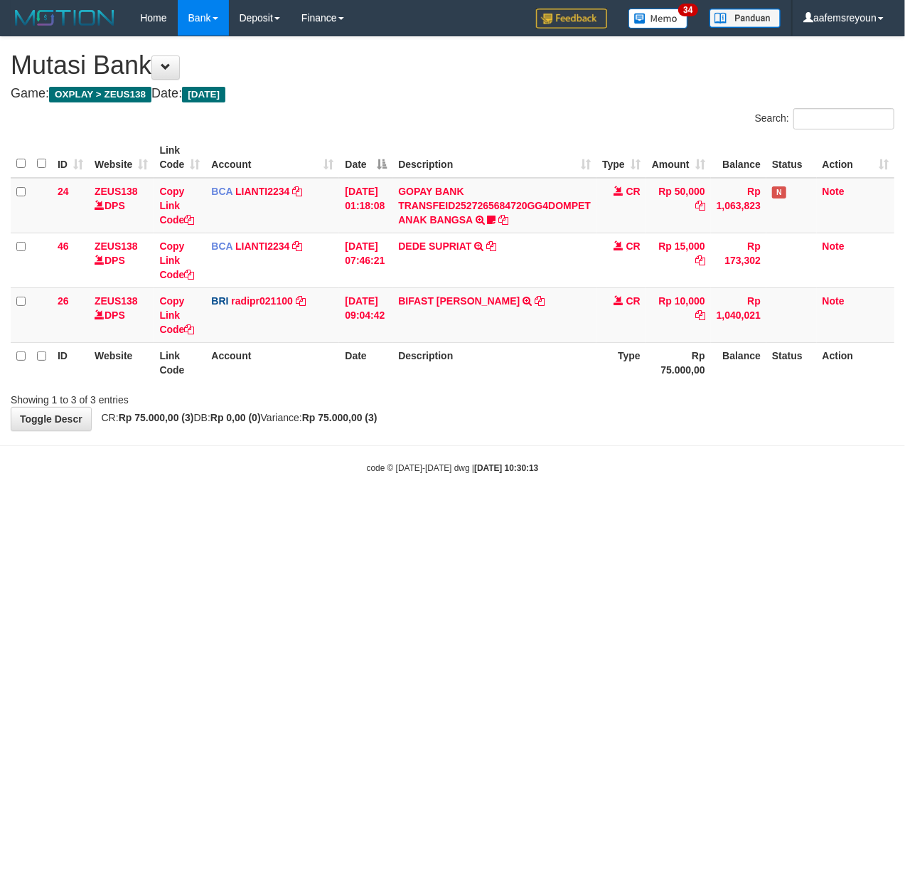
drag, startPoint x: 308, startPoint y: 590, endPoint x: 289, endPoint y: 590, distance: 19.2
click at [306, 510] on html "Toggle navigation Home Bank Account List Mutasi Bank Search Sync Note Mutasi De…" at bounding box center [452, 255] width 905 height 510
drag, startPoint x: 413, startPoint y: 600, endPoint x: 801, endPoint y: 698, distance: 399.6
click at [422, 510] on html "Toggle navigation Home Bank Account List Mutasi Bank Search Sync Note Mutasi De…" at bounding box center [452, 255] width 905 height 510
drag, startPoint x: 493, startPoint y: 624, endPoint x: 128, endPoint y: 552, distance: 372.6
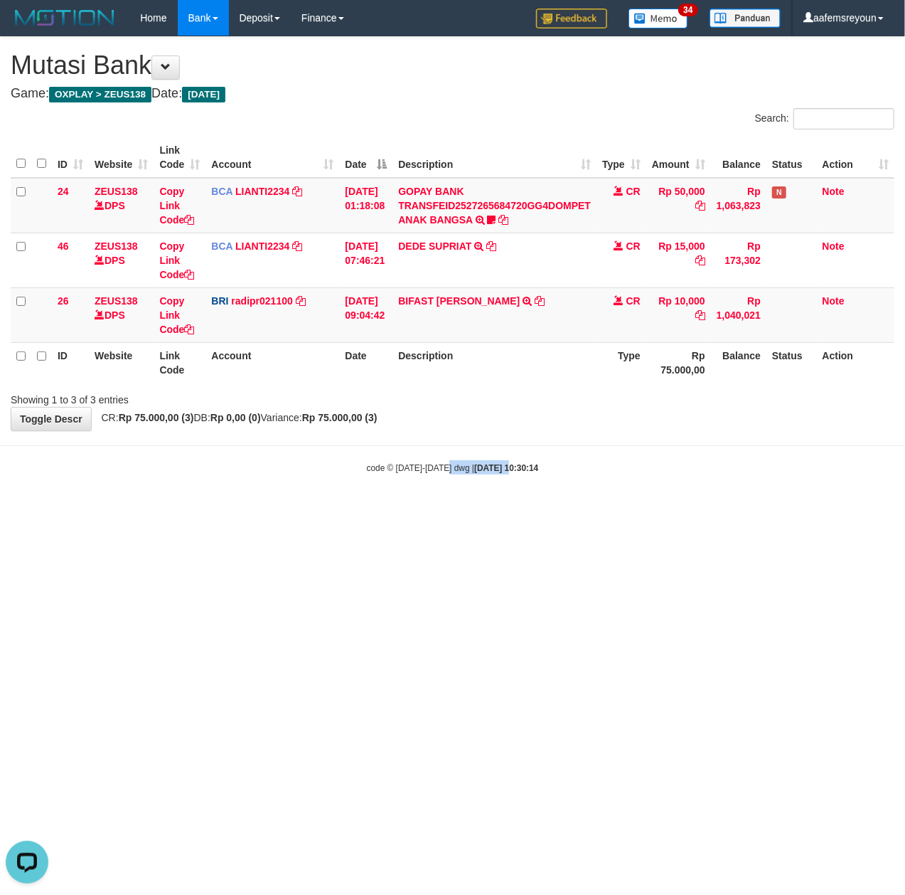
click at [422, 510] on html "Toggle navigation Home Bank Account List Mutasi Bank Search Sync Note Mutasi De…" at bounding box center [452, 255] width 905 height 510
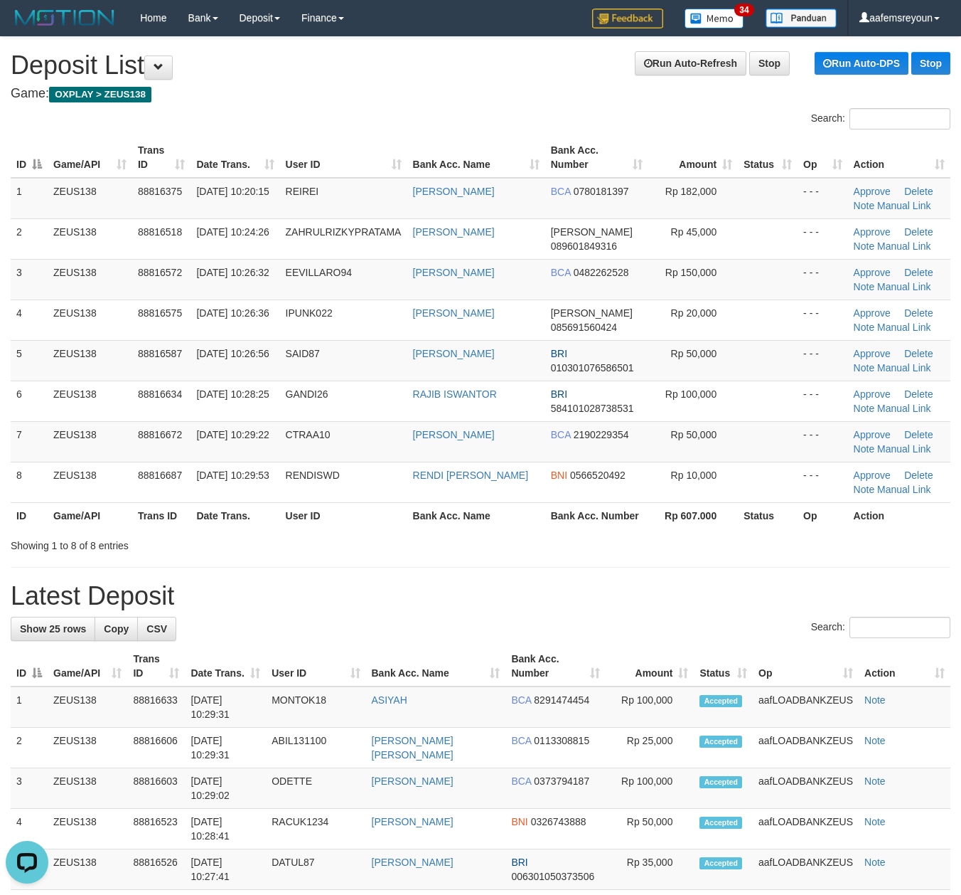
click at [547, 522] on th "Bank Acc. Number" at bounding box center [597, 515] width 104 height 26
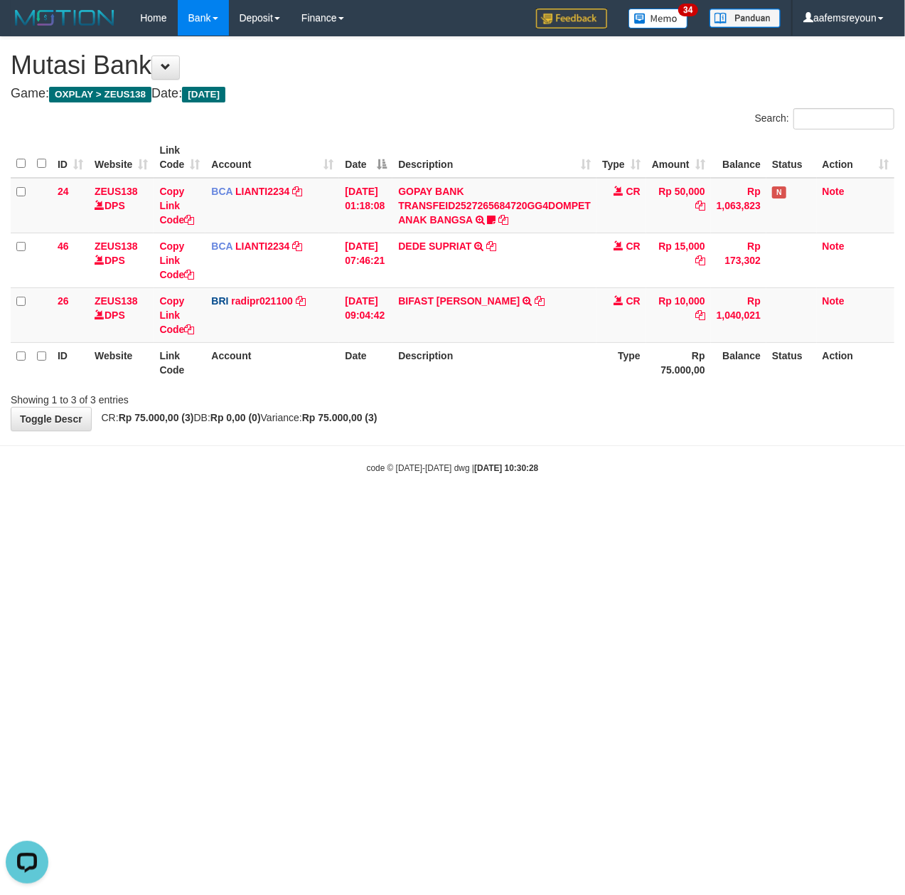
drag, startPoint x: 721, startPoint y: 572, endPoint x: 7, endPoint y: 660, distance: 719.2
click at [707, 510] on html "Toggle navigation Home Bank Account List Mutasi Bank Search Sync Note Mutasi De…" at bounding box center [452, 255] width 905 height 510
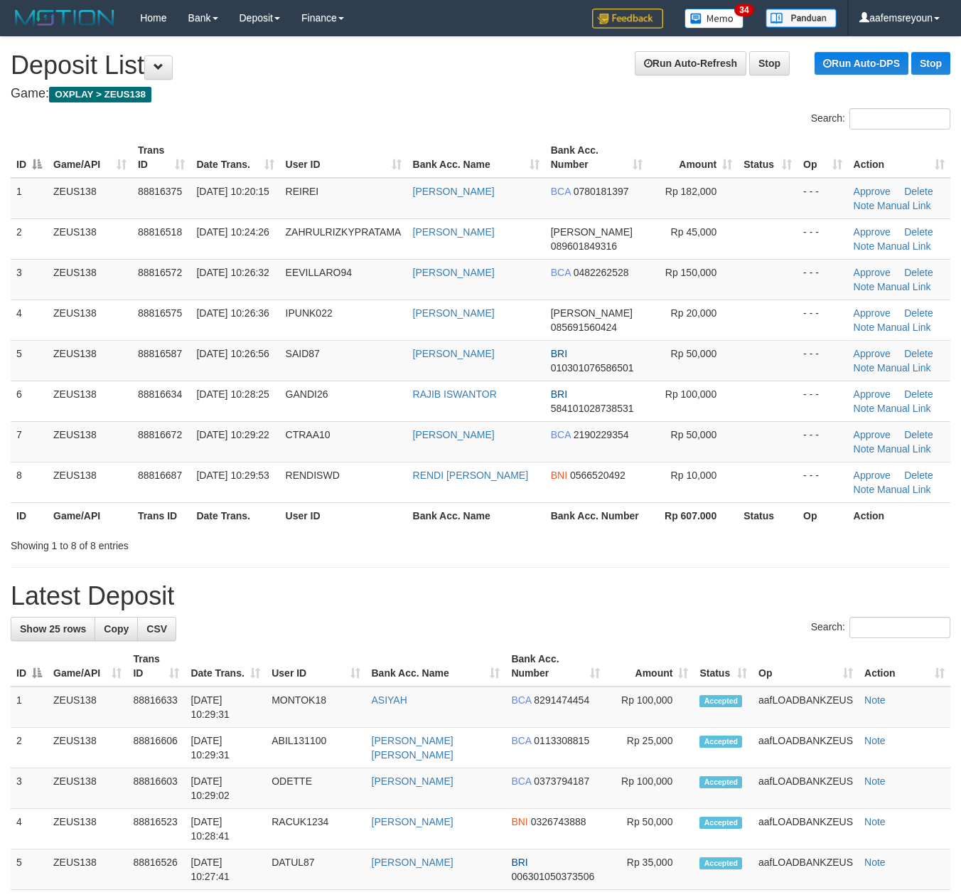
drag, startPoint x: 771, startPoint y: 683, endPoint x: 971, endPoint y: 678, distance: 200.6
click at [774, 681] on th "Op" at bounding box center [806, 666] width 106 height 41
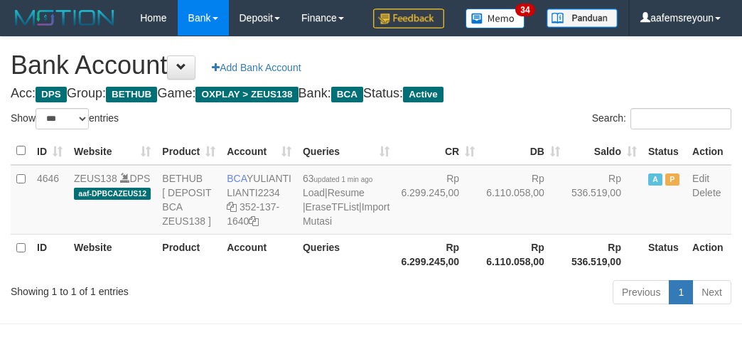
select select "***"
drag, startPoint x: 559, startPoint y: 240, endPoint x: 618, endPoint y: 220, distance: 62.5
click at [566, 235] on td "Rp 536.519,00" at bounding box center [604, 200] width 77 height 70
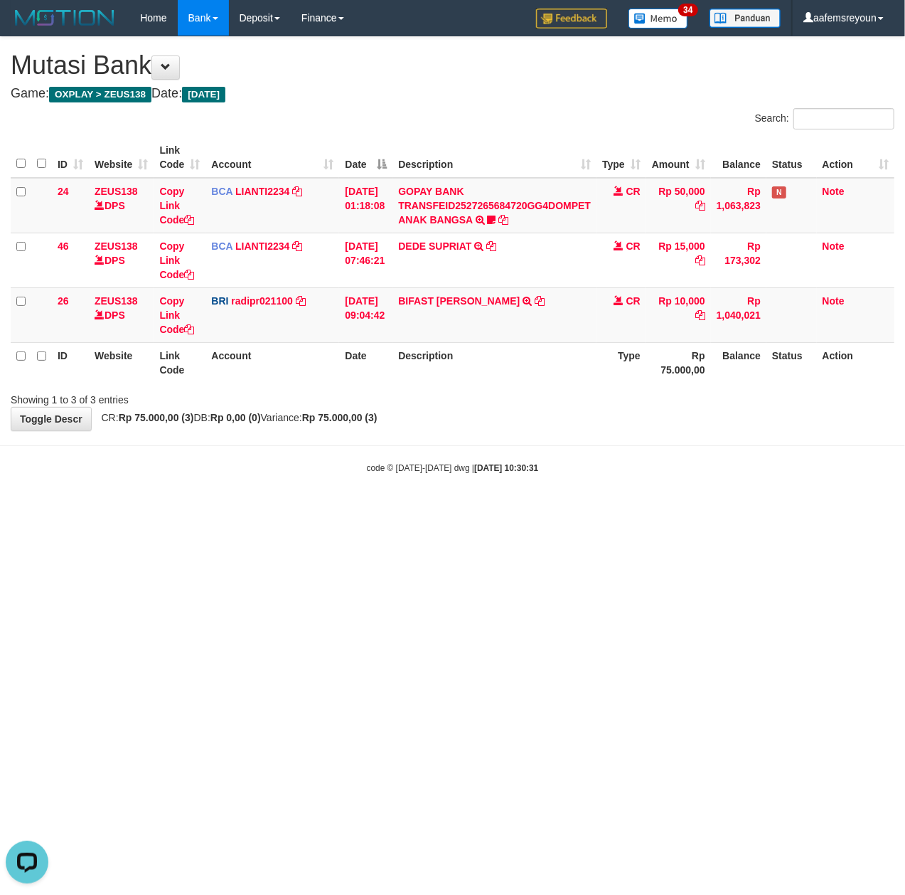
click at [655, 510] on html "Toggle navigation Home Bank Account List Mutasi Bank Search Sync Note Mutasi De…" at bounding box center [452, 255] width 905 height 510
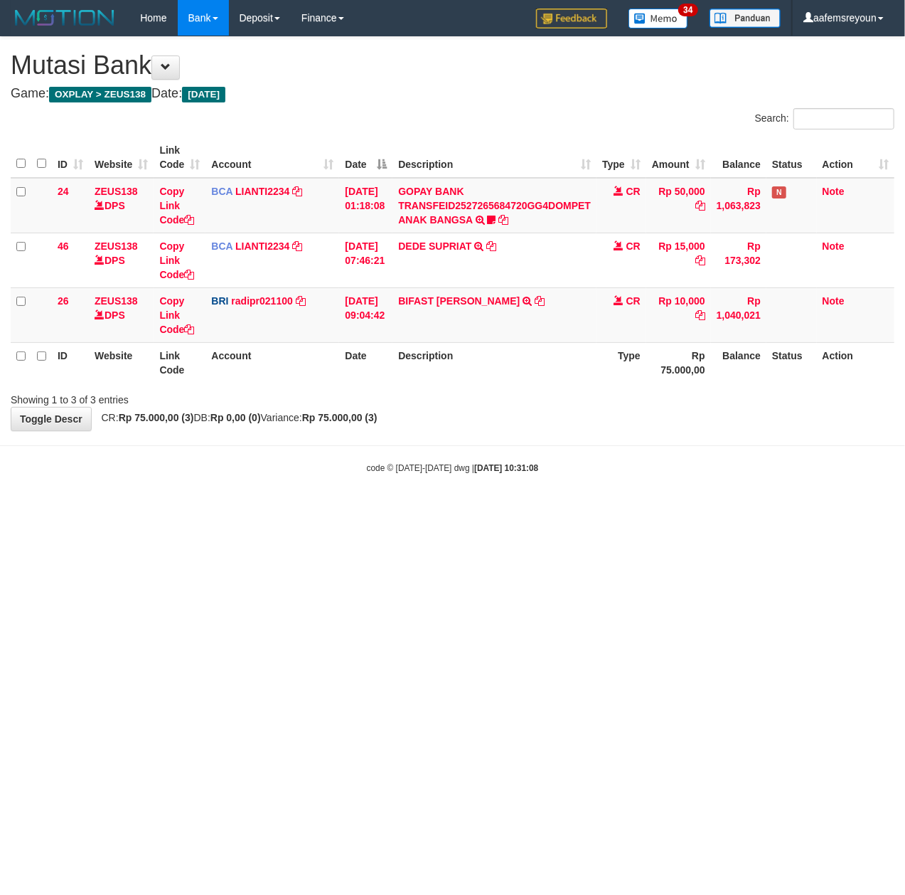
click at [627, 510] on html "Toggle navigation Home Bank Account List Mutasi Bank Search Sync Note Mutasi De…" at bounding box center [452, 255] width 905 height 510
drag, startPoint x: 553, startPoint y: 599, endPoint x: 0, endPoint y: 562, distance: 554.4
click at [530, 510] on html "Toggle navigation Home Bank Account List Mutasi Bank Search Sync Note Mutasi De…" at bounding box center [452, 255] width 905 height 510
click at [512, 510] on html "Toggle navigation Home Bank Account List Mutasi Bank Search Sync Note Mutasi De…" at bounding box center [452, 255] width 905 height 510
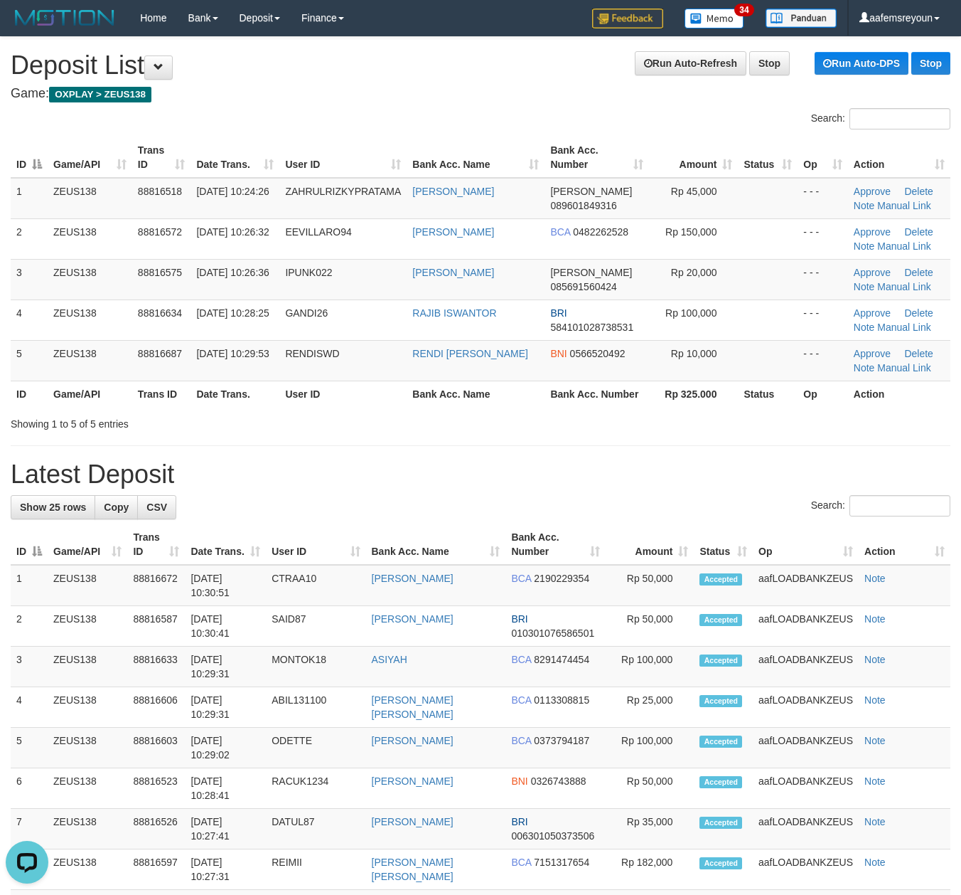
drag, startPoint x: 538, startPoint y: 490, endPoint x: 964, endPoint y: 490, distance: 425.9
click at [530, 484] on div "**********" at bounding box center [480, 855] width 961 height 1636
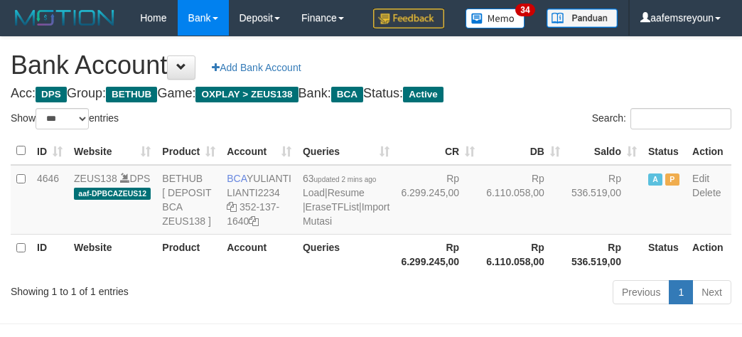
select select "***"
click at [566, 228] on td "Rp 536.519,00" at bounding box center [604, 200] width 77 height 70
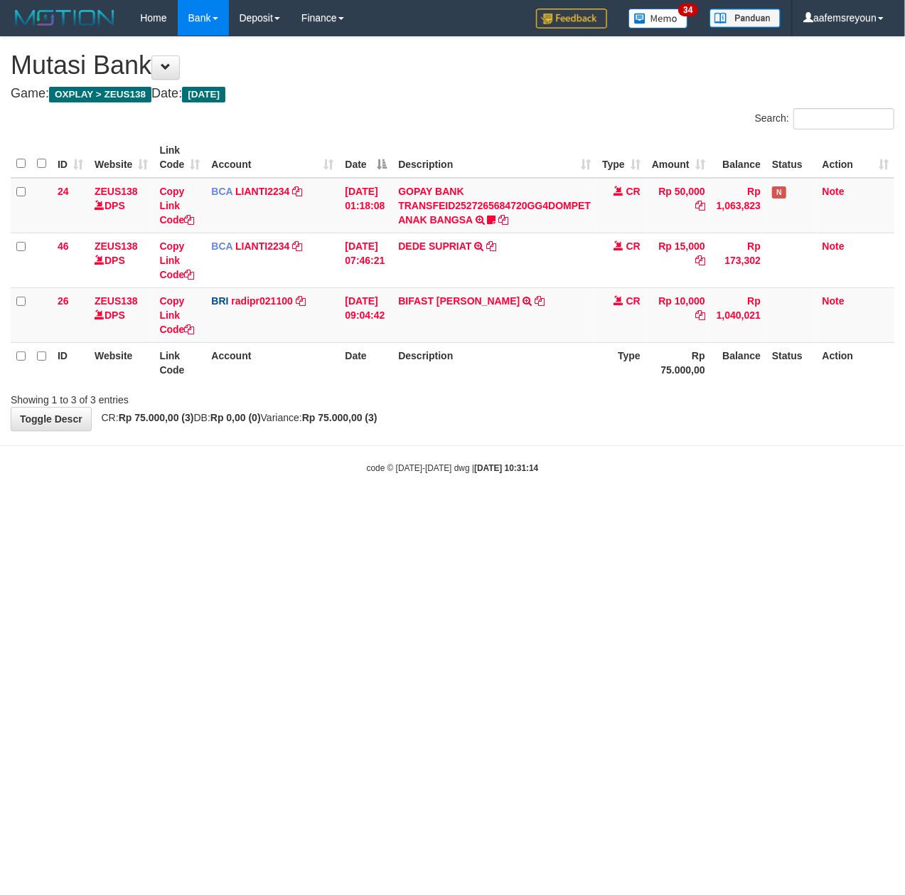
click at [263, 510] on html "Toggle navigation Home Bank Account List Mutasi Bank Search Sync Note Mutasi De…" at bounding box center [452, 255] width 905 height 510
click at [410, 510] on html "Toggle navigation Home Bank Account List Mutasi Bank Search Sync Note Mutasi De…" at bounding box center [452, 255] width 905 height 510
click at [454, 510] on html "Toggle navigation Home Bank Account List Mutasi Bank Search Sync Note Mutasi De…" at bounding box center [452, 255] width 905 height 510
click at [657, 510] on html "Toggle navigation Home Bank Account List Mutasi Bank Search Sync Note Mutasi De…" at bounding box center [452, 255] width 905 height 510
drag, startPoint x: 417, startPoint y: 516, endPoint x: 871, endPoint y: 564, distance: 456.9
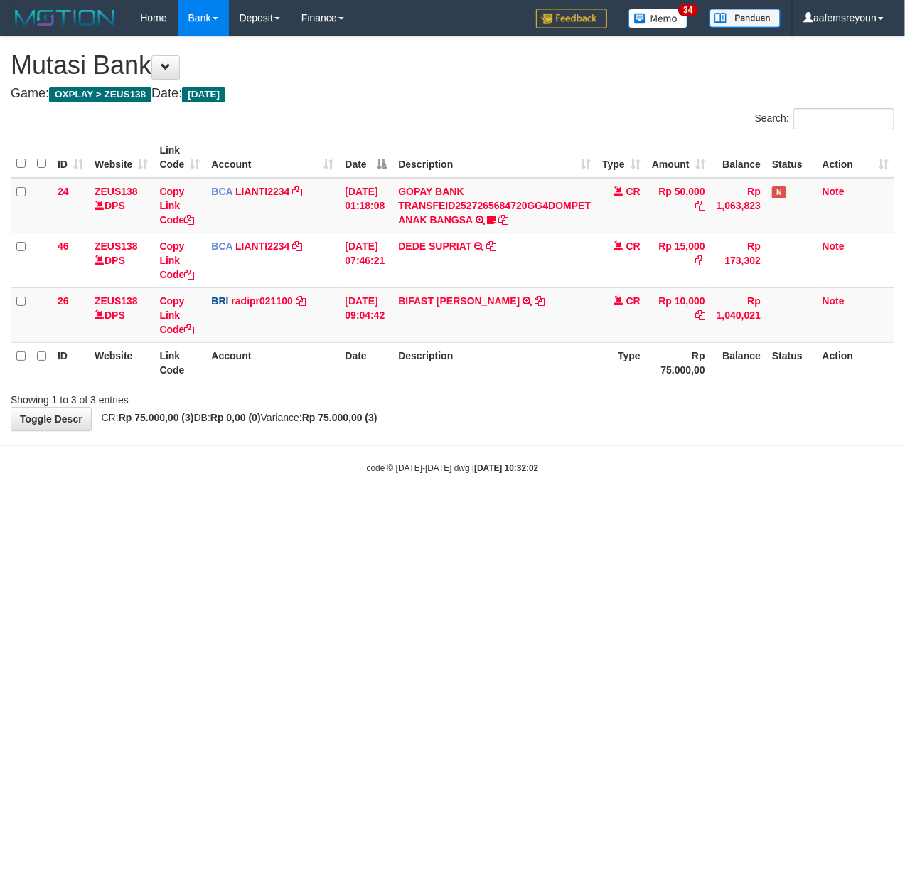
click at [424, 510] on html "Toggle navigation Home Bank Account List Mutasi Bank Search Sync Note Mutasi De…" at bounding box center [452, 255] width 905 height 510
click at [467, 510] on html "Toggle navigation Home Bank Account List Mutasi Bank Search Sync Note Mutasi De…" at bounding box center [452, 255] width 905 height 510
drag, startPoint x: 401, startPoint y: 522, endPoint x: 380, endPoint y: 523, distance: 21.4
click at [394, 510] on html "Toggle navigation Home Bank Account List Mutasi Bank Search Sync Note Mutasi De…" at bounding box center [452, 255] width 905 height 510
drag, startPoint x: 311, startPoint y: 513, endPoint x: 4, endPoint y: 479, distance: 309.8
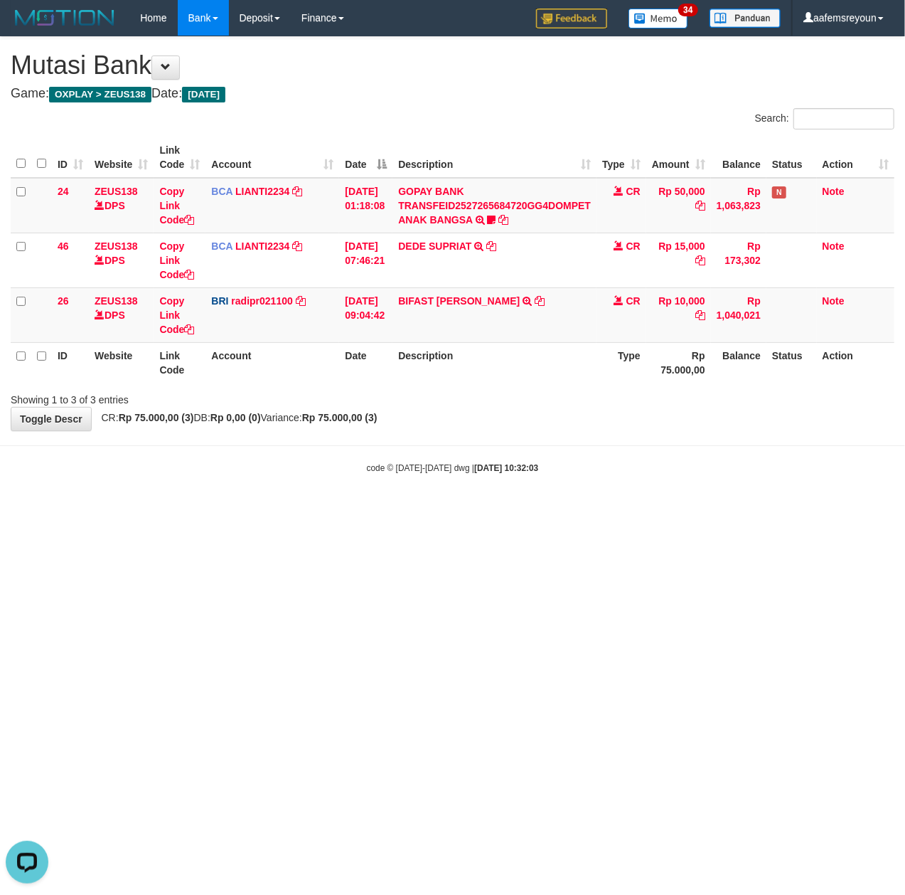
click at [279, 510] on html "Toggle navigation Home Bank Account List Mutasi Bank Search Sync Note Mutasi De…" at bounding box center [452, 255] width 905 height 510
click at [607, 459] on body "Toggle navigation Home Bank Account List Mutasi Bank Search Sync Note Mutasi De…" at bounding box center [452, 255] width 905 height 510
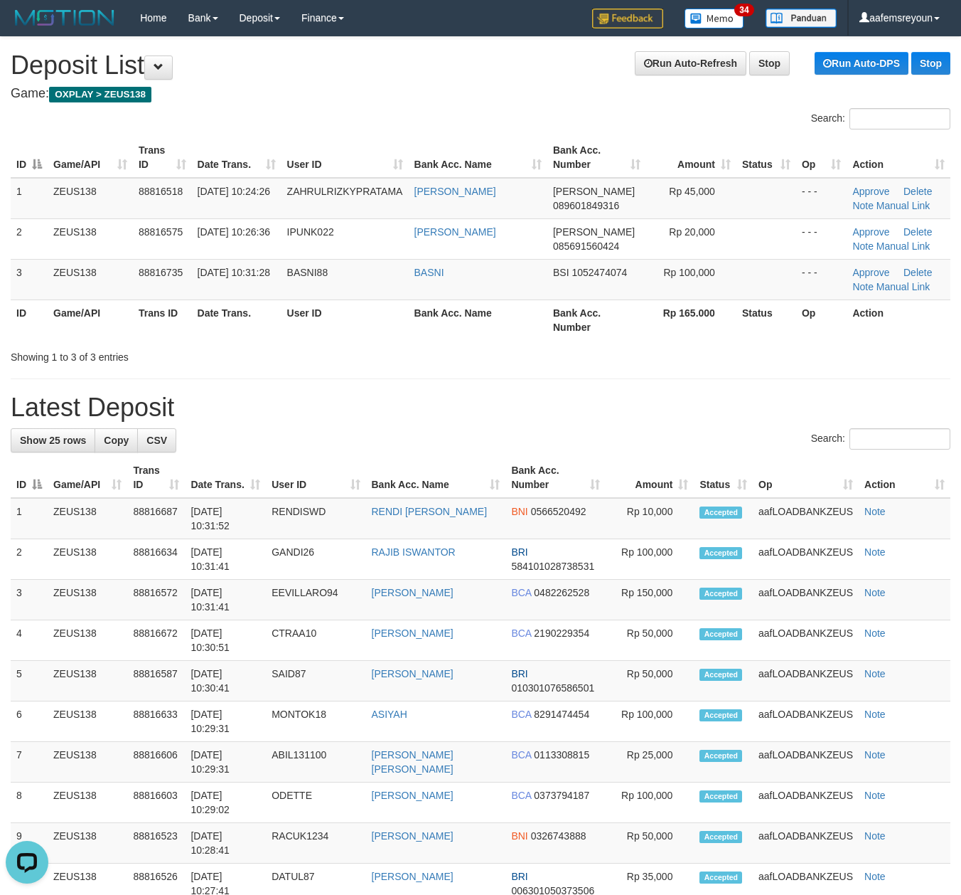
click at [607, 420] on h1 "Latest Deposit" at bounding box center [481, 407] width 940 height 28
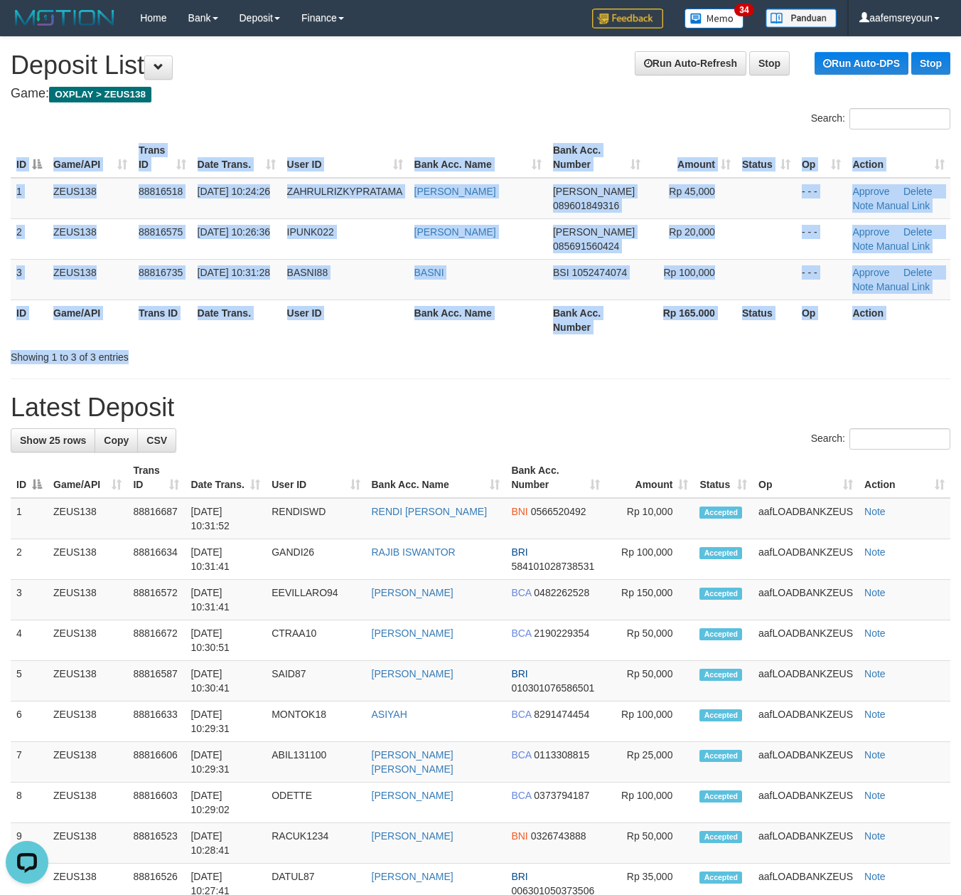
drag, startPoint x: 388, startPoint y: 348, endPoint x: 375, endPoint y: 402, distance: 55.4
click at [391, 350] on div "Search: ID Game/API Trans ID Date Trans. User ID Bank Acc. Name Bank Acc. Numbe…" at bounding box center [481, 236] width 940 height 256
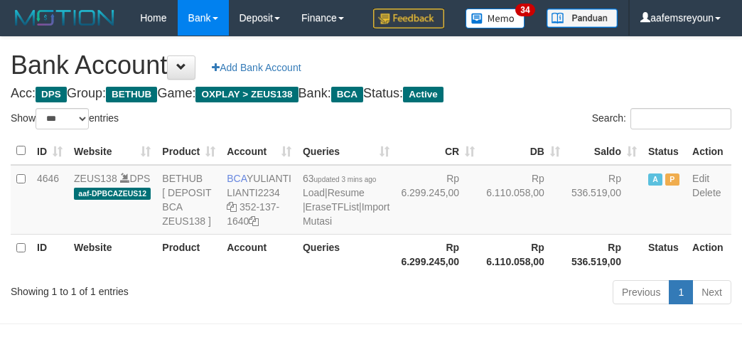
select select "***"
drag, startPoint x: 481, startPoint y: 287, endPoint x: 502, endPoint y: 282, distance: 21.4
click at [482, 235] on td "Rp 6.110.058,00" at bounding box center [523, 200] width 85 height 70
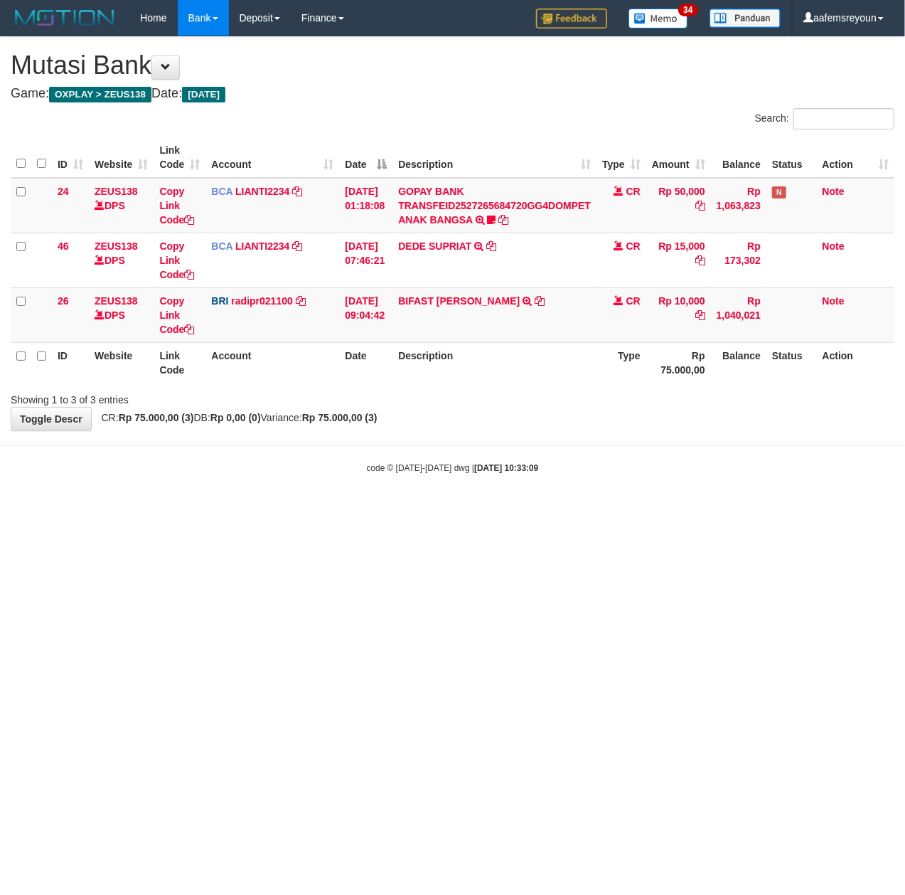
click at [427, 510] on html "Toggle navigation Home Bank Account List Mutasi Bank Search Sync Note Mutasi De…" at bounding box center [452, 255] width 905 height 510
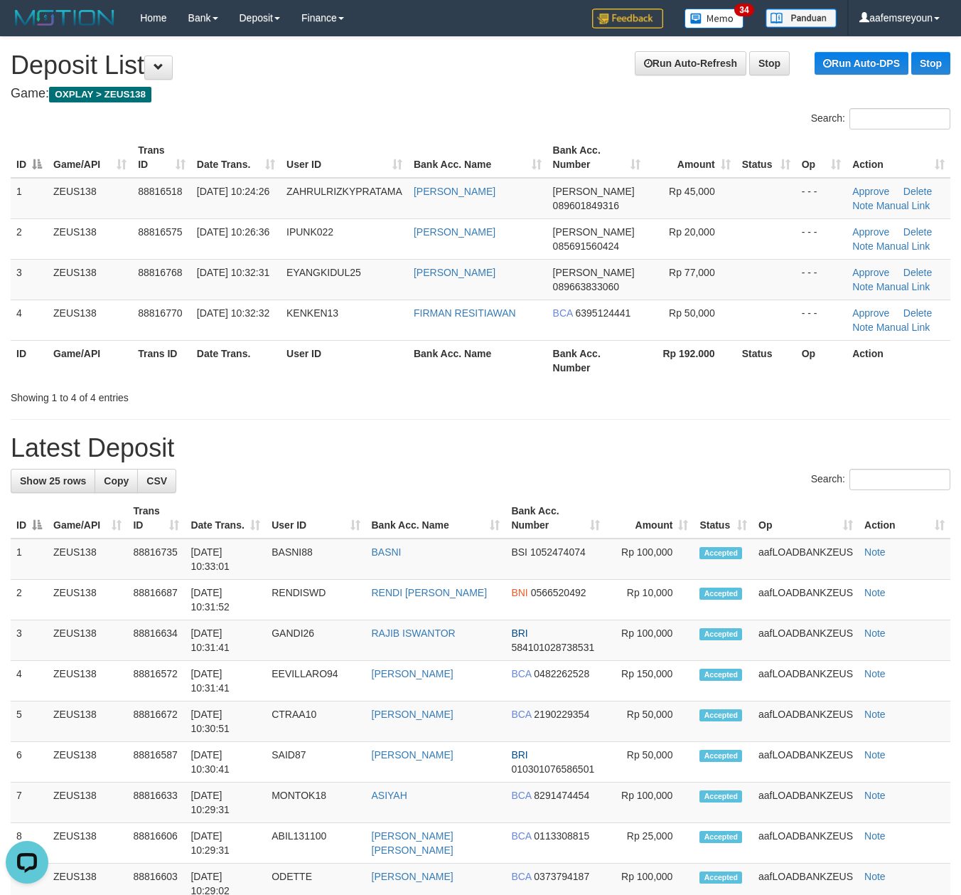
click at [468, 464] on div "**********" at bounding box center [480, 842] width 961 height 1610
click at [610, 399] on div "Showing 1 to 4 of 4 entries" at bounding box center [480, 395] width 961 height 20
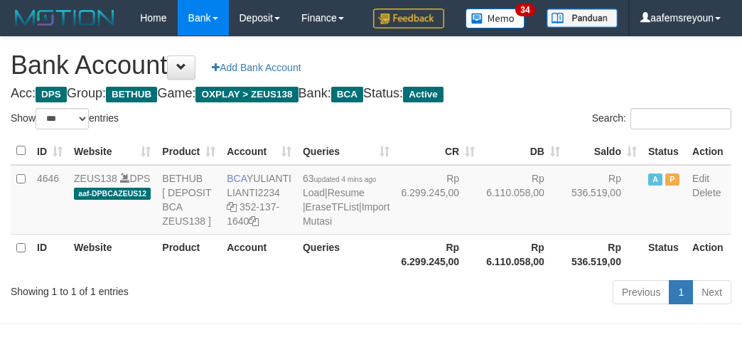
select select "***"
click at [78, 36] on div "Home Bank Account List Mutasi Bank Search Sync Note Mutasi Deposit DPS Fetch DP…" at bounding box center [371, 18] width 721 height 36
select select "***"
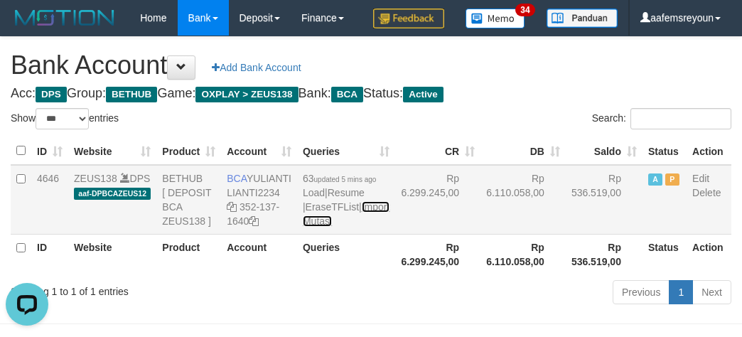
click at [311, 227] on link "Import Mutasi" at bounding box center [346, 214] width 87 height 26
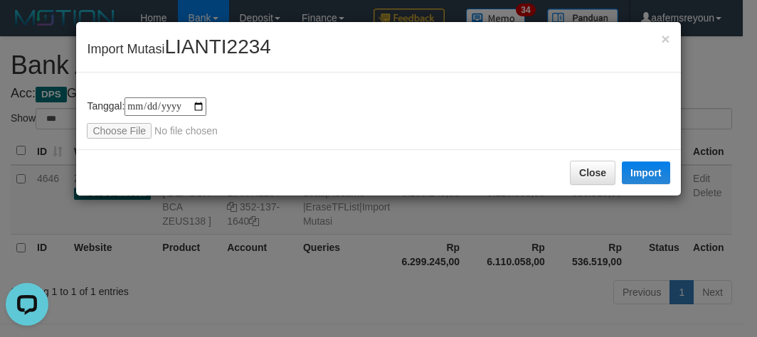
click at [124, 138] on div "**********" at bounding box center [378, 111] width 604 height 77
click at [124, 132] on input "file" at bounding box center [181, 131] width 188 height 16
type input "**********"
click at [657, 173] on button "Import" at bounding box center [645, 172] width 48 height 23
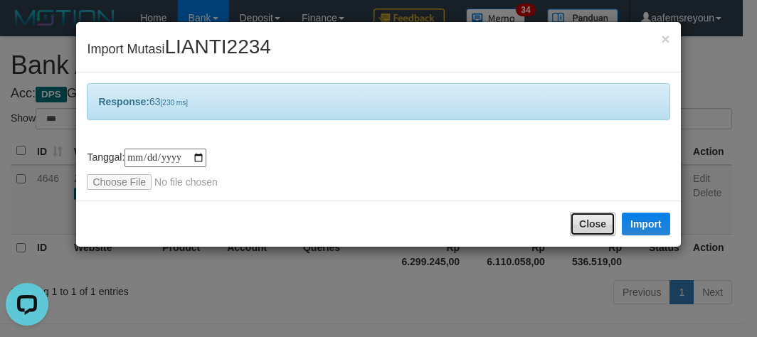
click at [589, 234] on button "Close" at bounding box center [593, 224] width 46 height 24
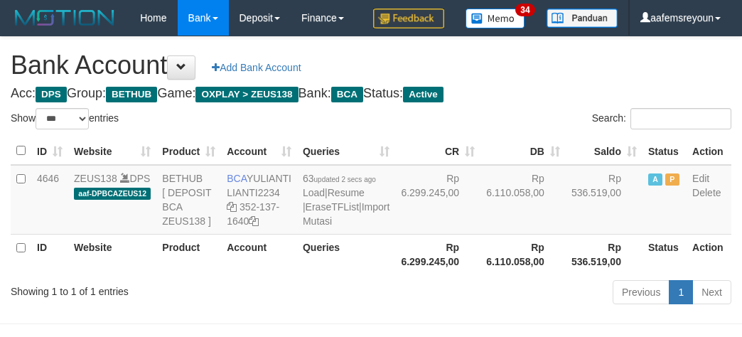
select select "***"
drag, startPoint x: 384, startPoint y: 286, endPoint x: 394, endPoint y: 282, distance: 10.6
click at [395, 235] on td "Rp 6.299.245,00" at bounding box center [437, 200] width 85 height 70
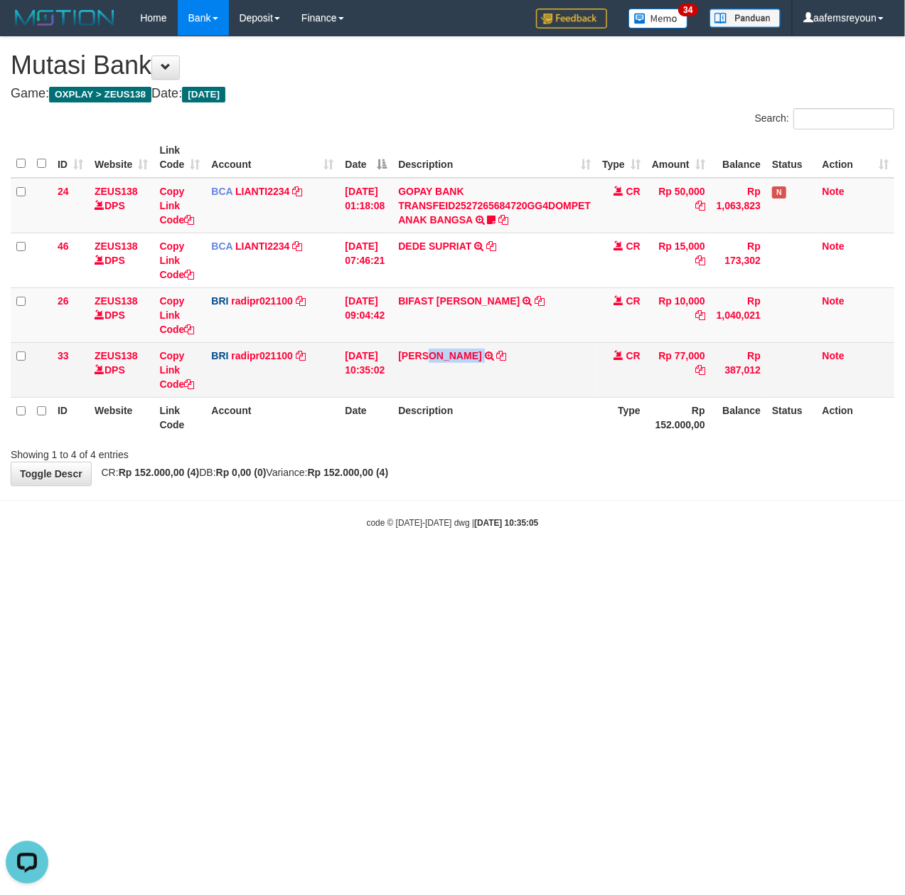
drag, startPoint x: 439, startPoint y: 370, endPoint x: 524, endPoint y: 351, distance: 87.5
click at [524, 351] on td "[PERSON_NAME] TRANSFER NBMB [PERSON_NAME] TO [PERSON_NAME]" at bounding box center [495, 369] width 204 height 55
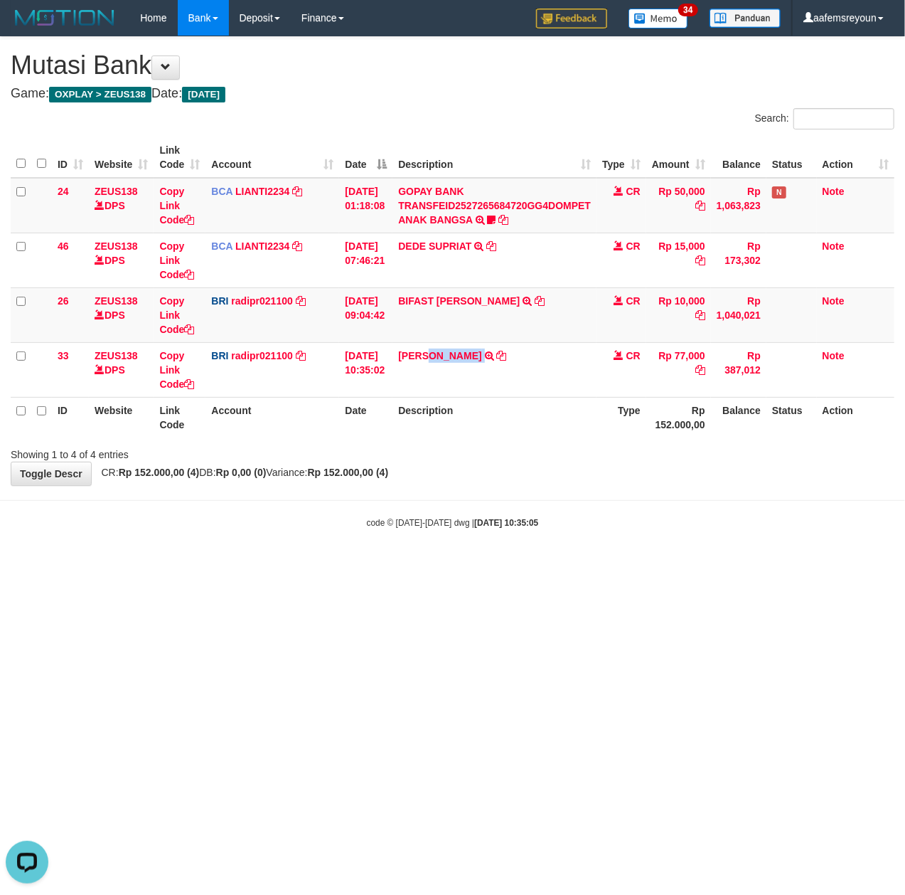
copy td "AHMADJALALUD"
drag, startPoint x: 294, startPoint y: 518, endPoint x: 143, endPoint y: 499, distance: 151.9
click at [280, 516] on div "code © [DATE]-[DATE] dwg | [DATE] 10:35:05" at bounding box center [452, 522] width 905 height 14
drag, startPoint x: 471, startPoint y: 600, endPoint x: 464, endPoint y: 589, distance: 12.8
click at [470, 565] on html "Toggle navigation Home Bank Account List Mutasi Bank Search Sync Note Mutasi De…" at bounding box center [452, 282] width 905 height 565
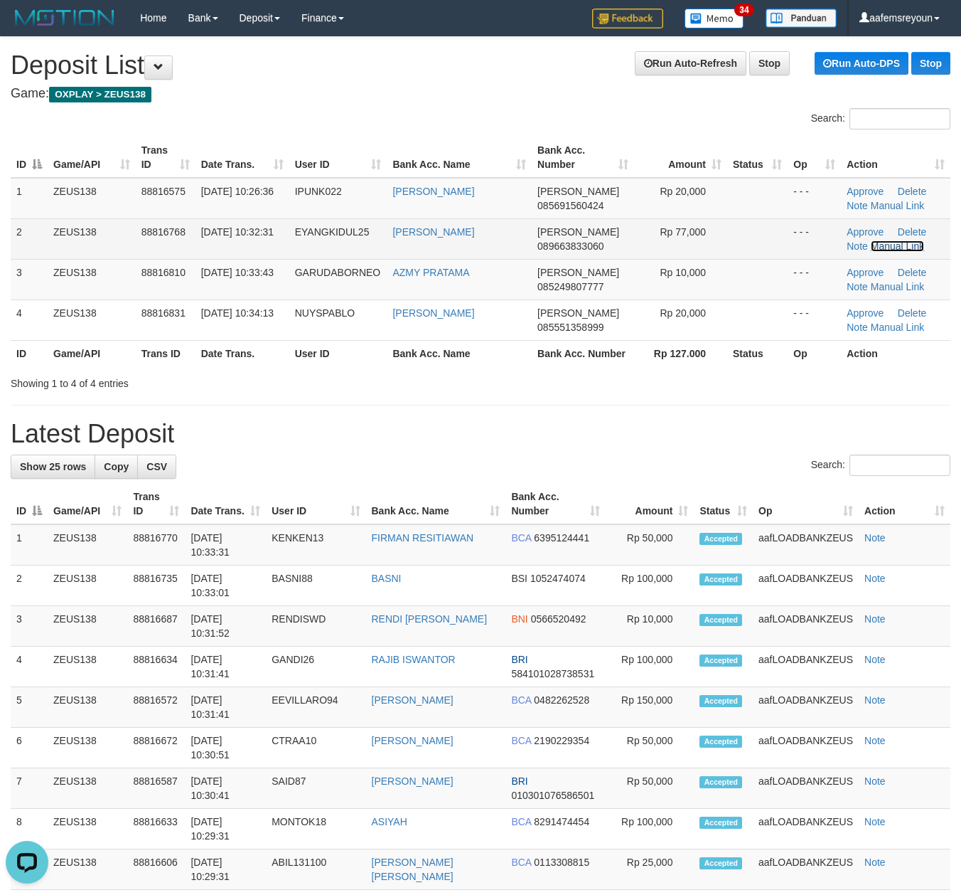
click at [885, 245] on link "Manual Link" at bounding box center [898, 245] width 54 height 11
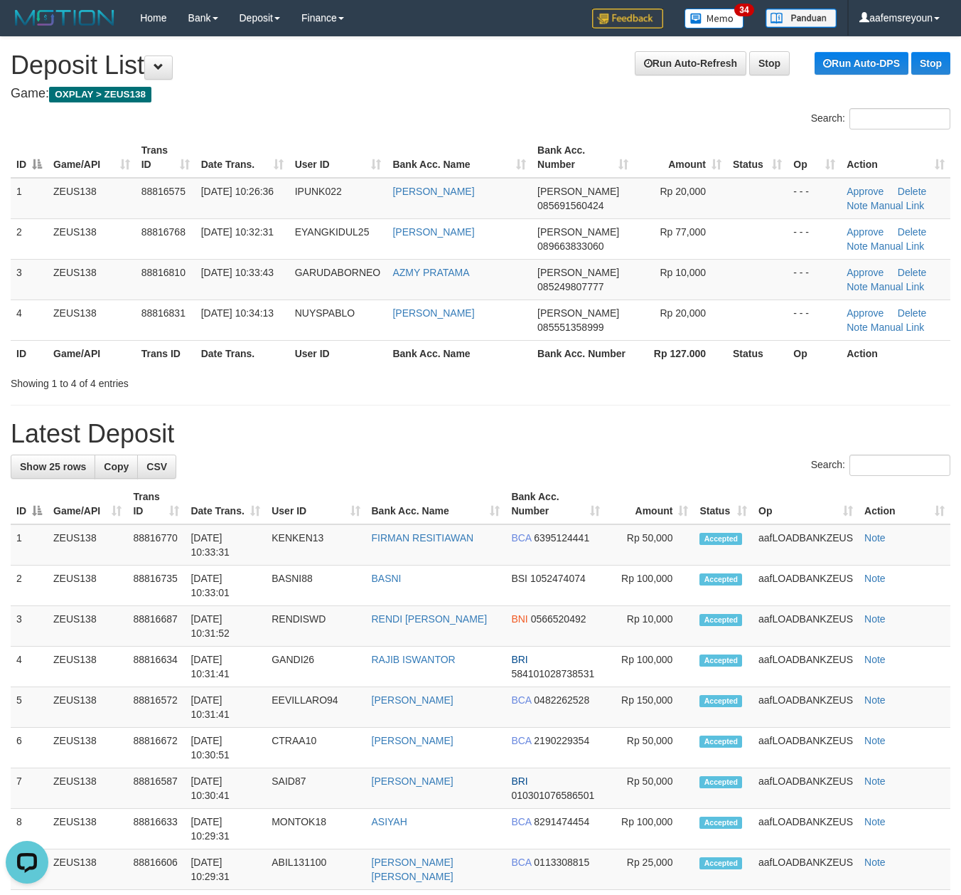
drag, startPoint x: 663, startPoint y: 414, endPoint x: 922, endPoint y: 437, distance: 259.8
click at [671, 413] on div "**********" at bounding box center [480, 835] width 961 height 1596
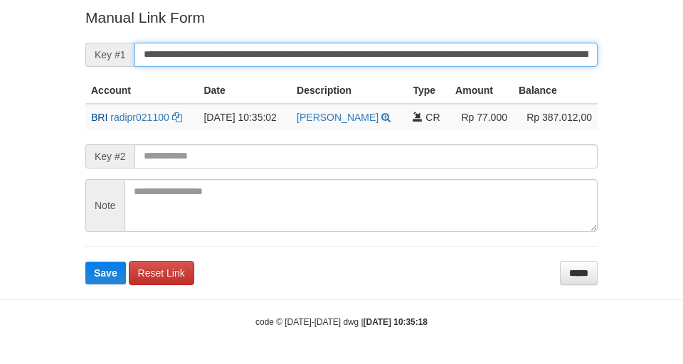
click at [85, 262] on button "Save" at bounding box center [105, 273] width 41 height 23
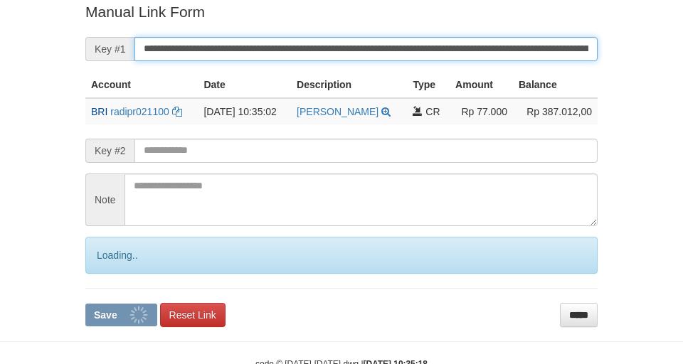
click at [85, 304] on button "Save" at bounding box center [121, 315] width 72 height 23
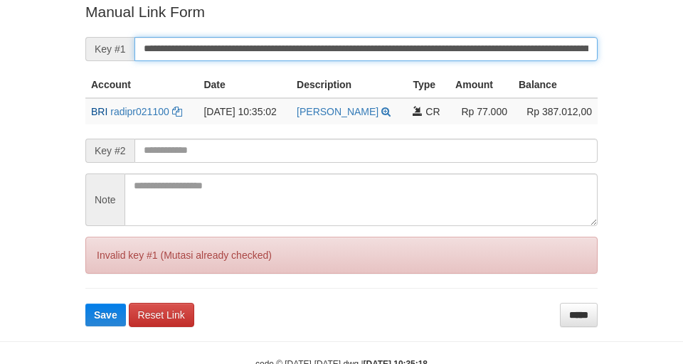
click at [85, 304] on button "Save" at bounding box center [105, 315] width 41 height 23
drag, startPoint x: 454, startPoint y: 58, endPoint x: 461, endPoint y: 53, distance: 9.3
click at [461, 53] on input "**********" at bounding box center [365, 49] width 463 height 24
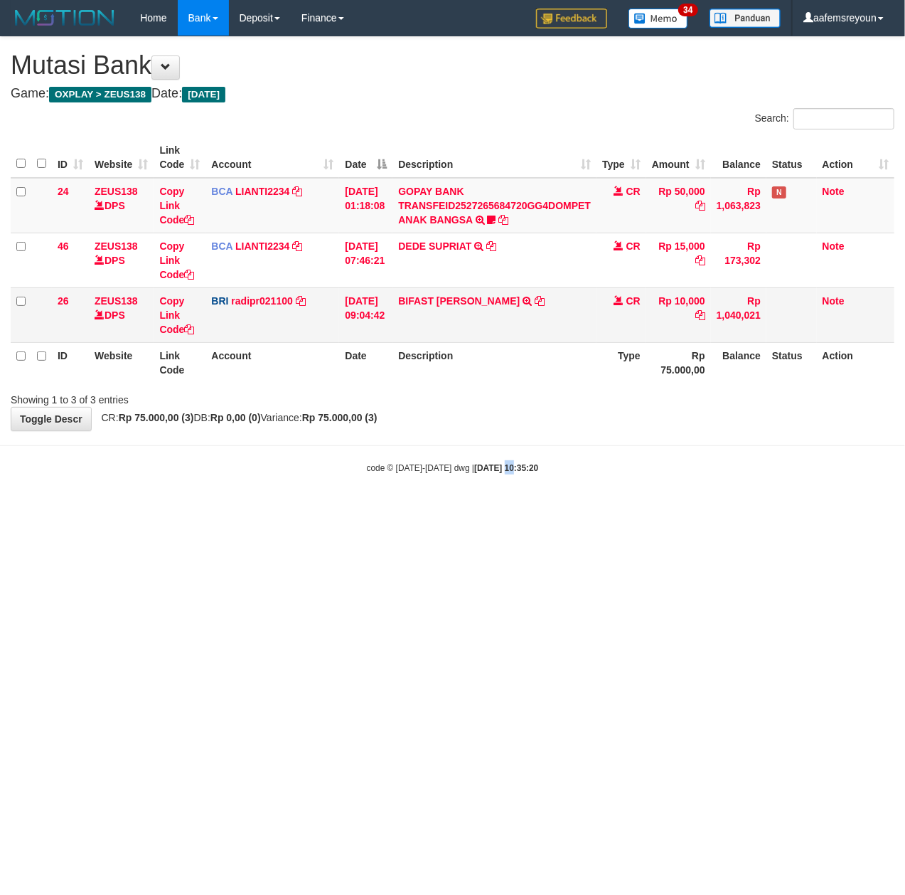
drag, startPoint x: 493, startPoint y: 492, endPoint x: 432, endPoint y: 308, distance: 193.8
click at [493, 479] on body "Toggle navigation Home Bank Account List Mutasi Bank Search Sync Note Mutasi De…" at bounding box center [452, 255] width 905 height 510
click at [469, 501] on body "Toggle navigation Home Bank Account List Mutasi Bank Search Sync Note Mutasi De…" at bounding box center [452, 255] width 905 height 510
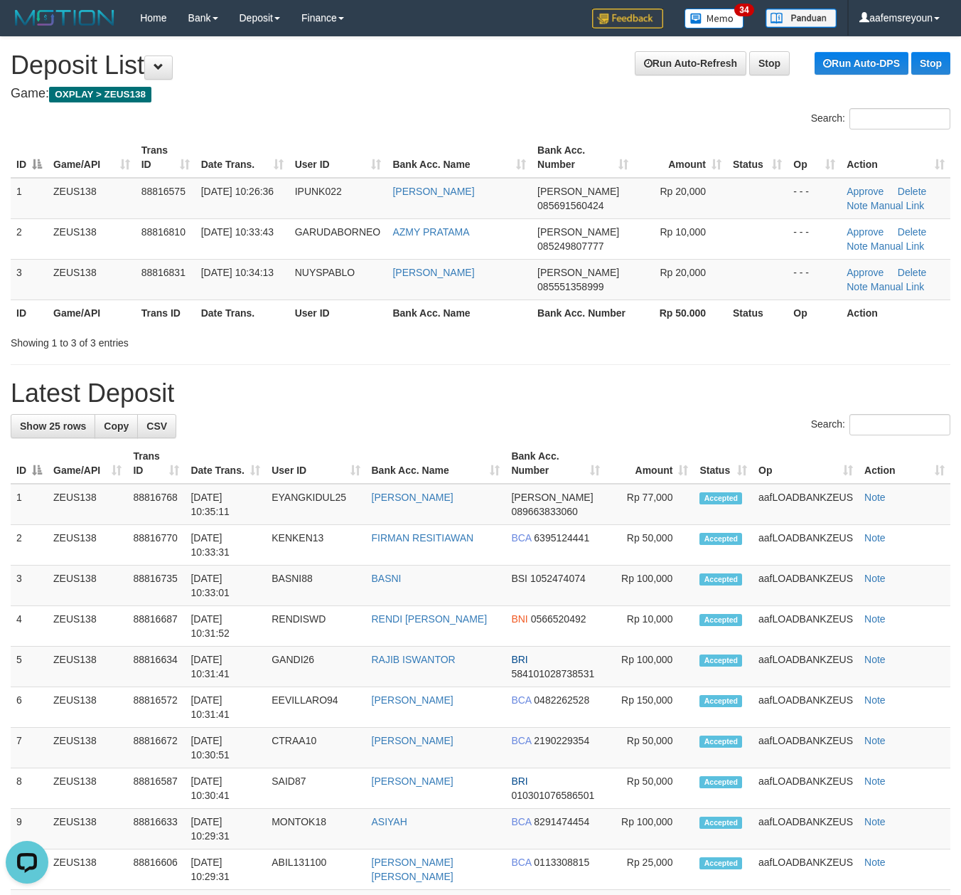
drag, startPoint x: 461, startPoint y: 326, endPoint x: 962, endPoint y: 455, distance: 517.7
click at [461, 326] on div "ID Game/API Trans ID Date Trans. User ID Bank Acc. Name Bank Acc. Number Amount…" at bounding box center [480, 231] width 961 height 197
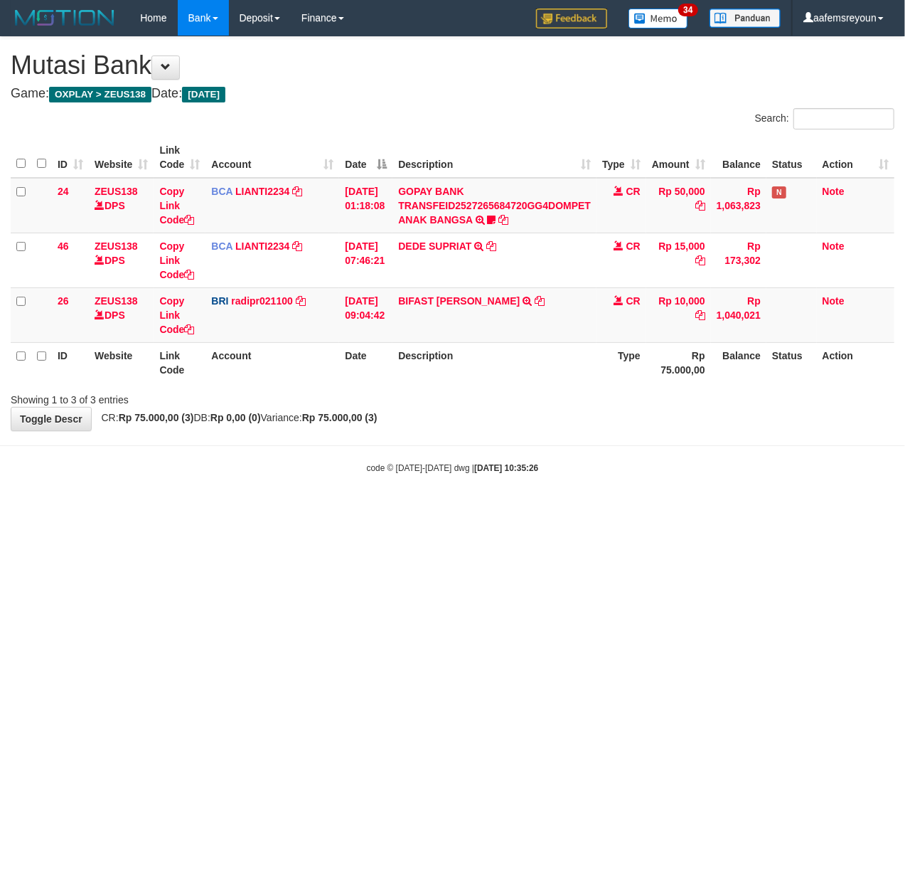
drag, startPoint x: 676, startPoint y: 598, endPoint x: 668, endPoint y: 597, distance: 7.1
click at [675, 510] on html "Toggle navigation Home Bank Account List Mutasi Bank Search Sync Note Mutasi De…" at bounding box center [452, 255] width 905 height 510
click at [553, 469] on div "code © 2012-2018 dwg | 2025/09/30 10:35:27" at bounding box center [452, 467] width 905 height 14
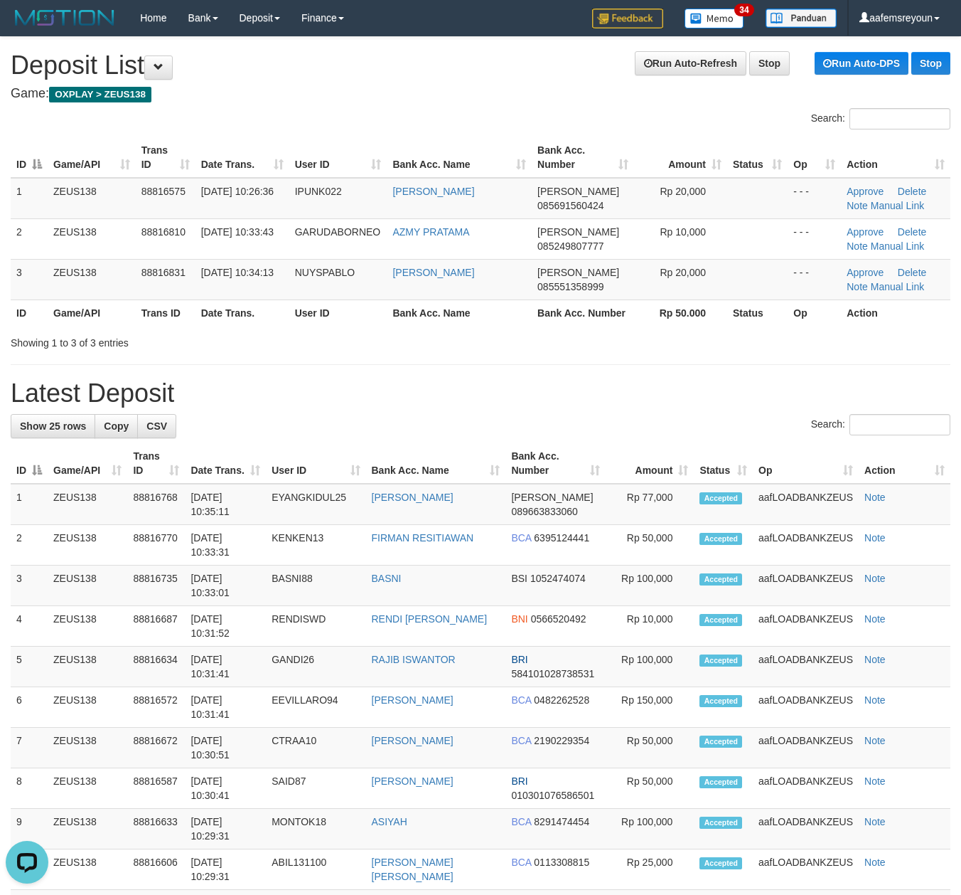
drag, startPoint x: 464, startPoint y: 365, endPoint x: 575, endPoint y: 383, distance: 112.2
click at [469, 365] on div "**********" at bounding box center [480, 814] width 961 height 1555
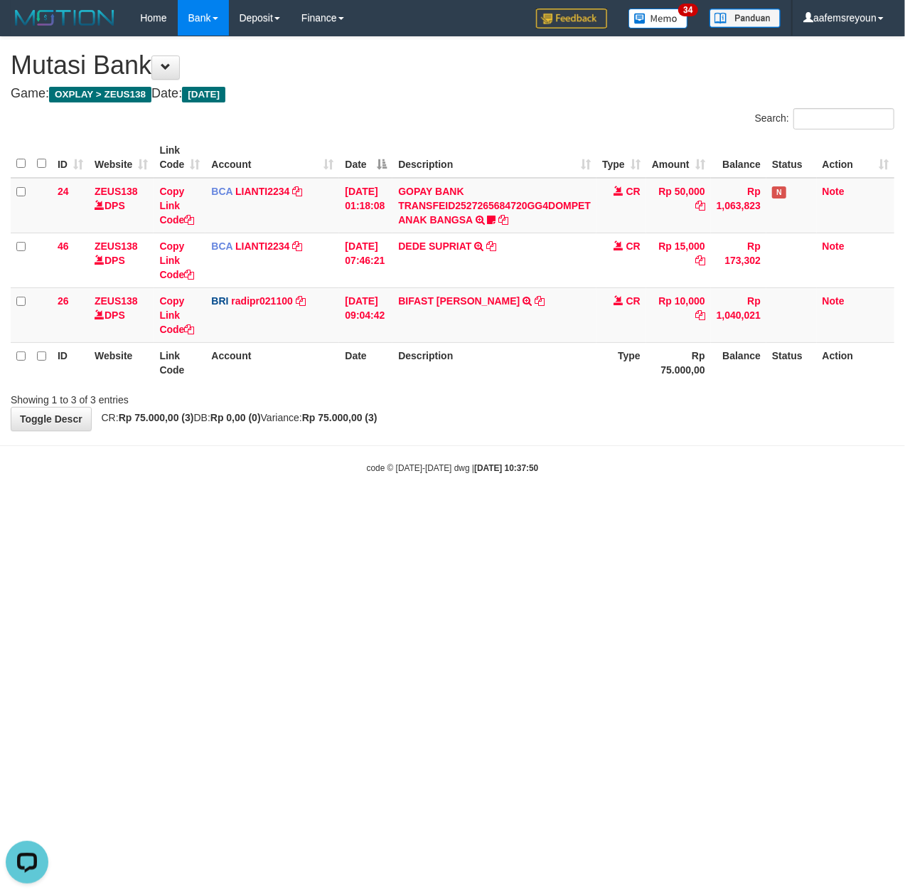
drag, startPoint x: 633, startPoint y: 491, endPoint x: 549, endPoint y: 515, distance: 87.3
click at [627, 504] on body "Toggle navigation Home Bank Account List Mutasi Bank Search Sync Note Mutasi De…" at bounding box center [452, 255] width 905 height 510
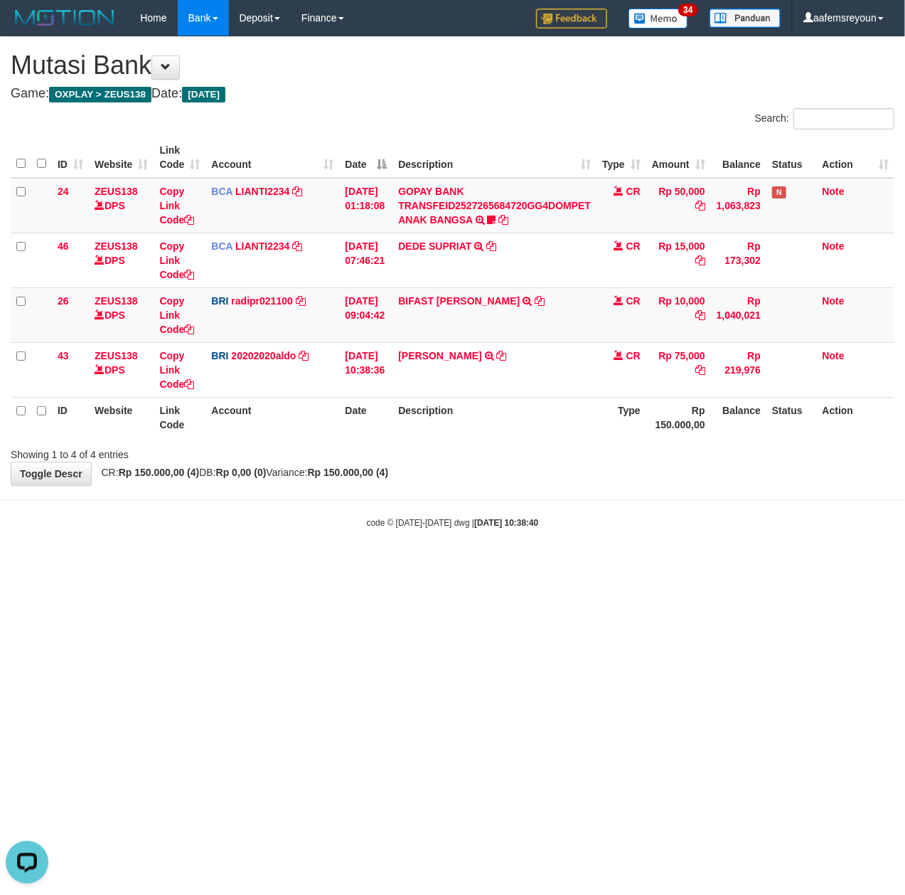
drag, startPoint x: 257, startPoint y: 430, endPoint x: 196, endPoint y: 429, distance: 61.2
click at [257, 430] on th "Account" at bounding box center [272, 417] width 134 height 41
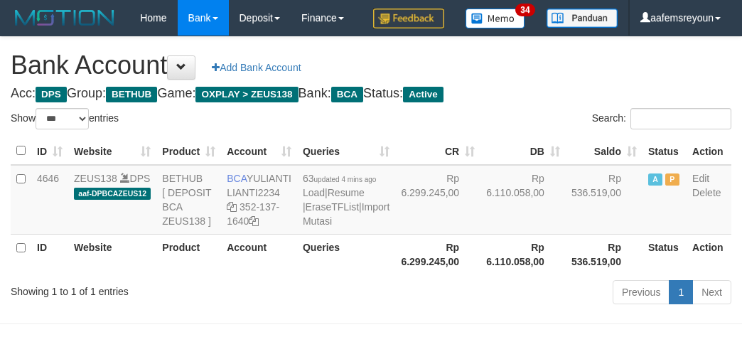
select select "***"
click at [404, 235] on td "Rp 6.299.245,00" at bounding box center [437, 200] width 85 height 70
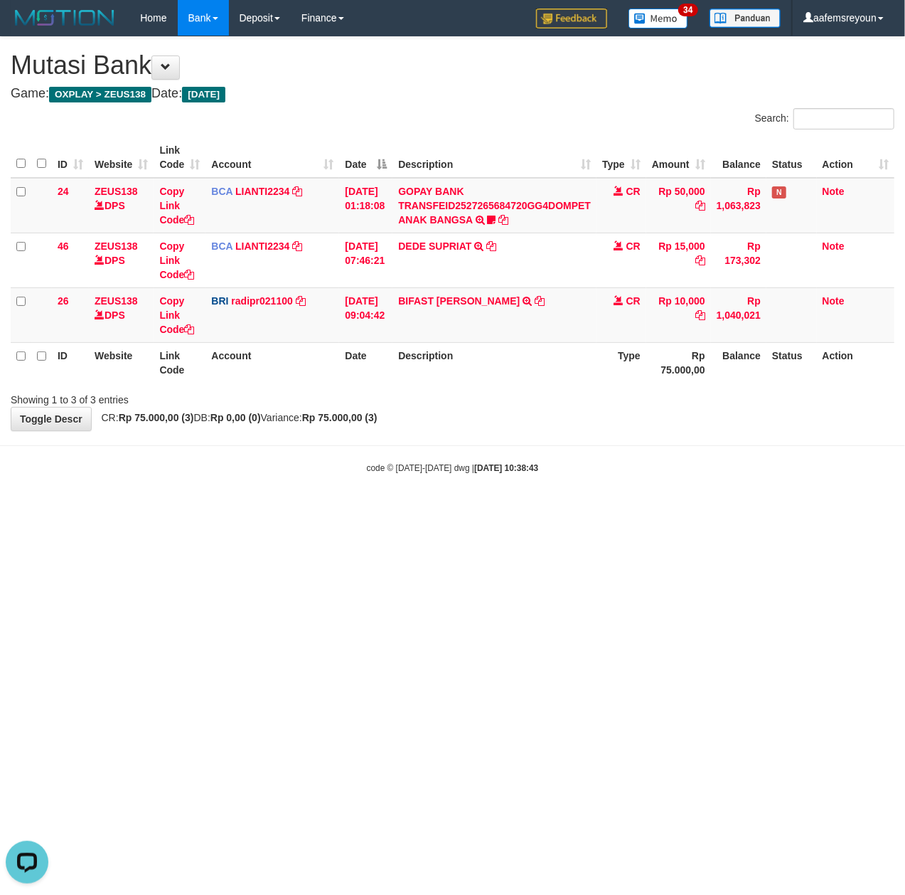
click at [738, 510] on html "Toggle navigation Home Bank Account List Mutasi Bank Search Sync Note Mutasi De…" at bounding box center [452, 255] width 905 height 510
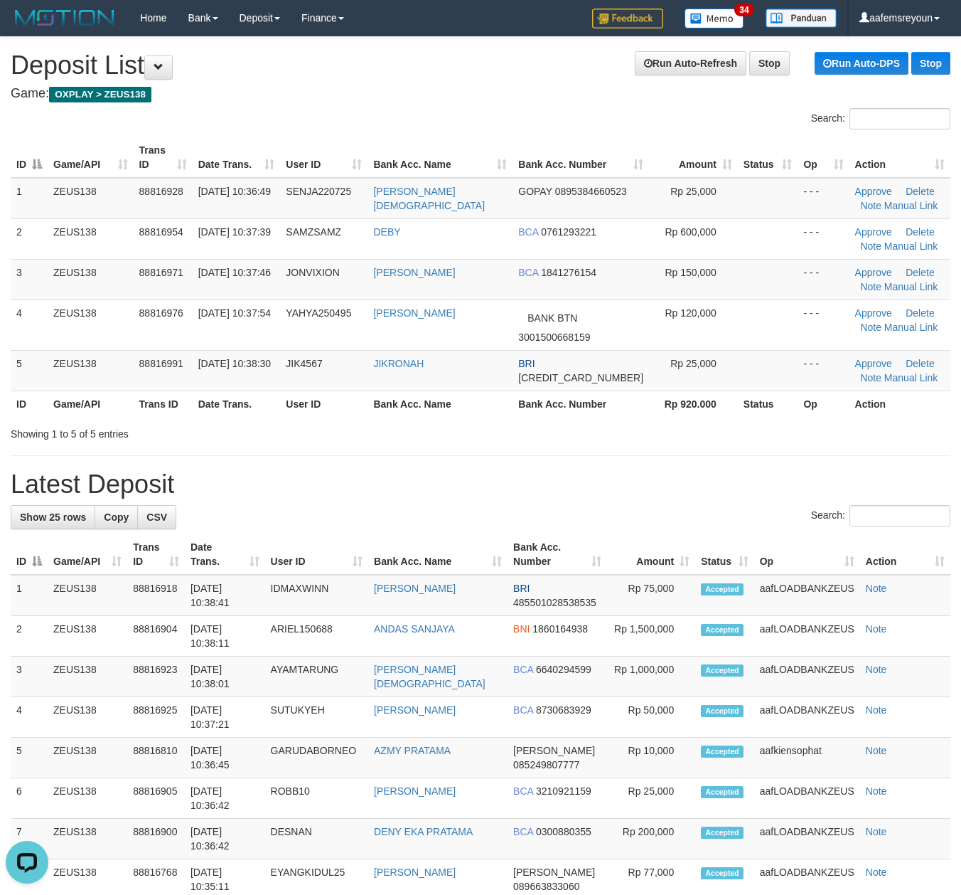
click at [609, 495] on h1 "Latest Deposit" at bounding box center [481, 484] width 940 height 28
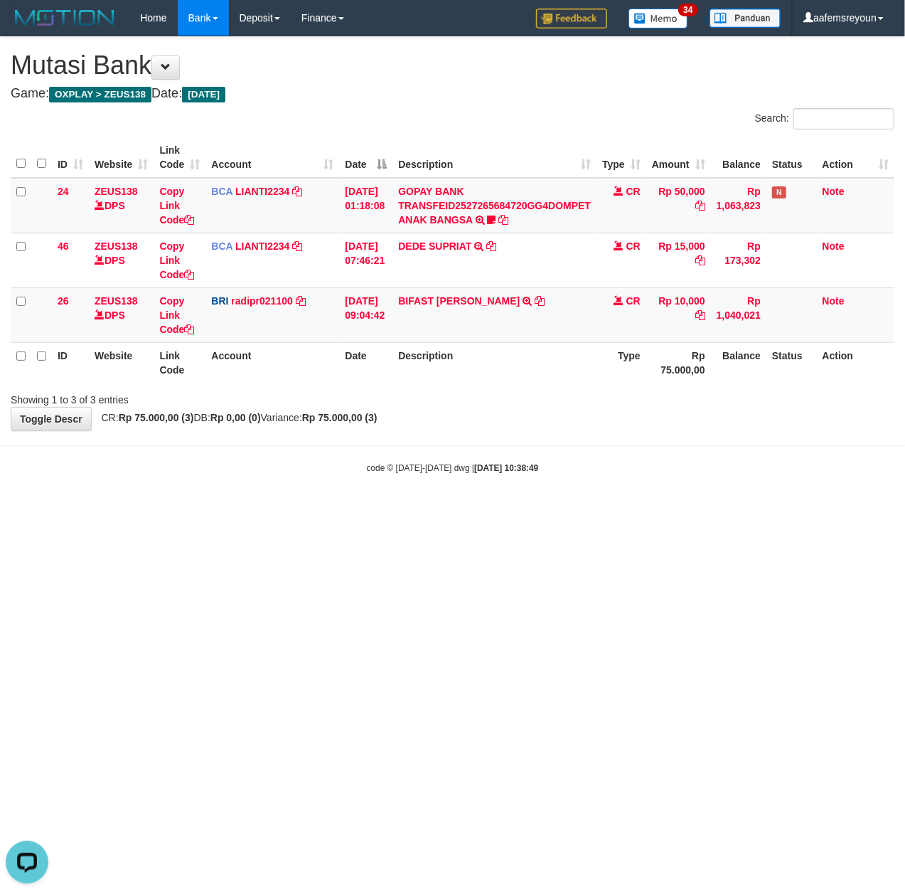
drag, startPoint x: 637, startPoint y: 609, endPoint x: 28, endPoint y: 592, distance: 608.9
click at [637, 510] on html "Toggle navigation Home Bank Account List Mutasi Bank Search Sync Note Mutasi De…" at bounding box center [452, 255] width 905 height 510
drag, startPoint x: 401, startPoint y: 633, endPoint x: 160, endPoint y: 621, distance: 241.4
click at [390, 510] on html "Toggle navigation Home Bank Account List Mutasi Bank Search Sync Note Mutasi De…" at bounding box center [452, 255] width 905 height 510
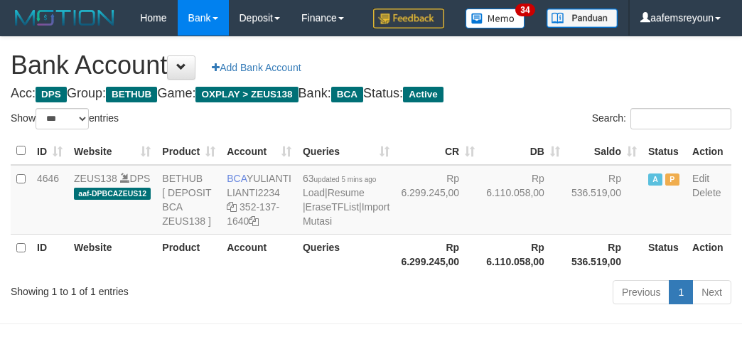
select select "***"
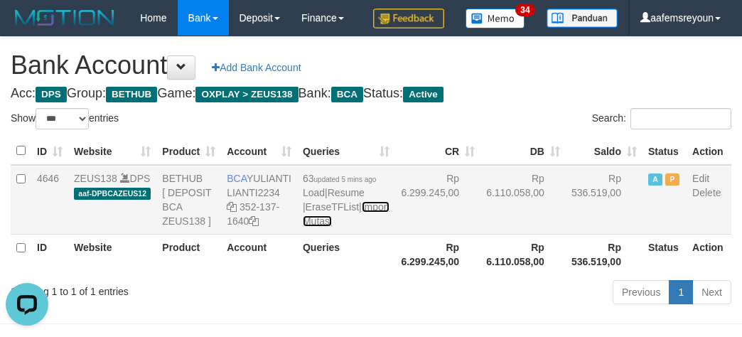
click at [309, 227] on link "Import Mutasi" at bounding box center [346, 214] width 87 height 26
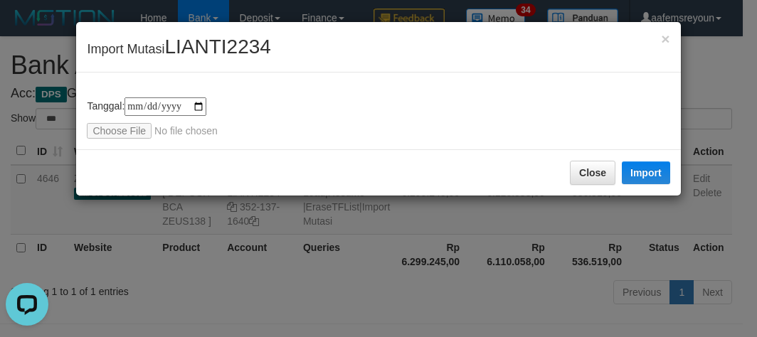
click at [114, 114] on div "**********" at bounding box center [378, 117] width 582 height 41
click at [111, 129] on input "file" at bounding box center [181, 131] width 188 height 16
type input "**********"
click at [630, 171] on button "Import" at bounding box center [645, 172] width 48 height 23
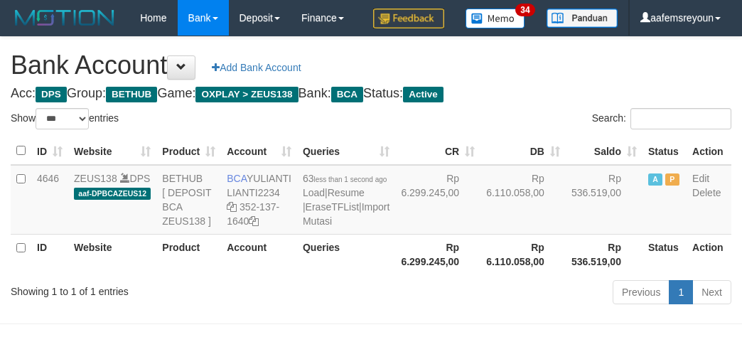
select select "***"
drag, startPoint x: 482, startPoint y: 310, endPoint x: 505, endPoint y: 309, distance: 22.8
click at [479, 274] on table "ID Website Product Account Queries CR DB Saldo Status Action 4646 ZEUS138 DPS a…" at bounding box center [371, 205] width 721 height 137
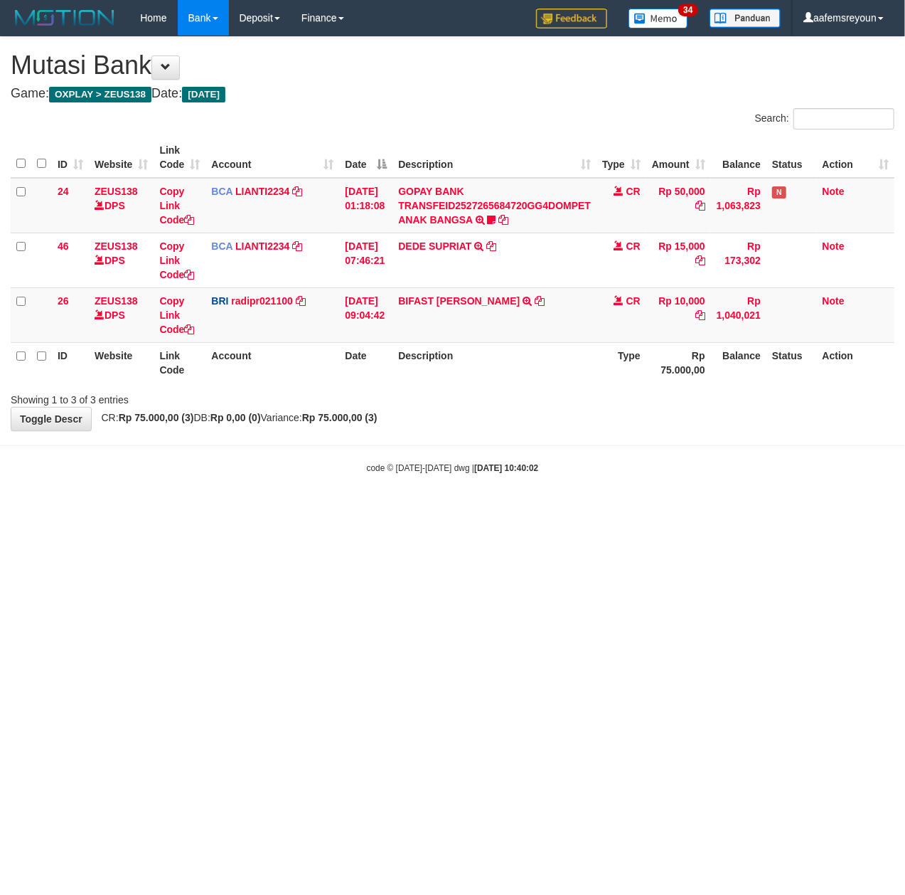
drag, startPoint x: 545, startPoint y: 629, endPoint x: 902, endPoint y: 720, distance: 368.4
click at [566, 510] on html "Toggle navigation Home Bank Account List Mutasi Bank Search Sync Note Mutasi De…" at bounding box center [452, 255] width 905 height 510
click at [703, 510] on html "Toggle navigation Home Bank Account List Mutasi Bank Search Sync Note Mutasi De…" at bounding box center [452, 255] width 905 height 510
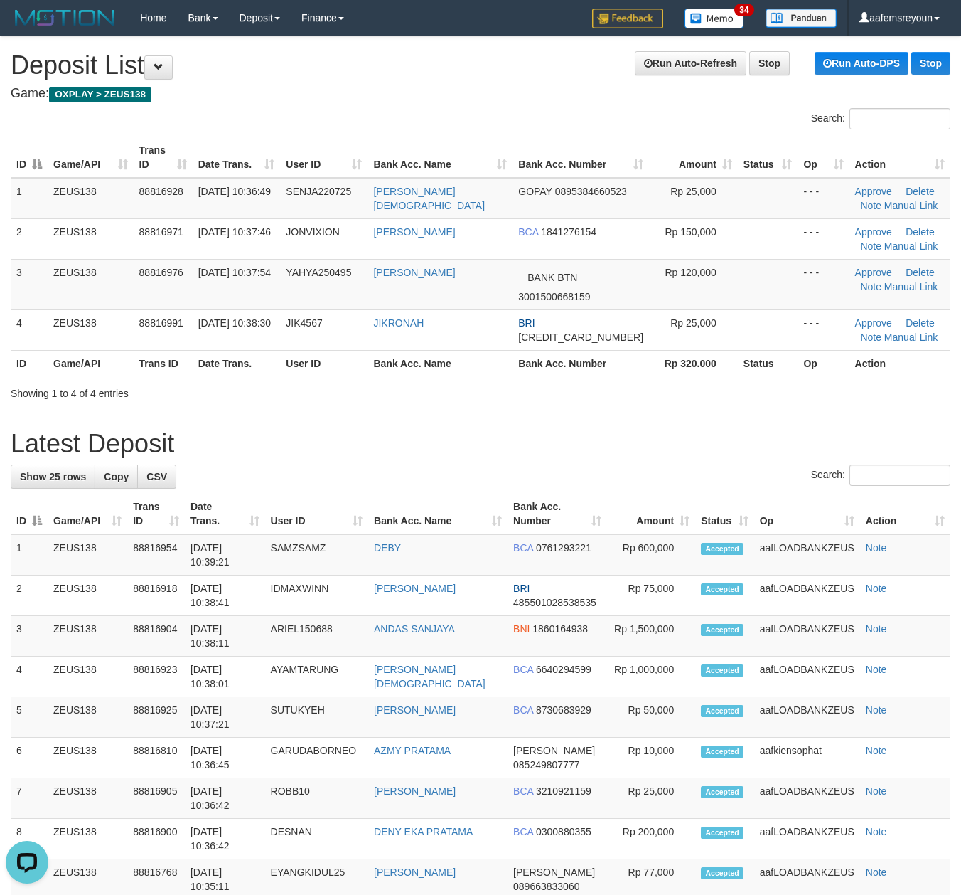
drag, startPoint x: 475, startPoint y: 520, endPoint x: 973, endPoint y: 496, distance: 498.4
click at [493, 519] on th "Bank Acc. Name" at bounding box center [437, 513] width 139 height 41
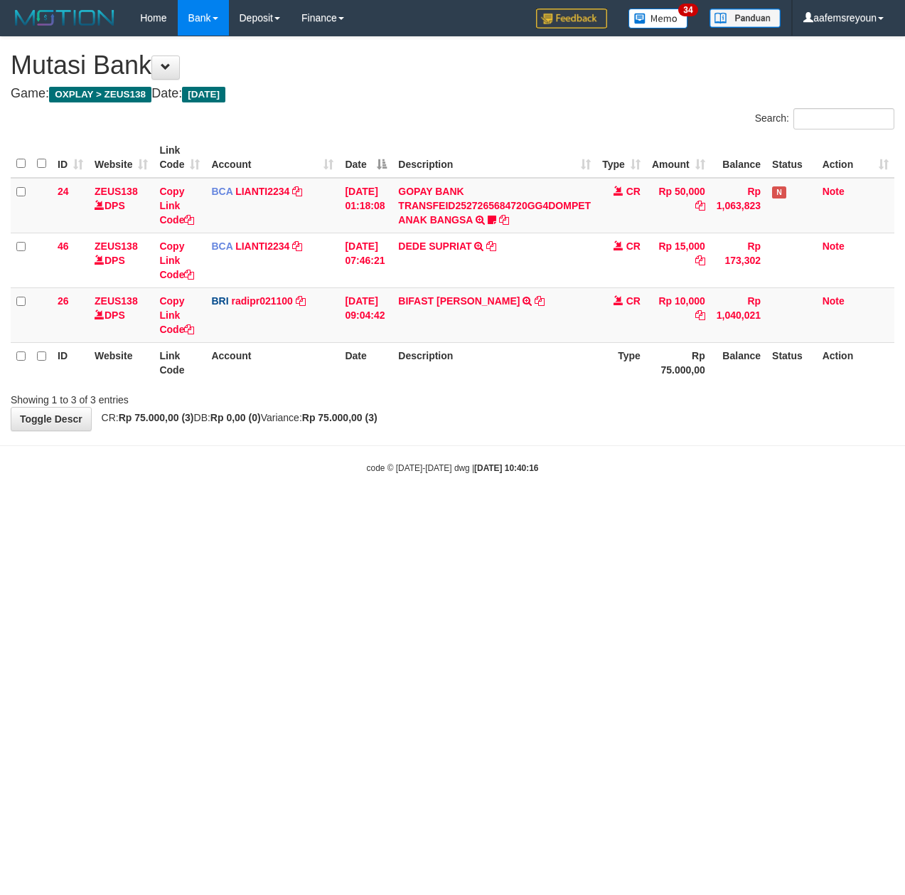
click at [698, 510] on html "Toggle navigation Home Bank Account List Mutasi Bank Search Sync Note Mutasi De…" at bounding box center [452, 255] width 905 height 510
click at [509, 510] on html "Toggle navigation Home Bank Account List Mutasi Bank Search Sync Note Mutasi De…" at bounding box center [452, 255] width 905 height 510
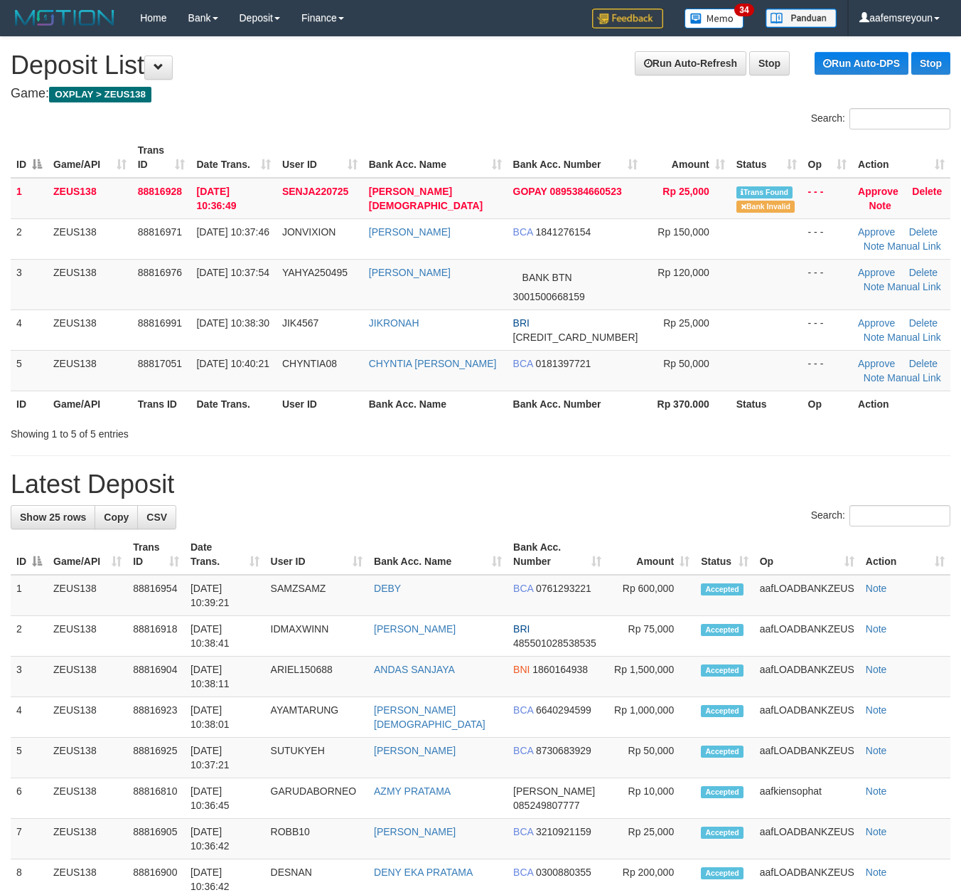
drag, startPoint x: 569, startPoint y: 478, endPoint x: 594, endPoint y: 478, distance: 25.6
click at [581, 476] on h1 "Latest Deposit" at bounding box center [481, 484] width 940 height 28
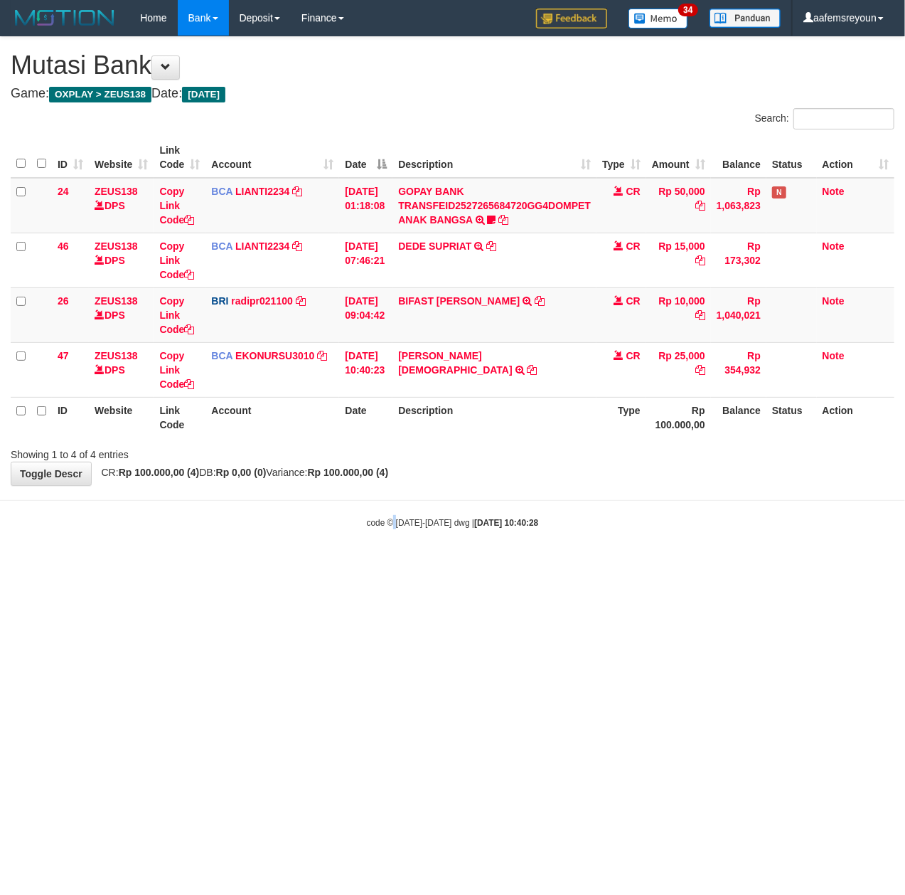
click at [393, 565] on html "Toggle navigation Home Bank Account List Mutasi Bank Search Sync Note Mutasi De…" at bounding box center [452, 282] width 905 height 565
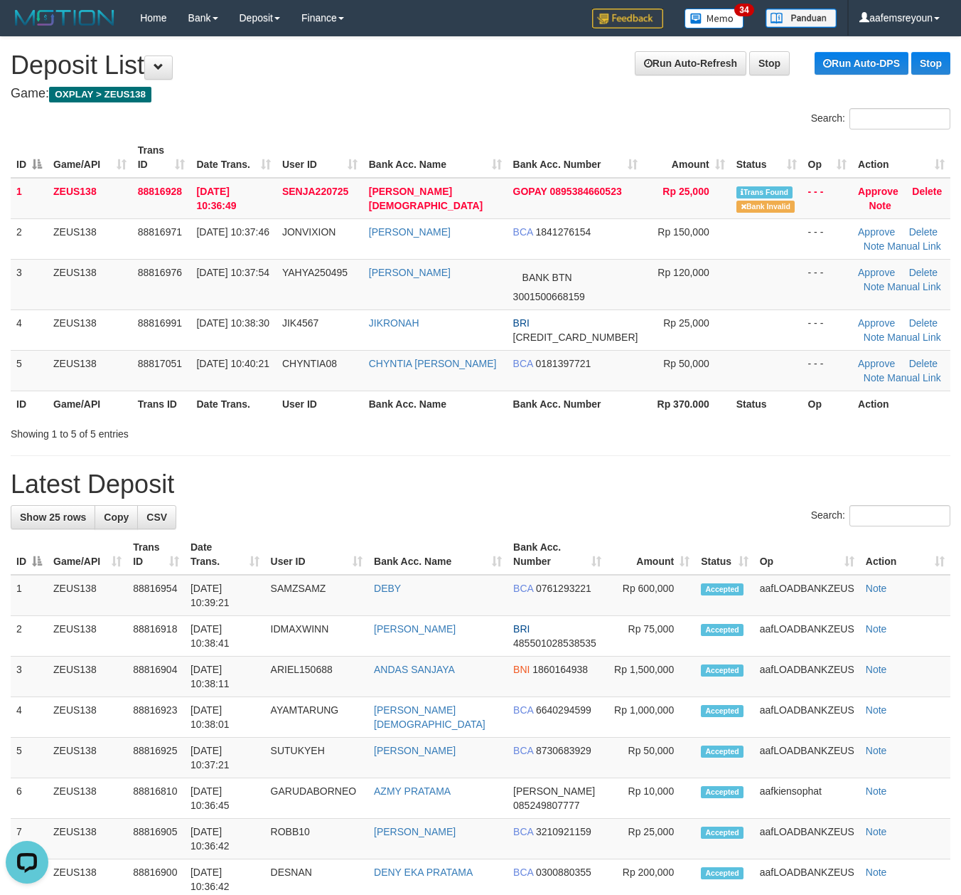
drag, startPoint x: 603, startPoint y: 505, endPoint x: 273, endPoint y: 555, distance: 333.7
click at [587, 511] on div "**********" at bounding box center [480, 860] width 961 height 1646
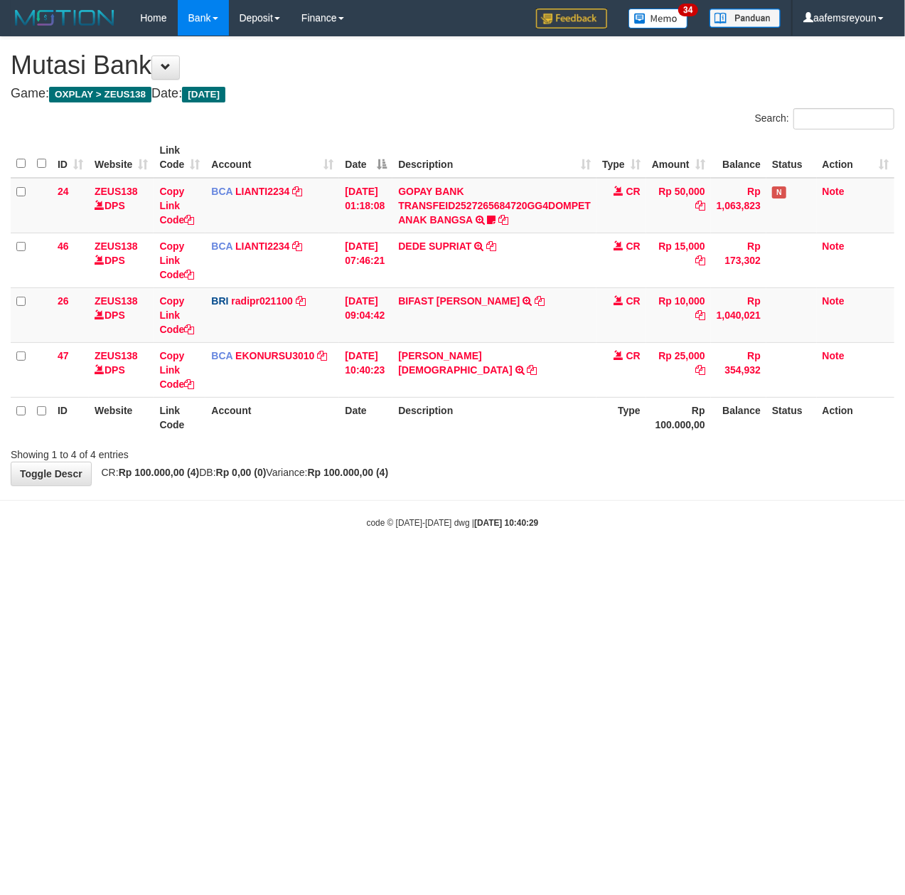
click at [427, 565] on html "Toggle navigation Home Bank Account List Mutasi Bank Search Sync Note Mutasi De…" at bounding box center [452, 282] width 905 height 565
click at [570, 496] on body "Toggle navigation Home Bank Account List Mutasi Bank Search Sync Note Mutasi De…" at bounding box center [452, 282] width 905 height 565
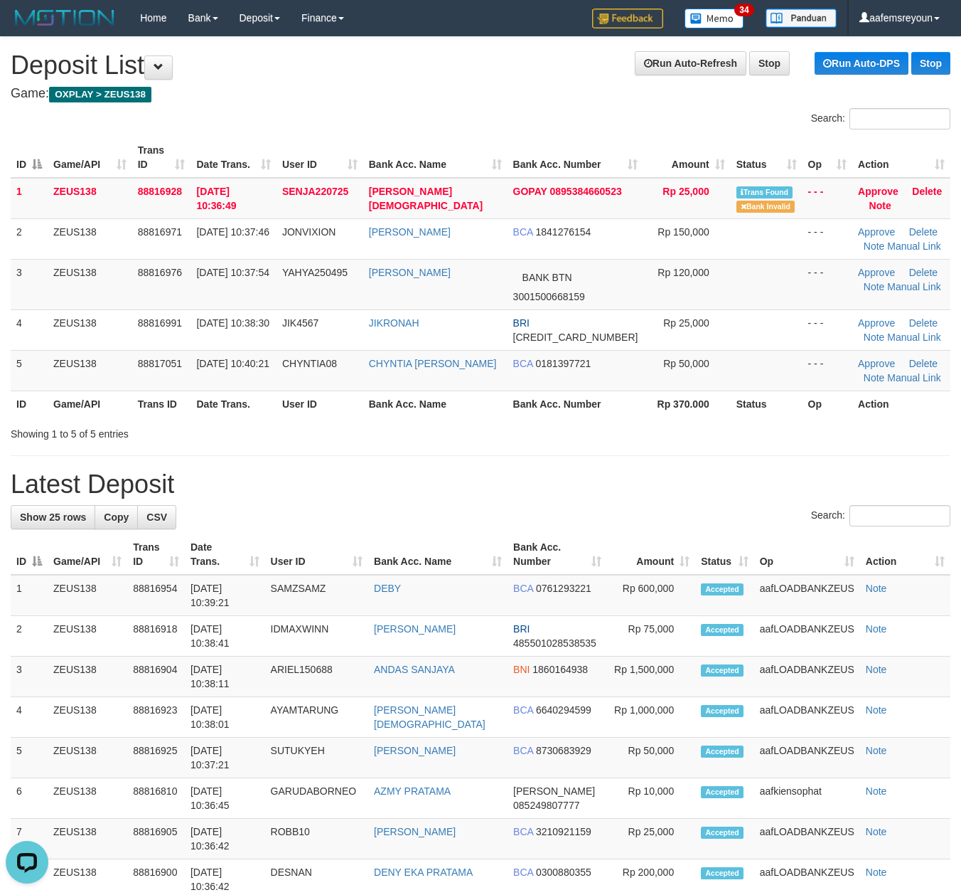
click at [709, 484] on h1 "Latest Deposit" at bounding box center [481, 484] width 940 height 28
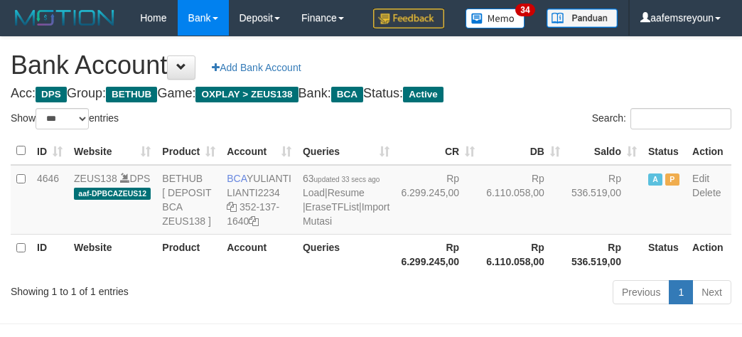
select select "***"
click at [566, 274] on th "Rp 536.519,00" at bounding box center [604, 254] width 77 height 41
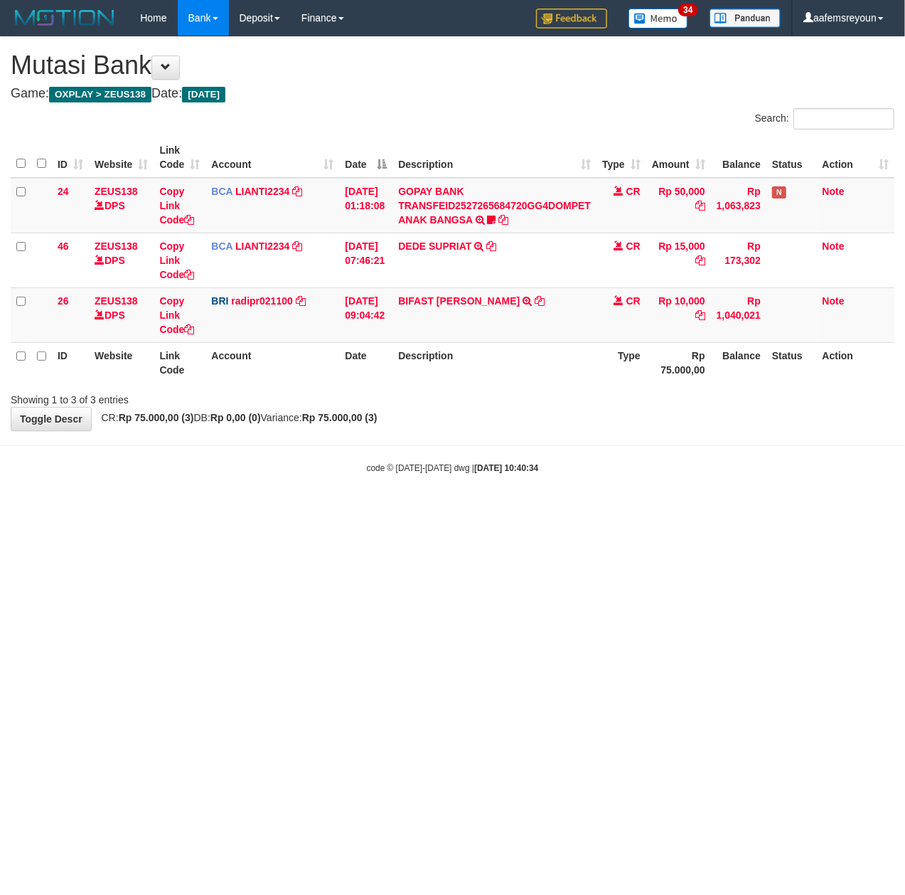
click at [572, 501] on body "Toggle navigation Home Bank Account List Mutasi Bank Search Sync Note Mutasi De…" at bounding box center [452, 255] width 905 height 510
drag, startPoint x: 584, startPoint y: 655, endPoint x: 604, endPoint y: 657, distance: 19.3
click at [587, 510] on html "Toggle navigation Home Bank Account List Mutasi Bank Search Sync Note Mutasi De…" at bounding box center [452, 255] width 905 height 510
click at [448, 510] on html "Toggle navigation Home Bank Account List Mutasi Bank Search Sync Note Mutasi De…" at bounding box center [452, 255] width 905 height 510
click at [385, 510] on html "Toggle navigation Home Bank Account List Mutasi Bank Search Sync Note Mutasi De…" at bounding box center [452, 255] width 905 height 510
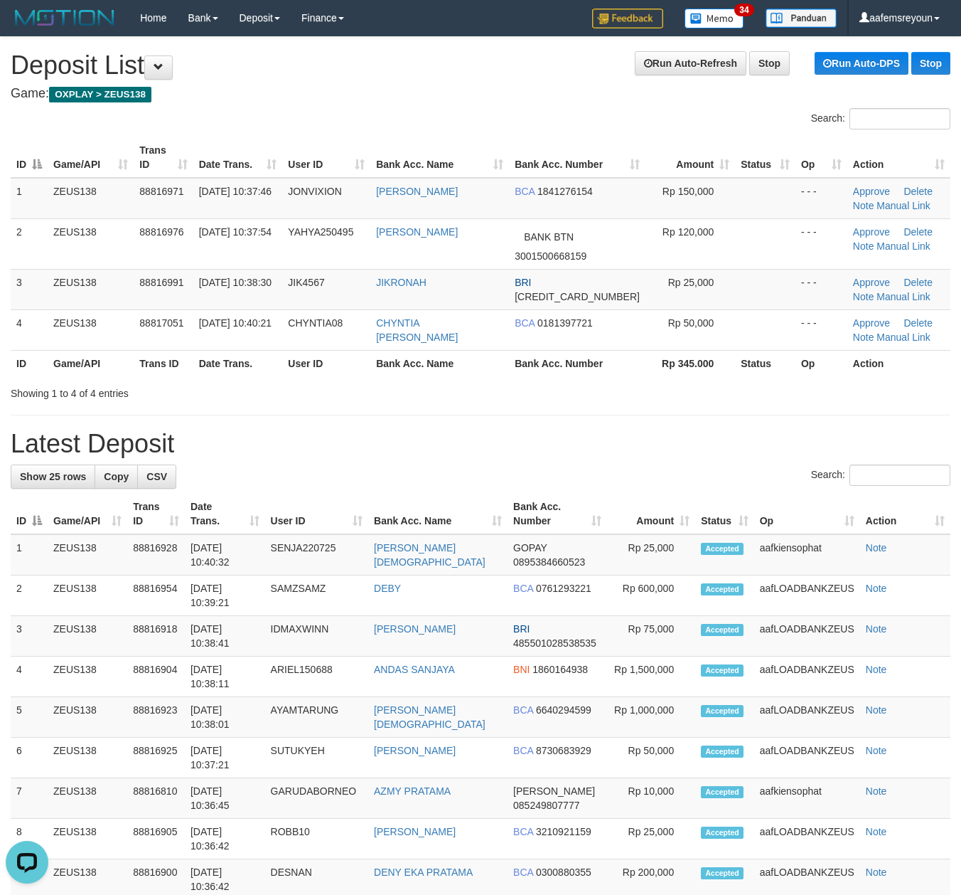
click at [724, 438] on h1 "Latest Deposit" at bounding box center [481, 443] width 940 height 28
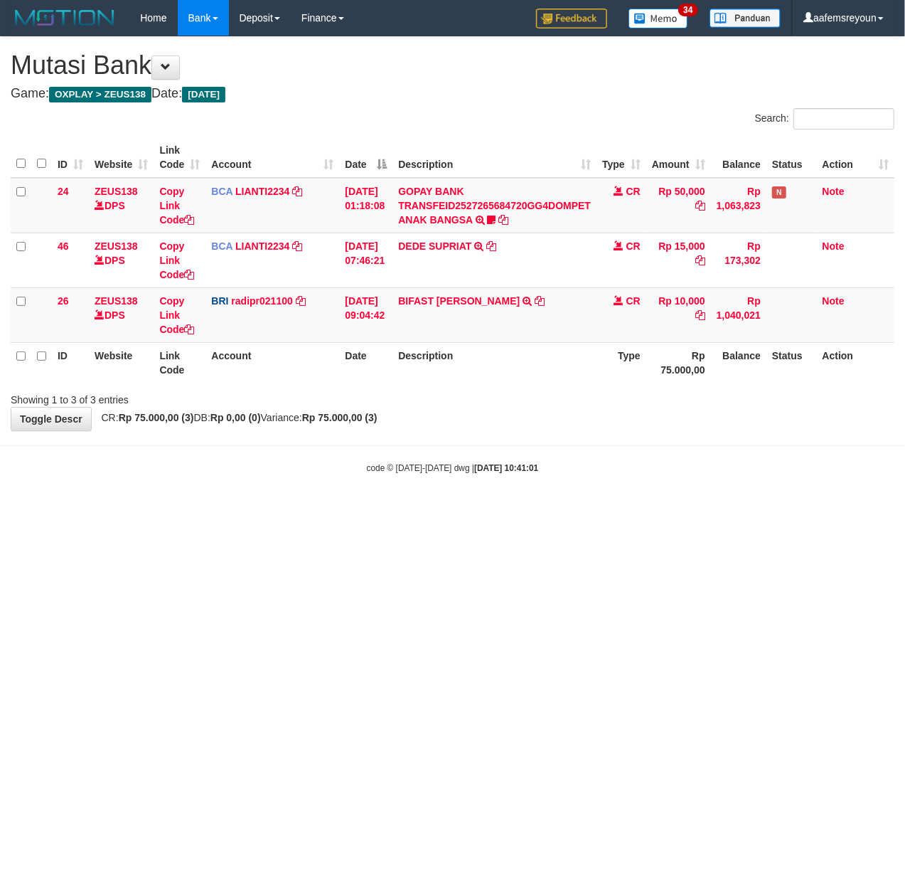
drag, startPoint x: 473, startPoint y: 538, endPoint x: 9, endPoint y: 478, distance: 468.1
click at [469, 510] on html "Toggle navigation Home Bank Account List Mutasi Bank Search Sync Note Mutasi De…" at bounding box center [452, 255] width 905 height 510
click at [178, 446] on hr at bounding box center [452, 445] width 905 height 1
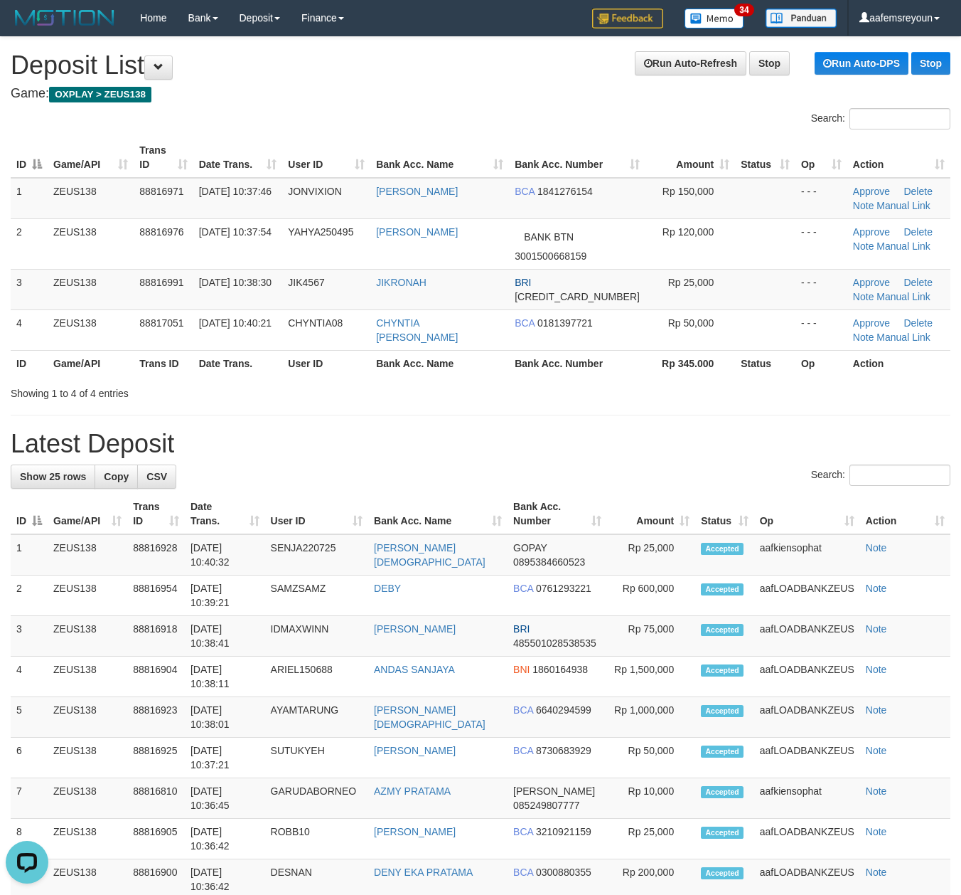
drag, startPoint x: 641, startPoint y: 375, endPoint x: 922, endPoint y: 388, distance: 281.2
click at [646, 375] on th "Rp 345.000" at bounding box center [691, 363] width 90 height 26
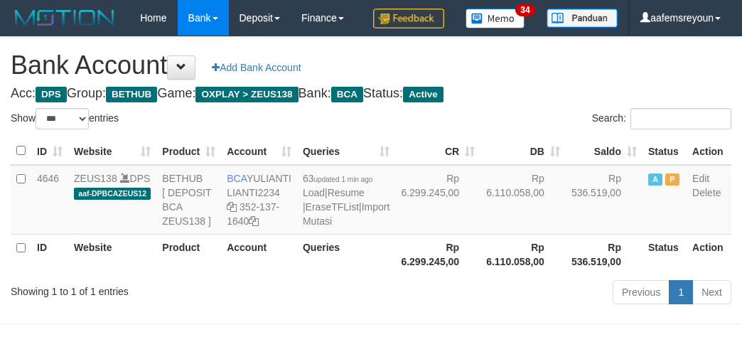
select select "***"
click at [566, 235] on td "Rp 536.519,00" at bounding box center [604, 200] width 77 height 70
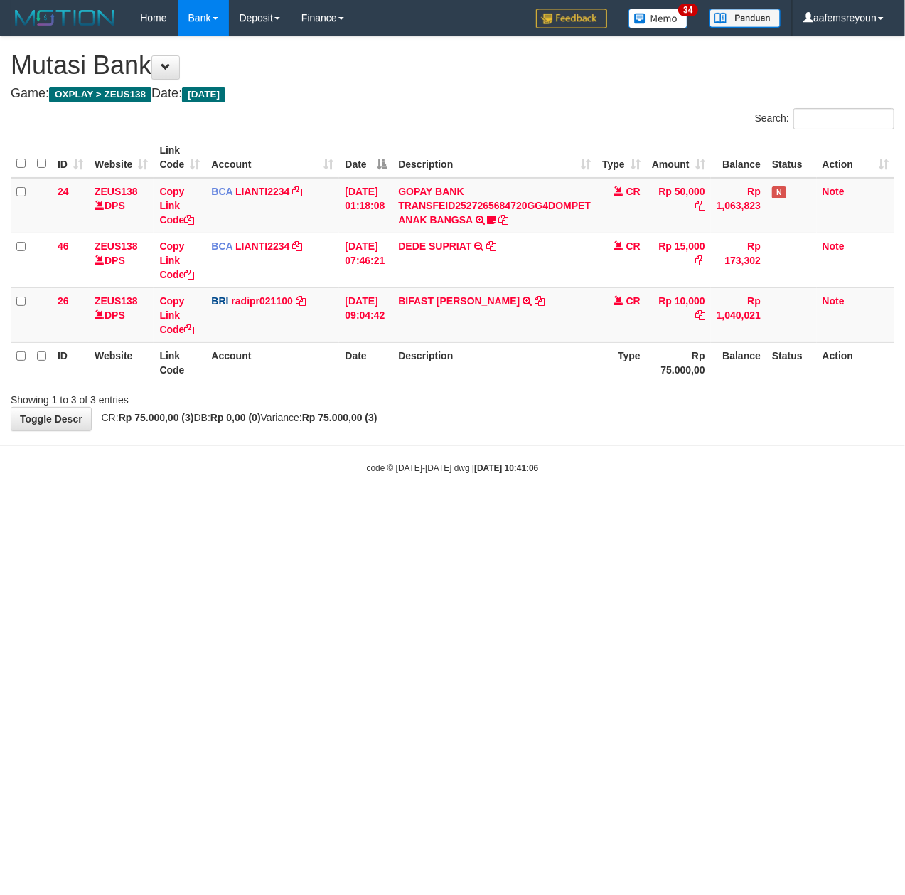
click at [202, 508] on body "Toggle navigation Home Bank Account List Mutasi Bank Search Sync Note Mutasi De…" at bounding box center [452, 255] width 905 height 510
drag, startPoint x: 427, startPoint y: 515, endPoint x: 465, endPoint y: 506, distance: 39.3
click at [455, 502] on html "Toggle navigation Home Bank Account List Mutasi Bank Search Sync Note Mutasi De…" at bounding box center [452, 255] width 905 height 510
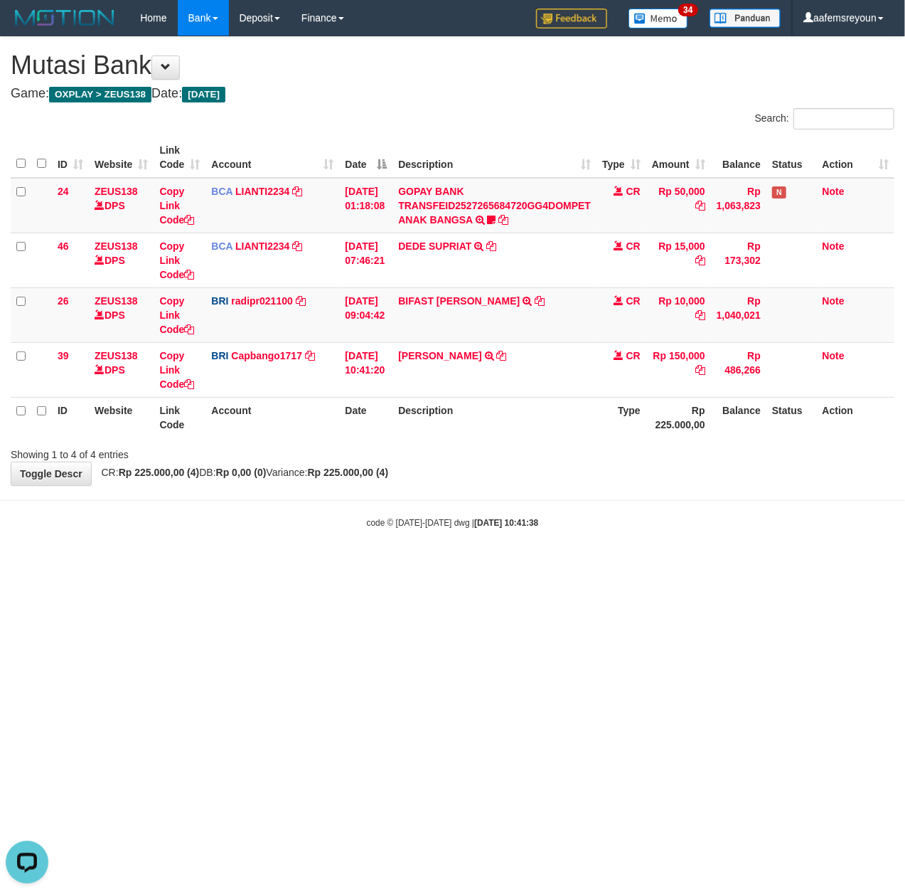
drag, startPoint x: 459, startPoint y: 442, endPoint x: 401, endPoint y: 448, distance: 57.9
click at [452, 444] on div "Showing 1 to 4 of 4 entries" at bounding box center [452, 452] width 905 height 20
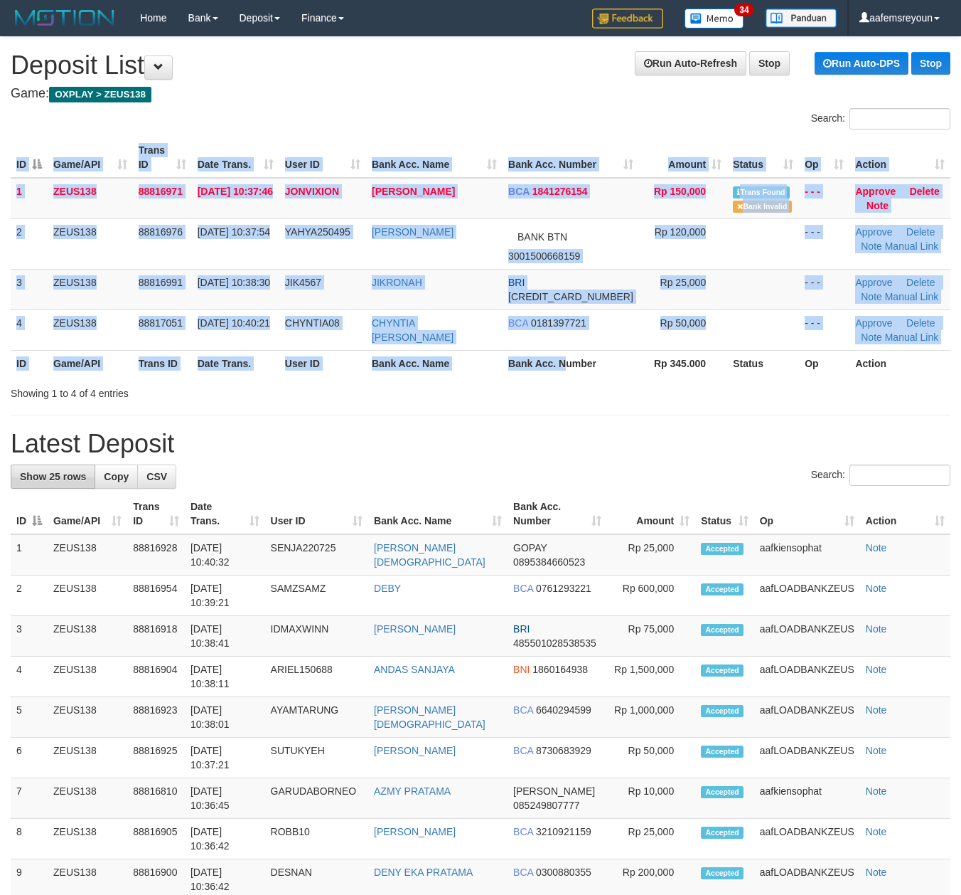
drag, startPoint x: 583, startPoint y: 377, endPoint x: 89, endPoint y: 482, distance: 505.3
click at [582, 377] on div "ID Game/API Trans ID Date Trans. User ID Bank Acc. Name Bank Acc. Number Amount…" at bounding box center [480, 256] width 961 height 247
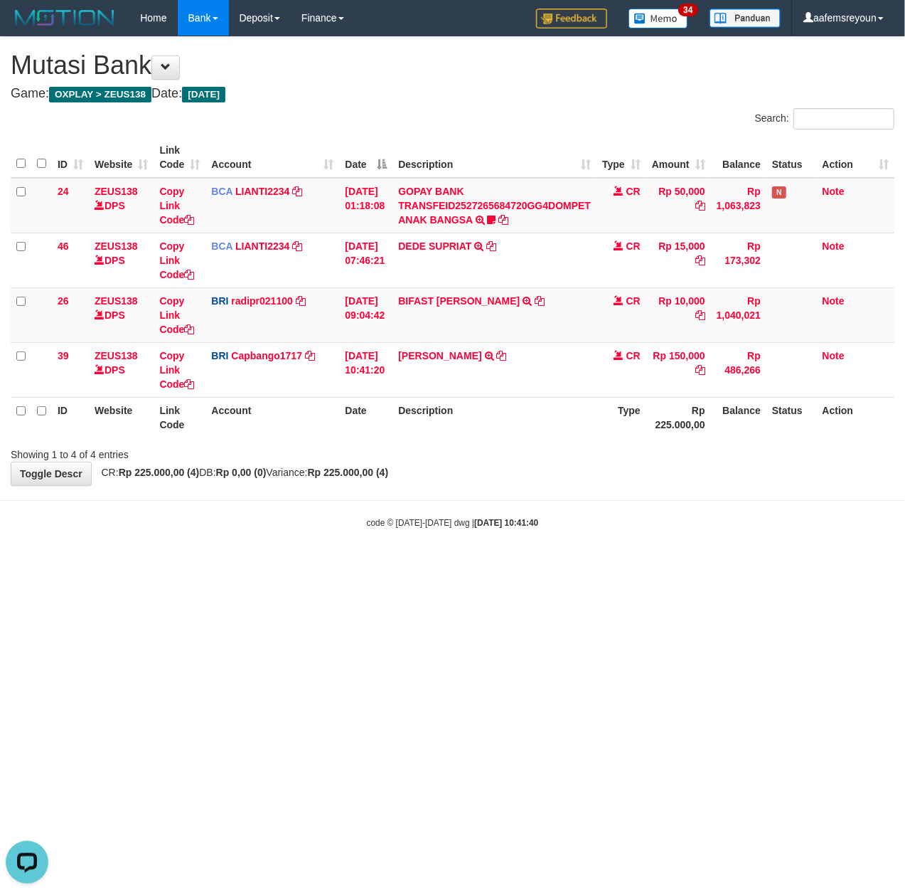
drag, startPoint x: 448, startPoint y: 661, endPoint x: 424, endPoint y: 661, distance: 24.2
click at [447, 565] on html "Toggle navigation Home Bank Account List Mutasi Bank Search Sync Note Mutasi De…" at bounding box center [452, 282] width 905 height 565
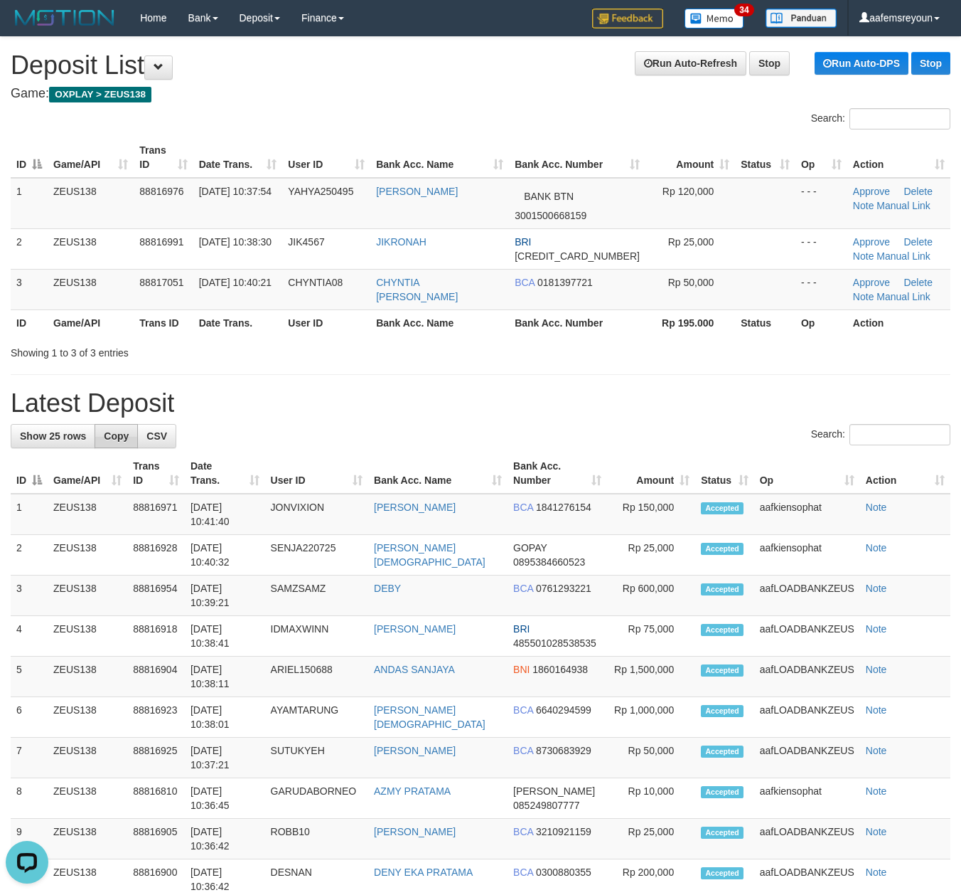
drag, startPoint x: 479, startPoint y: 373, endPoint x: 103, endPoint y: 449, distance: 383.2
click at [479, 373] on div "**********" at bounding box center [480, 819] width 961 height 1565
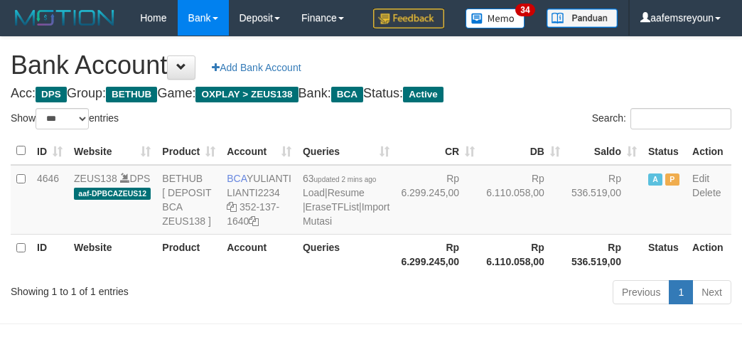
select select "***"
click at [566, 235] on td "Rp 536.519,00" at bounding box center [604, 200] width 77 height 70
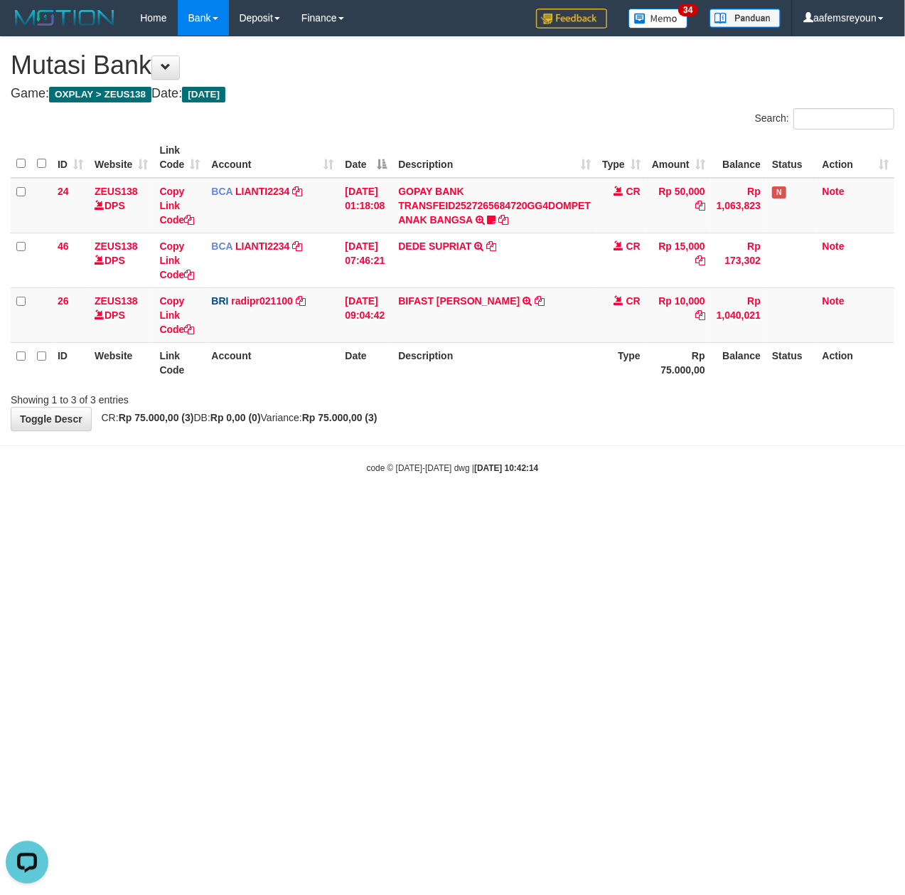
click at [609, 510] on html "Toggle navigation Home Bank Account List Mutasi Bank Search Sync Note Mutasi De…" at bounding box center [452, 255] width 905 height 510
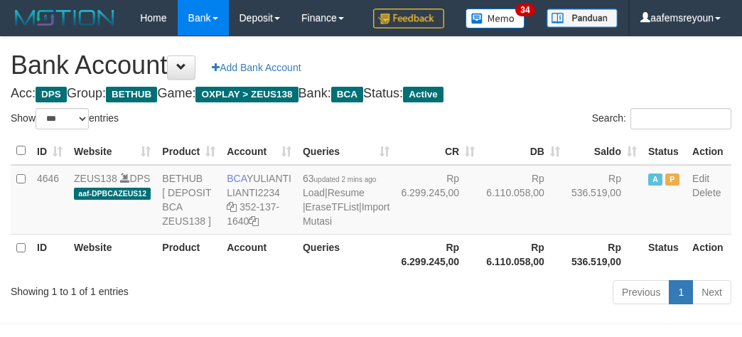
select select "***"
click at [432, 235] on td "Rp 6.299.245,00" at bounding box center [437, 200] width 85 height 70
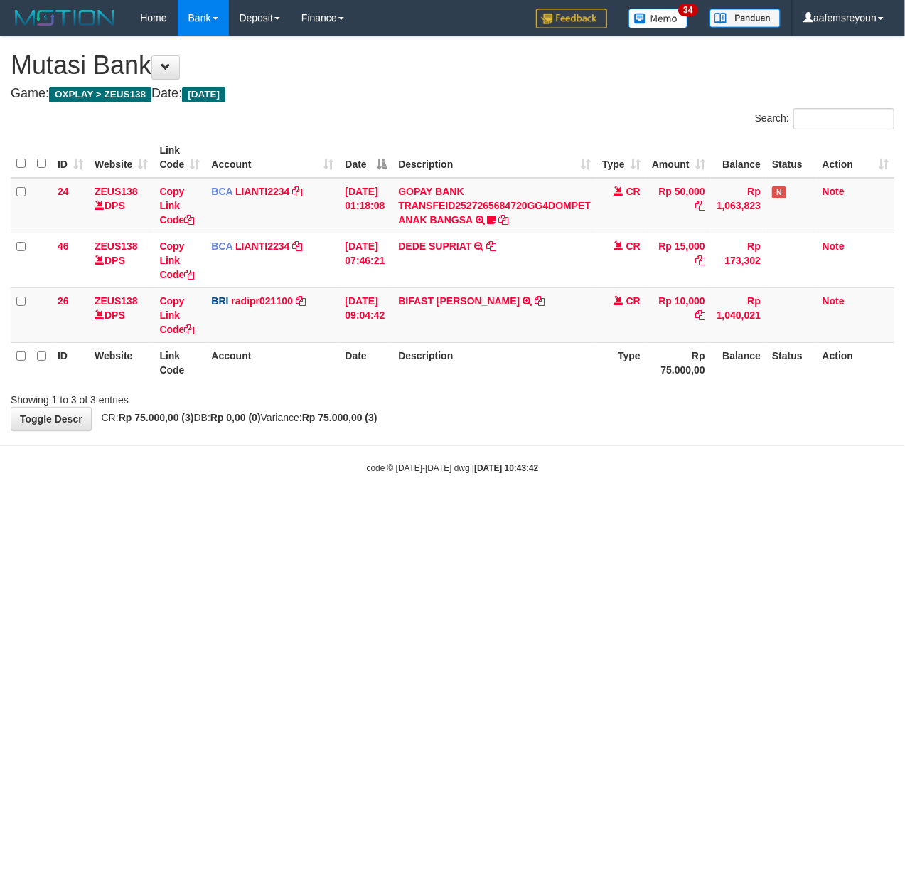
click at [612, 510] on html "Toggle navigation Home Bank Account List Mutasi Bank Search Sync Note Mutasi De…" at bounding box center [452, 255] width 905 height 510
click at [661, 510] on html "Toggle navigation Home Bank Account List Mutasi Bank Search Sync Note Mutasi De…" at bounding box center [452, 255] width 905 height 510
click at [226, 510] on html "Toggle navigation Home Bank Account List Mutasi Bank Search Sync Note Mutasi De…" at bounding box center [452, 255] width 905 height 510
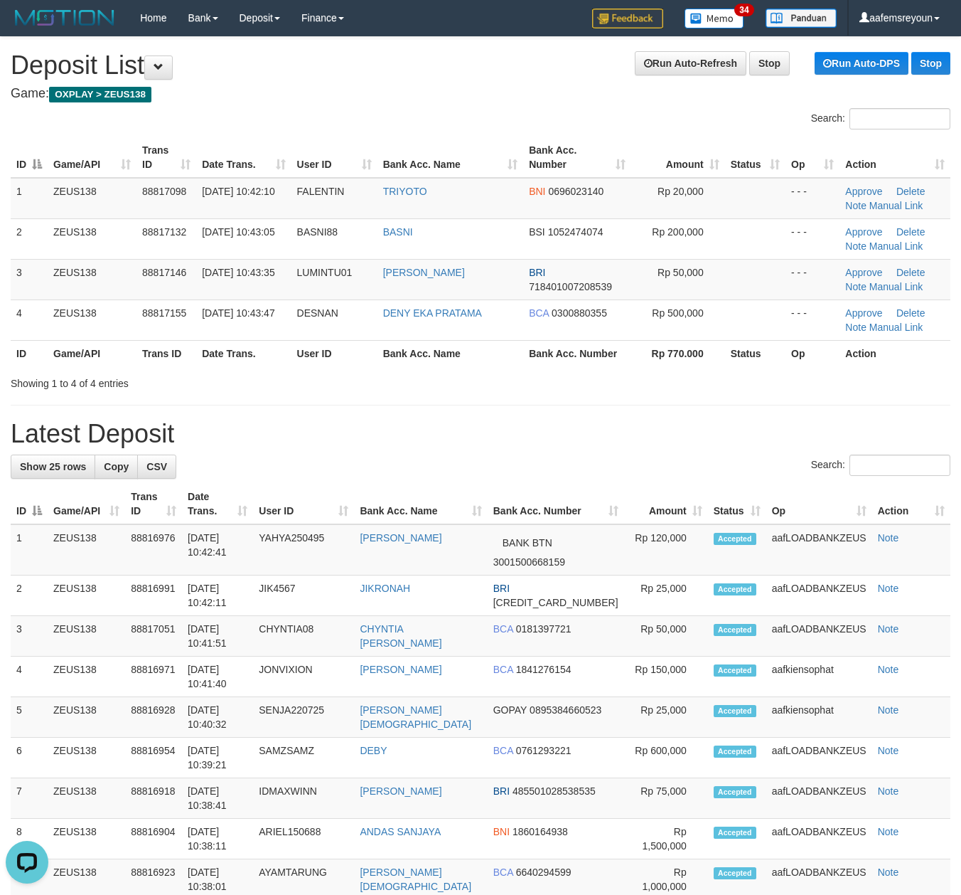
click at [225, 382] on div "Showing 1 to 4 of 4 entries" at bounding box center [200, 380] width 379 height 20
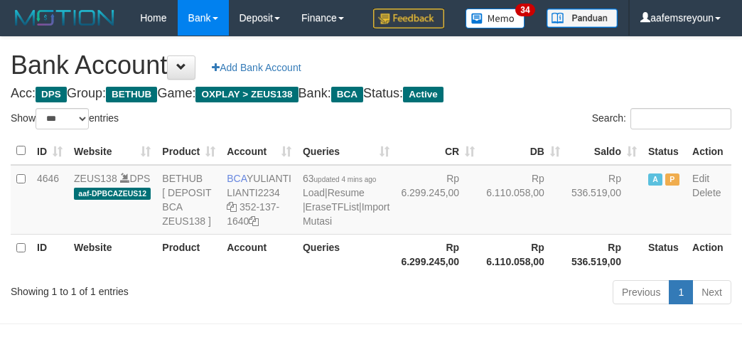
select select "***"
click at [498, 235] on td "Rp 6.110.058,00" at bounding box center [523, 200] width 85 height 70
select select "***"
click at [481, 235] on td "Rp 6.110.058,00" at bounding box center [523, 200] width 85 height 70
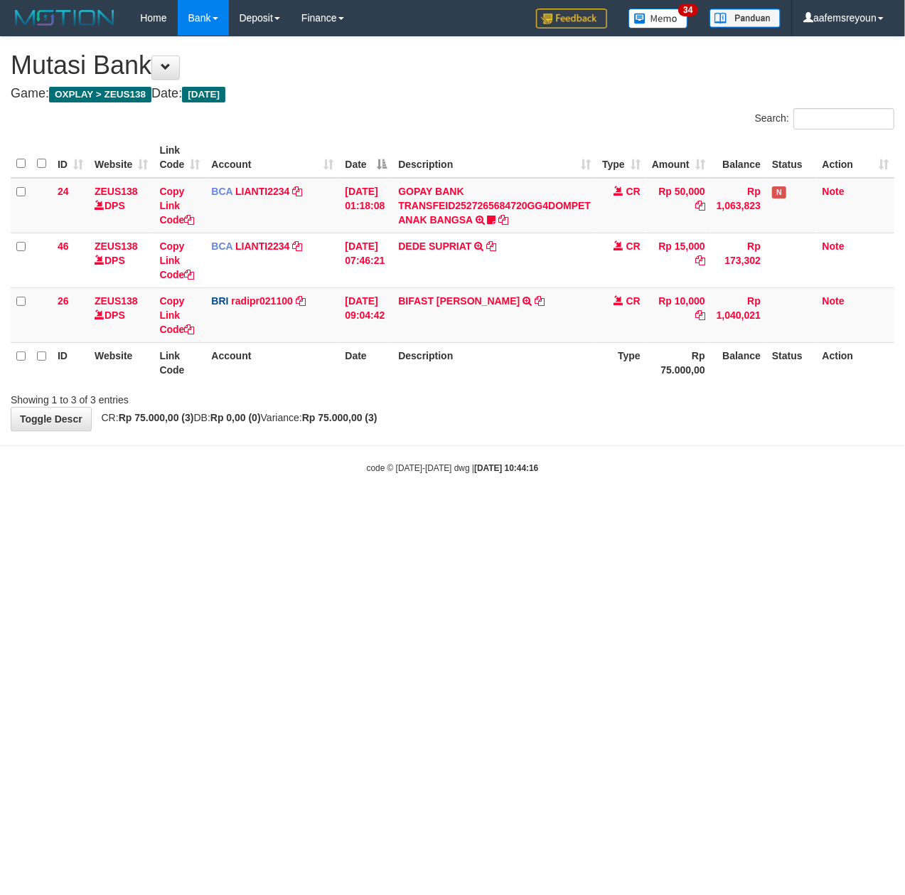
click at [410, 510] on html "Toggle navigation Home Bank Account List Mutasi Bank Search Sync Note Mutasi De…" at bounding box center [452, 255] width 905 height 510
click at [400, 510] on html "Toggle navigation Home Bank Account List Mutasi Bank Search Sync Note Mutasi De…" at bounding box center [452, 255] width 905 height 510
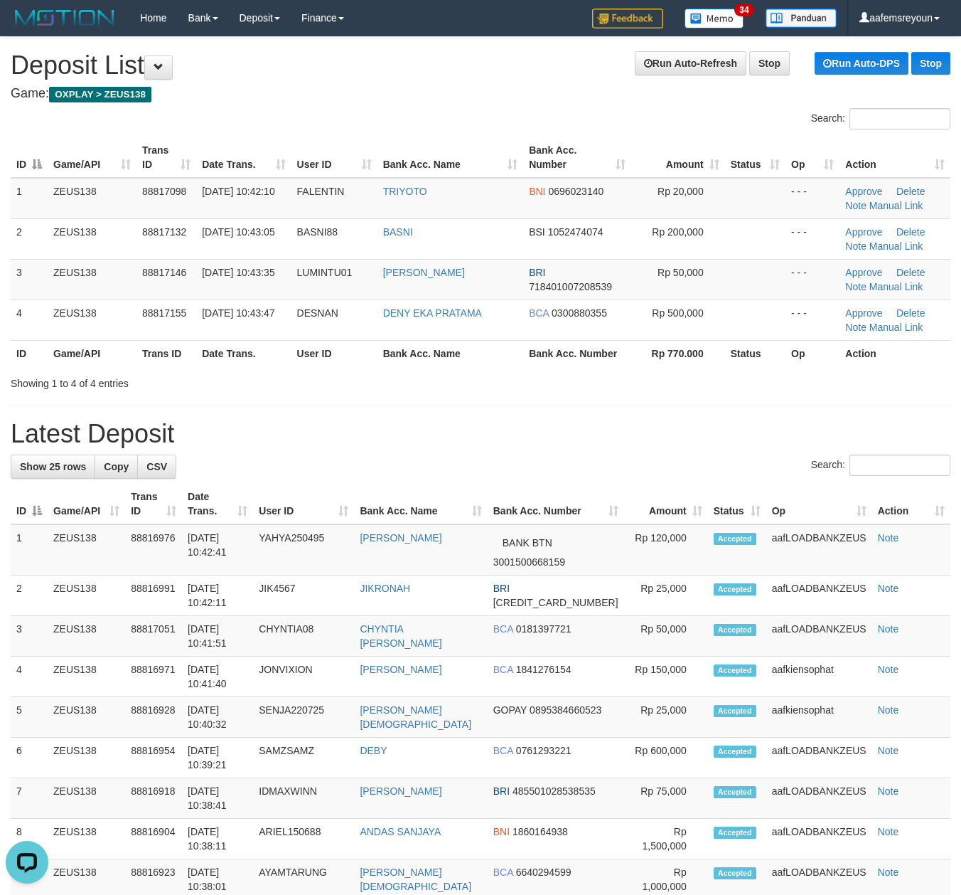
click at [324, 405] on hr at bounding box center [481, 405] width 940 height 1
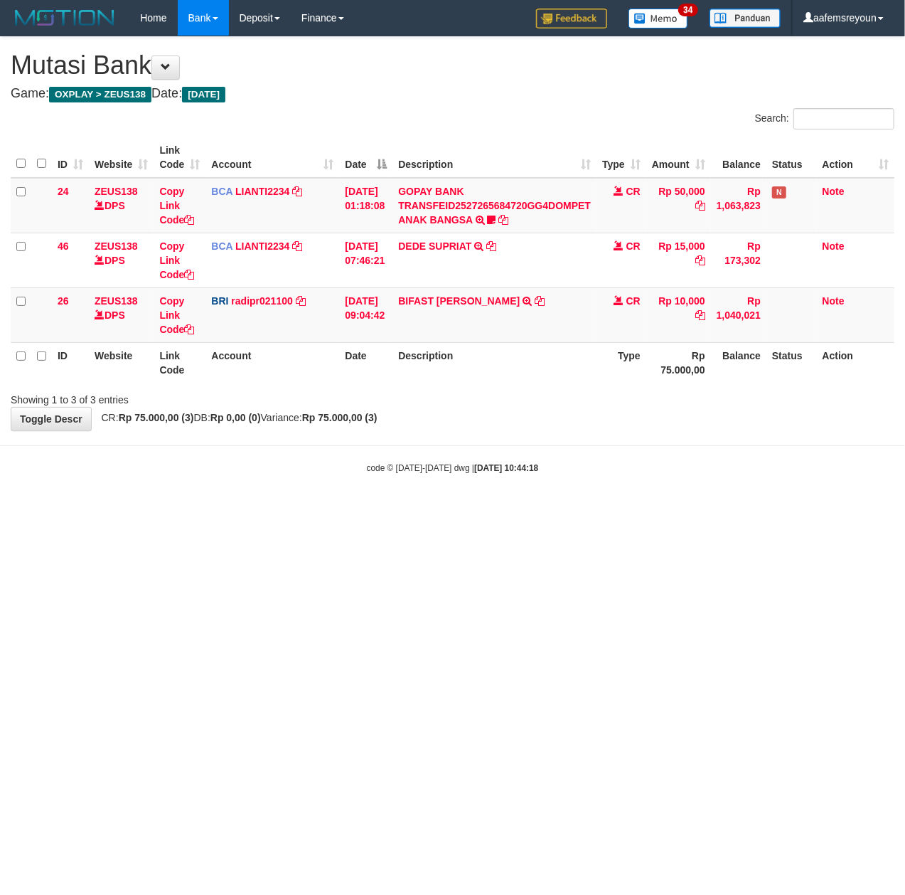
click at [400, 510] on html "Toggle navigation Home Bank Account List Mutasi Bank Search Sync Note Mutasi De…" at bounding box center [452, 255] width 905 height 510
click at [200, 510] on html "Toggle navigation Home Bank Account List Mutasi Bank Search Sync Note Mutasi De…" at bounding box center [452, 255] width 905 height 510
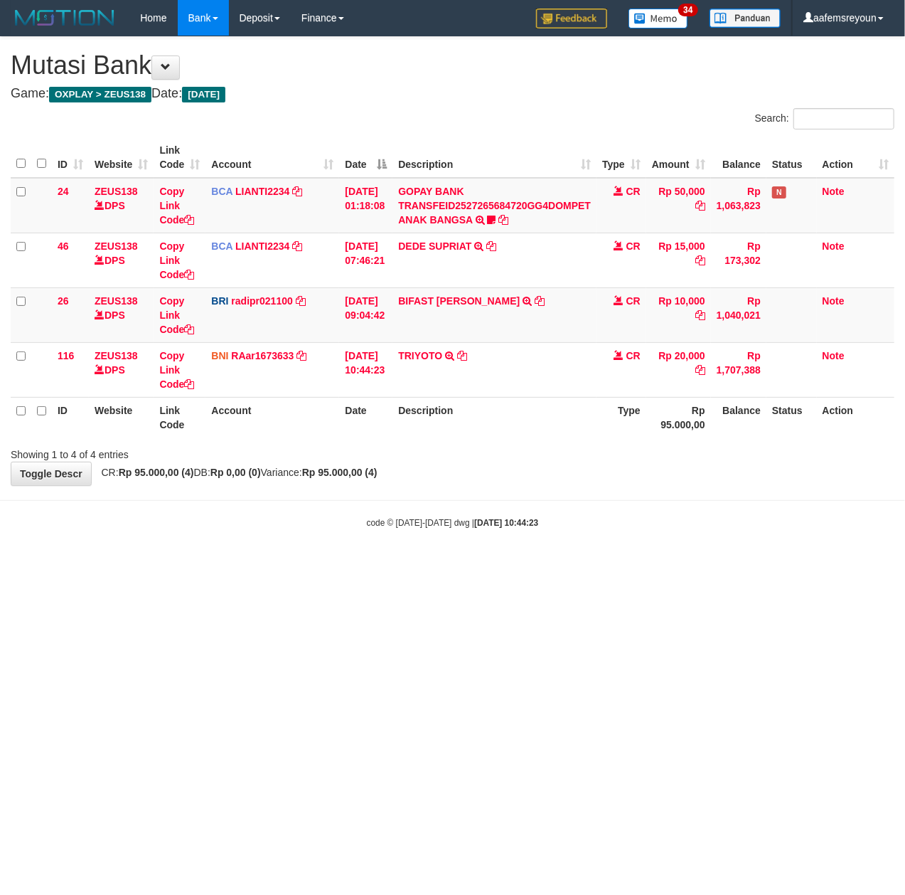
click at [394, 565] on html "Toggle navigation Home Bank Account List Mutasi Bank Search Sync Note Mutasi De…" at bounding box center [452, 282] width 905 height 565
click at [385, 565] on html "Toggle navigation Home Bank Account List Mutasi Bank Search Sync Note Mutasi De…" at bounding box center [452, 282] width 905 height 565
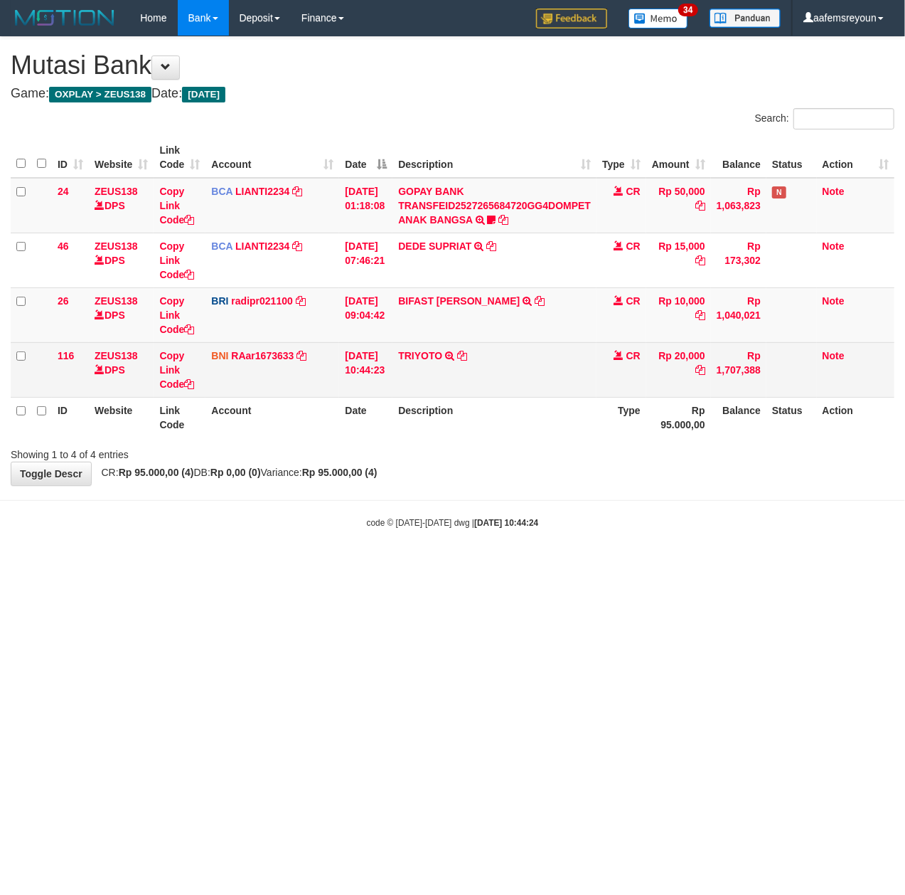
drag, startPoint x: 282, startPoint y: 393, endPoint x: 272, endPoint y: 396, distance: 10.4
click at [285, 393] on td "BNI RAar1673633 DPS RAZA ALAMAR ARDYANSYAH mutasi_20250930_3594 | 116 mutasi_20…" at bounding box center [272, 369] width 134 height 55
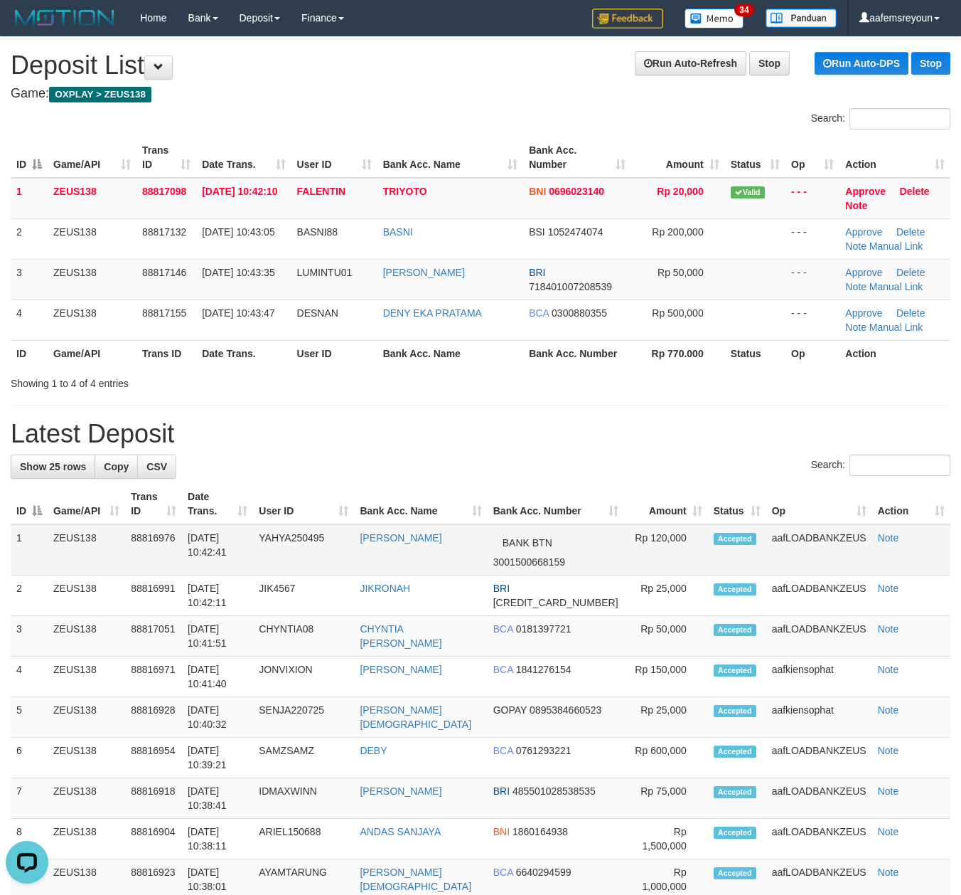
drag, startPoint x: 580, startPoint y: 464, endPoint x: 813, endPoint y: 545, distance: 246.7
click at [578, 464] on div "Search:" at bounding box center [481, 466] width 940 height 25
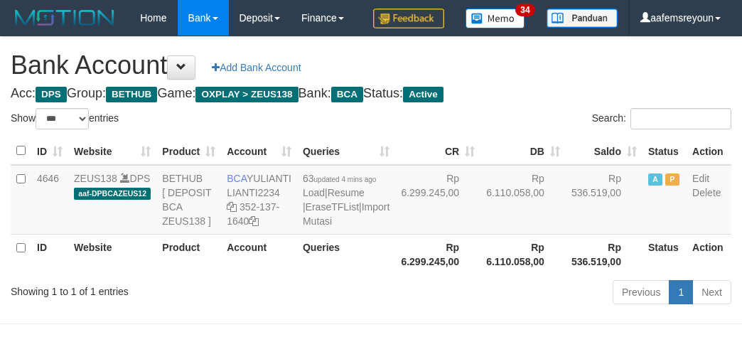
select select "***"
click at [493, 235] on td "Rp 6.110.058,00" at bounding box center [523, 200] width 85 height 70
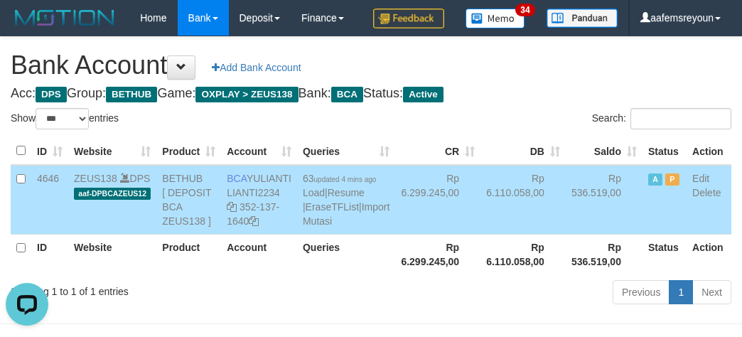
drag, startPoint x: 459, startPoint y: 290, endPoint x: 476, endPoint y: 165, distance: 126.3
click at [481, 235] on td "Rp 6.110.058,00" at bounding box center [523, 200] width 85 height 70
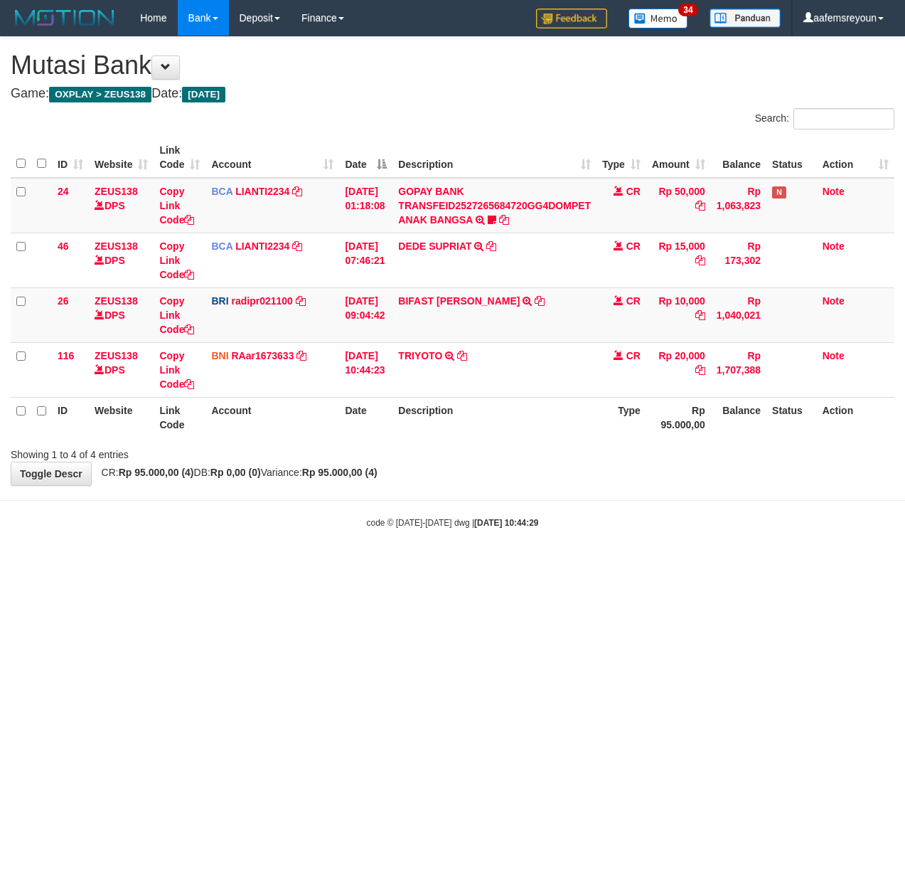
click at [668, 565] on html "Toggle navigation Home Bank Account List Mutasi Bank Search Sync Note Mutasi De…" at bounding box center [452, 282] width 905 height 565
click at [653, 565] on html "Toggle navigation Home Bank Account List Mutasi Bank Search Sync Note Mutasi De…" at bounding box center [452, 282] width 905 height 565
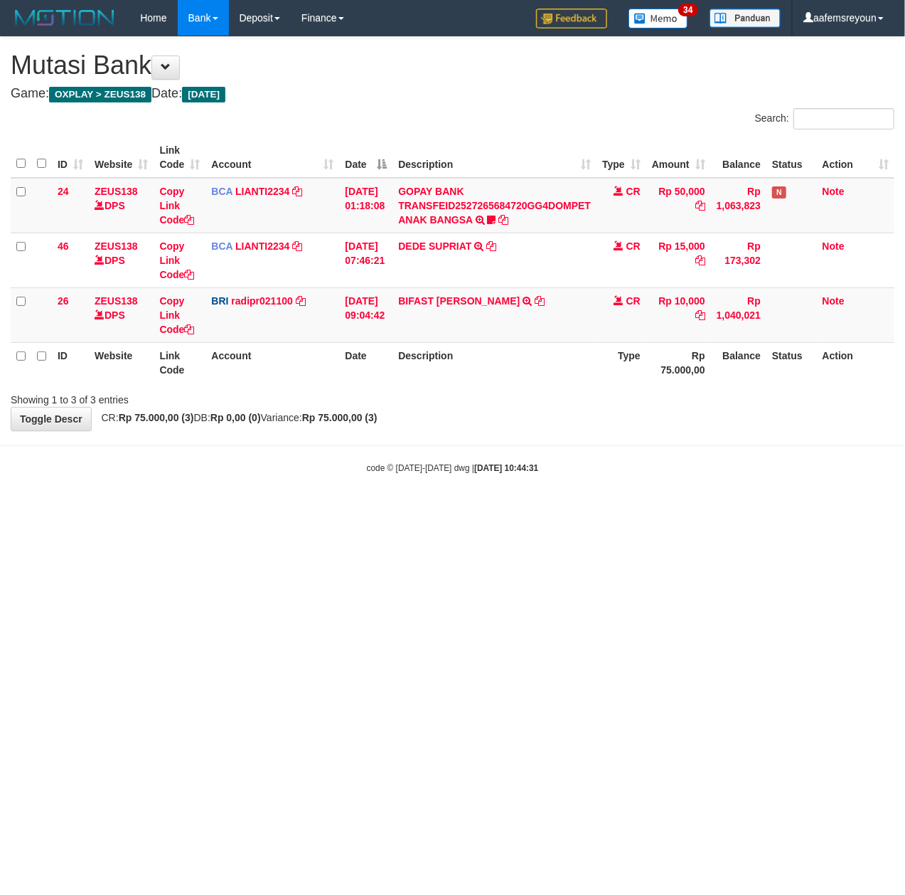
drag, startPoint x: 613, startPoint y: 710, endPoint x: 493, endPoint y: 668, distance: 126.4
click at [612, 510] on html "Toggle navigation Home Bank Account List Mutasi Bank Search Sync Note Mutasi De…" at bounding box center [452, 255] width 905 height 510
click at [533, 469] on strong "2025/09/30 10:44:32" at bounding box center [506, 468] width 64 height 10
click at [532, 468] on strong "2025/09/30 10:44:32" at bounding box center [506, 468] width 64 height 10
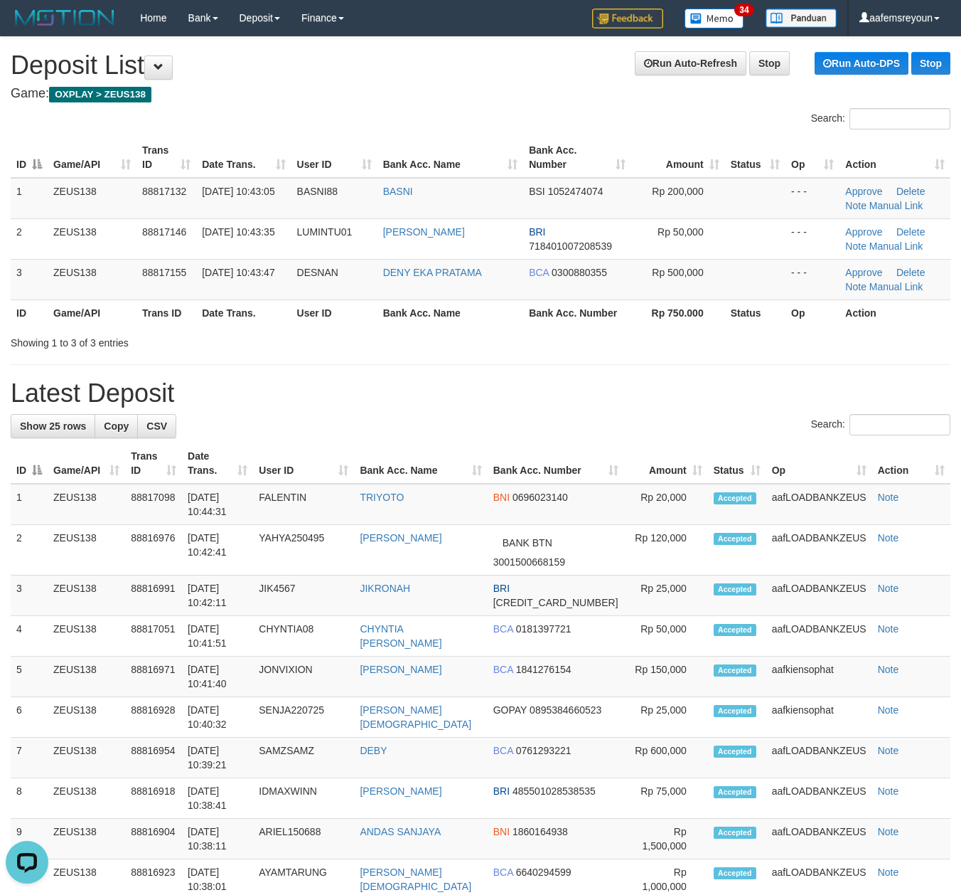
drag, startPoint x: 506, startPoint y: 362, endPoint x: 967, endPoint y: 427, distance: 465.3
click at [510, 363] on div "**********" at bounding box center [480, 819] width 961 height 1565
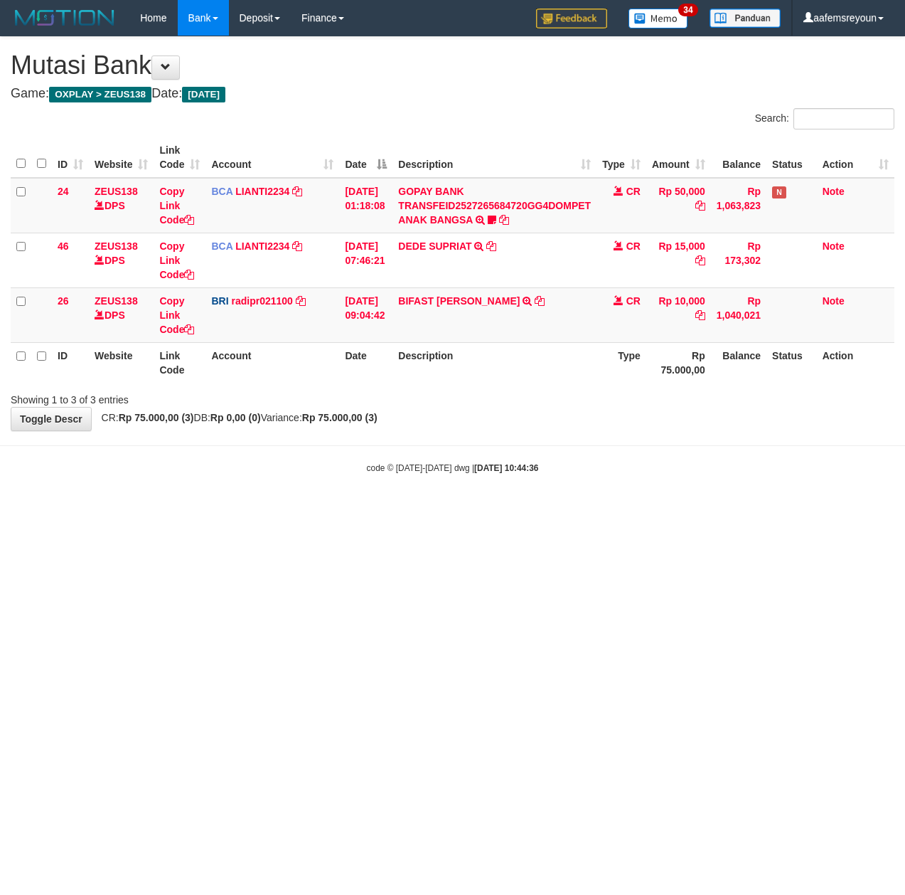
click at [518, 457] on body "Toggle navigation Home Bank Account List Mutasi Bank Search Sync Note Mutasi De…" at bounding box center [452, 255] width 905 height 510
click at [511, 458] on body "Toggle navigation Home Bank Account List Mutasi Bank Search Sync Note Mutasi De…" at bounding box center [452, 255] width 905 height 510
click at [375, 510] on html "Toggle navigation Home Bank Account List Mutasi Bank Search Sync Note Mutasi De…" at bounding box center [452, 255] width 905 height 510
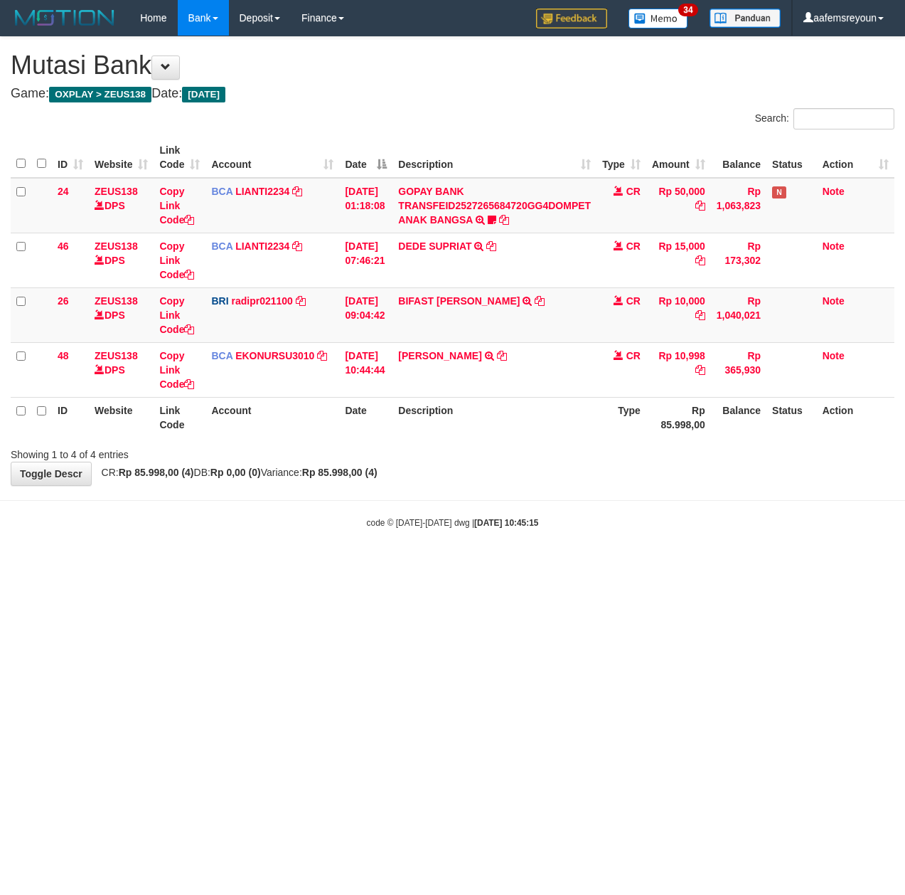
click at [444, 484] on div "**********" at bounding box center [452, 261] width 905 height 448
click at [255, 492] on body "Toggle navigation Home Bank Account List Mutasi Bank Search Sync Note Mutasi De…" at bounding box center [452, 282] width 905 height 565
drag, startPoint x: 296, startPoint y: 527, endPoint x: 9, endPoint y: 488, distance: 289.2
click at [257, 521] on div "code © [DATE]-[DATE] dwg | [DATE] 10:45:17" at bounding box center [452, 522] width 905 height 14
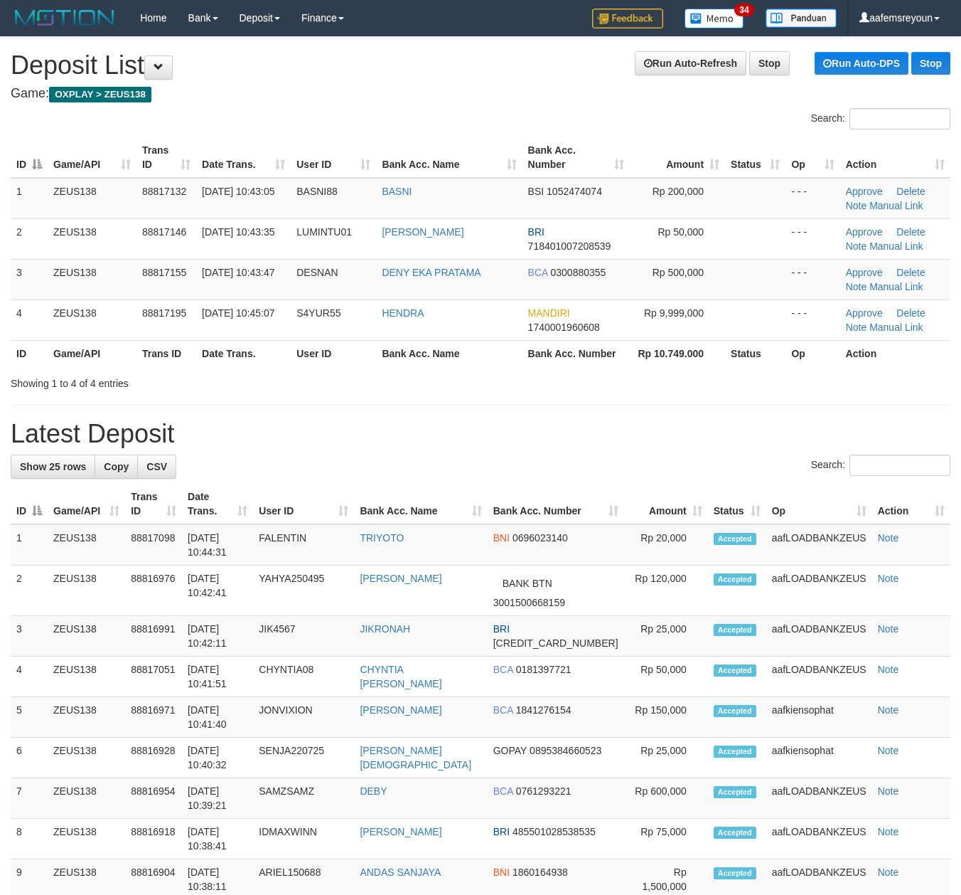
click at [393, 439] on h1 "Latest Deposit" at bounding box center [481, 434] width 940 height 28
drag, startPoint x: 468, startPoint y: 415, endPoint x: 4, endPoint y: 478, distance: 467.8
click at [442, 422] on div "**********" at bounding box center [480, 840] width 961 height 1606
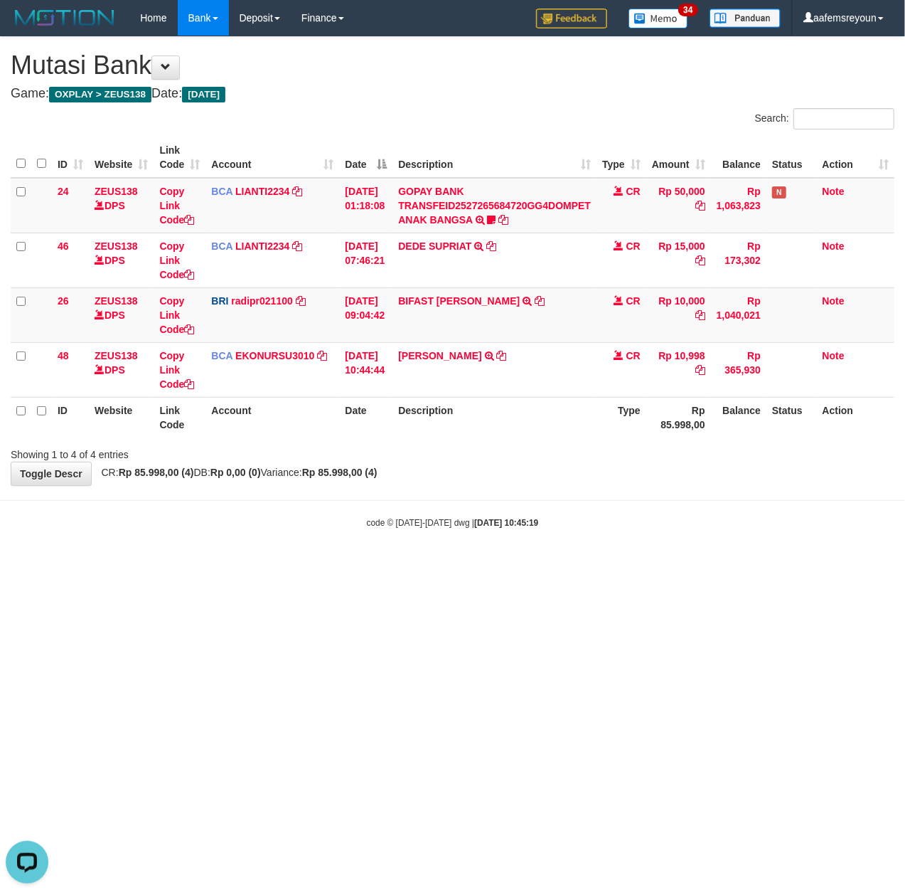
click at [92, 502] on body "Toggle navigation Home Bank Account List Mutasi Bank Search Sync Note Mutasi De…" at bounding box center [452, 282] width 905 height 565
